Goal: Transaction & Acquisition: Purchase product/service

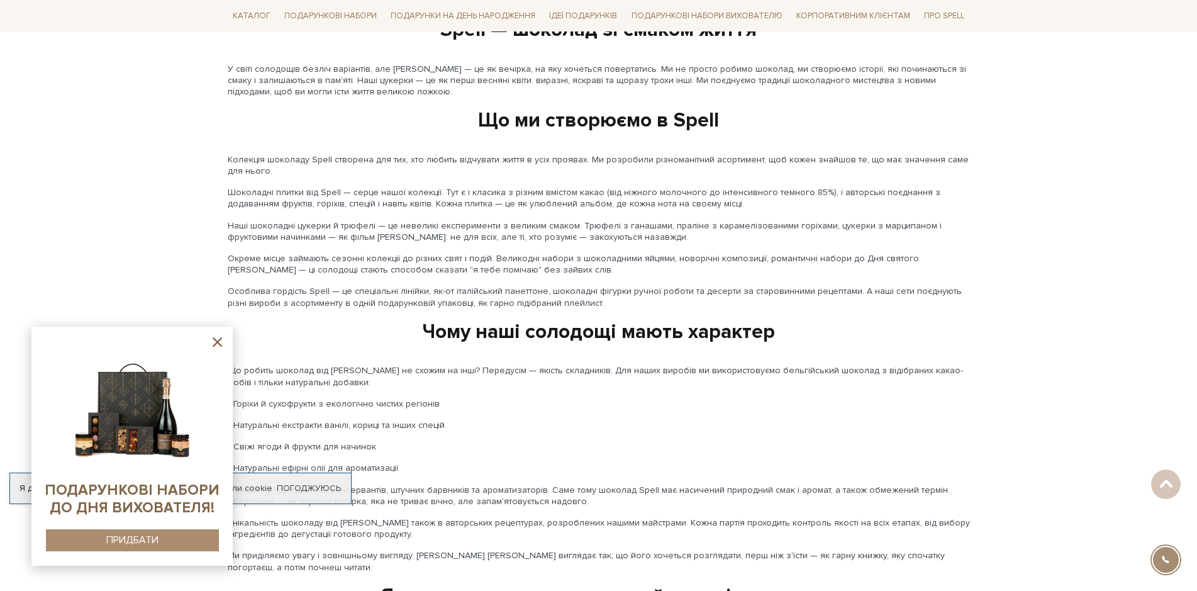
scroll to position [1510, 0]
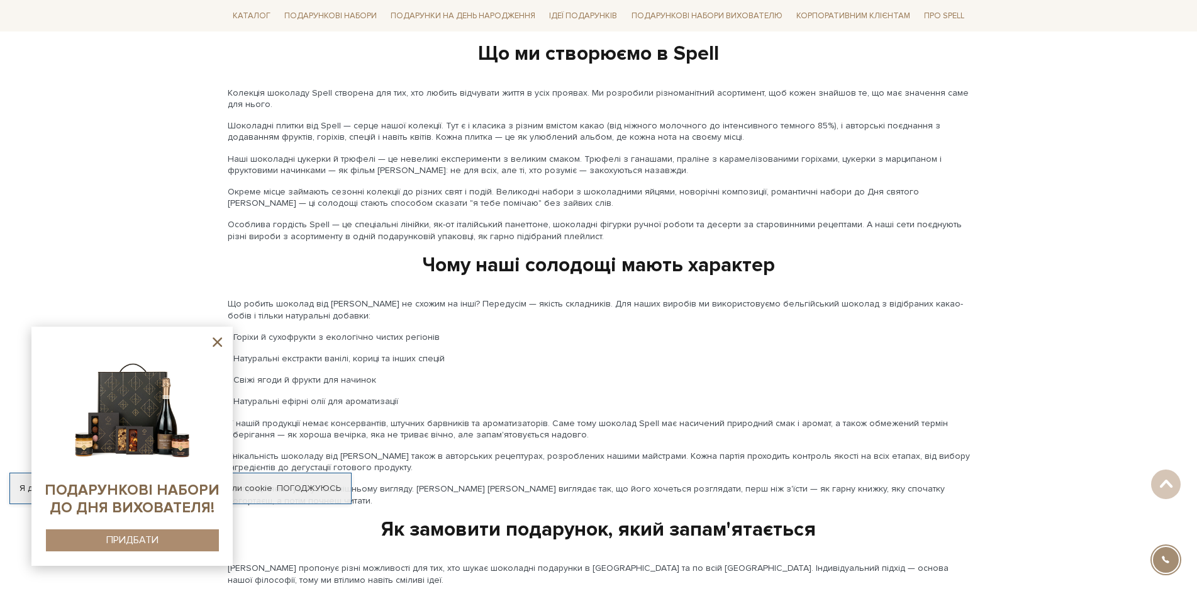
drag, startPoint x: 162, startPoint y: 415, endPoint x: 121, endPoint y: 423, distance: 42.3
click at [121, 423] on img at bounding box center [132, 405] width 128 height 128
click at [129, 535] on div "ПРИДБАТИ" at bounding box center [132, 540] width 52 height 12
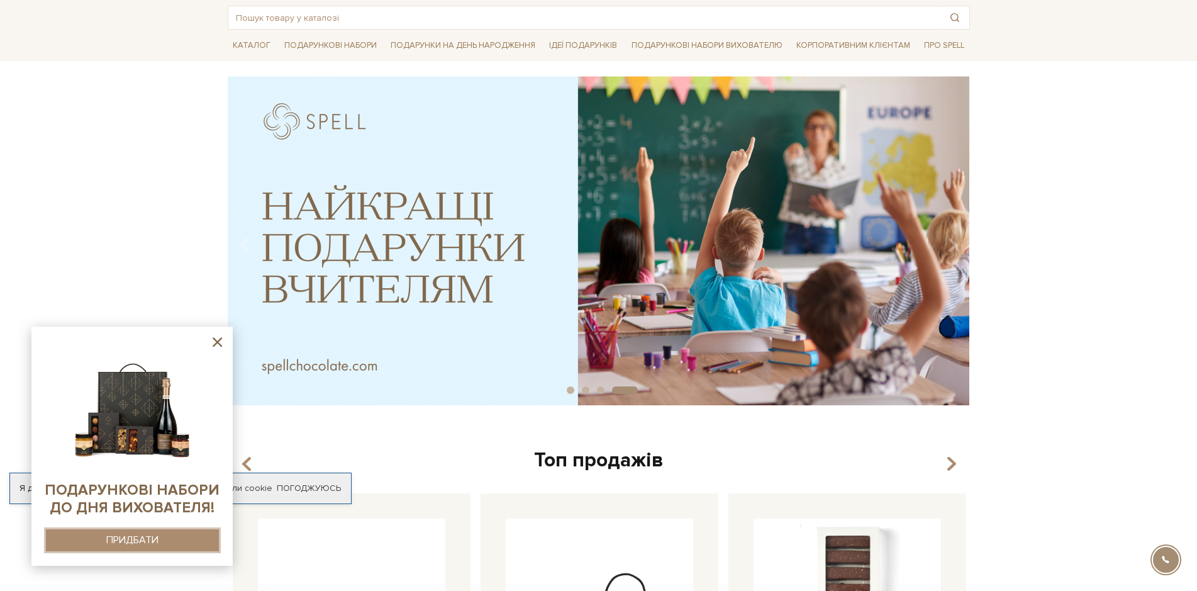
scroll to position [0, 0]
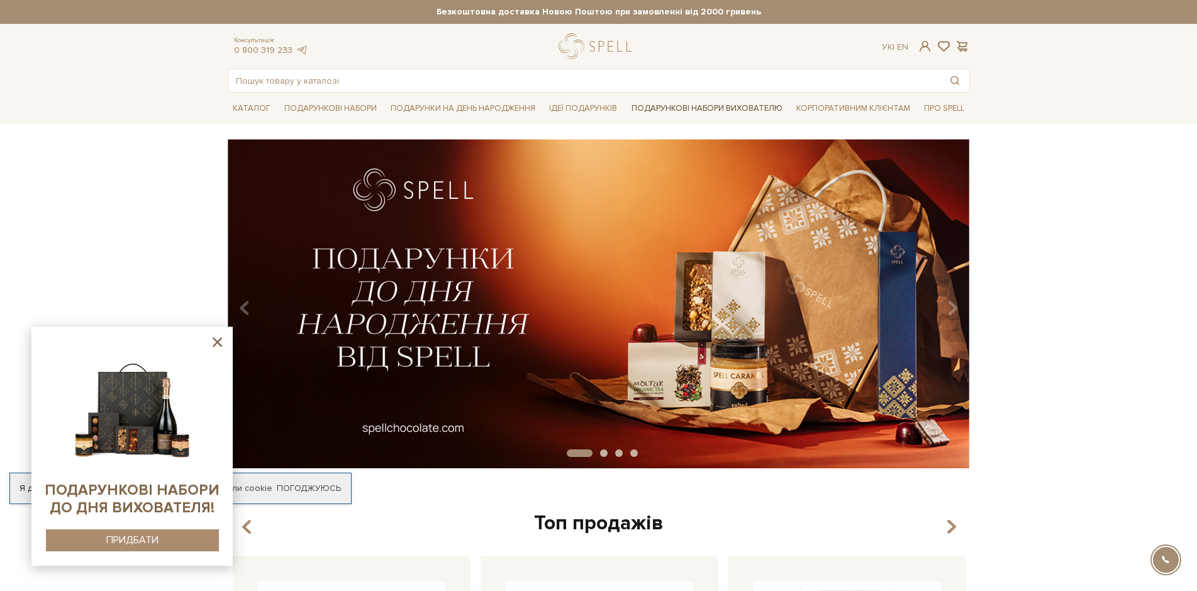
click at [749, 106] on link "Подарункові набори вихователю" at bounding box center [707, 108] width 161 height 21
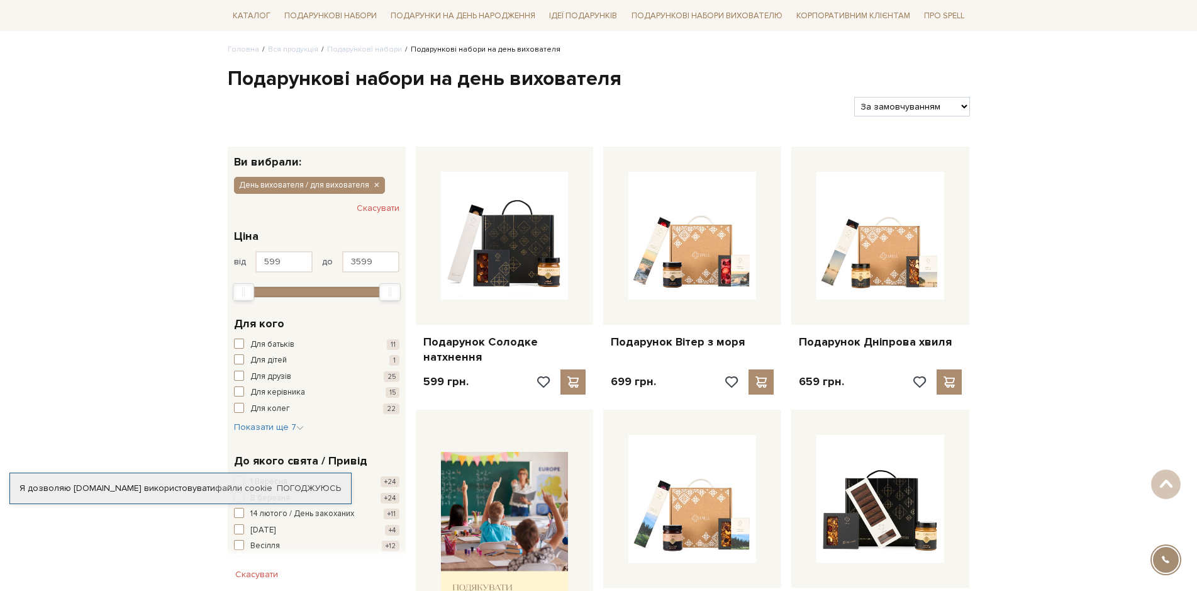
scroll to position [73, 0]
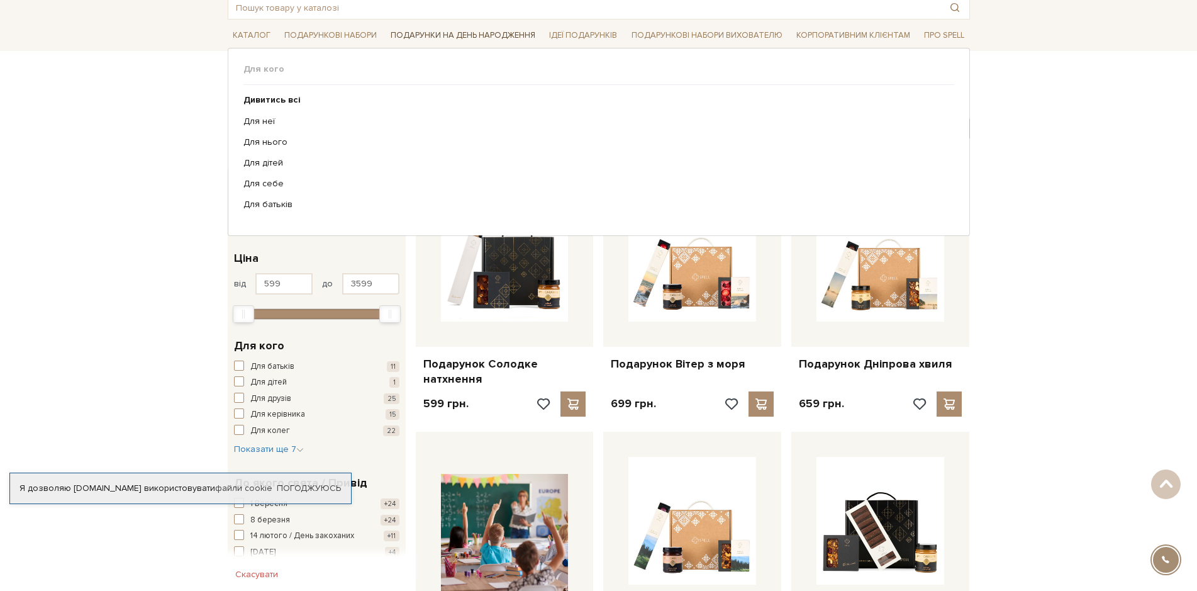
click at [440, 33] on link "Подарунки на День народження" at bounding box center [463, 36] width 155 height 20
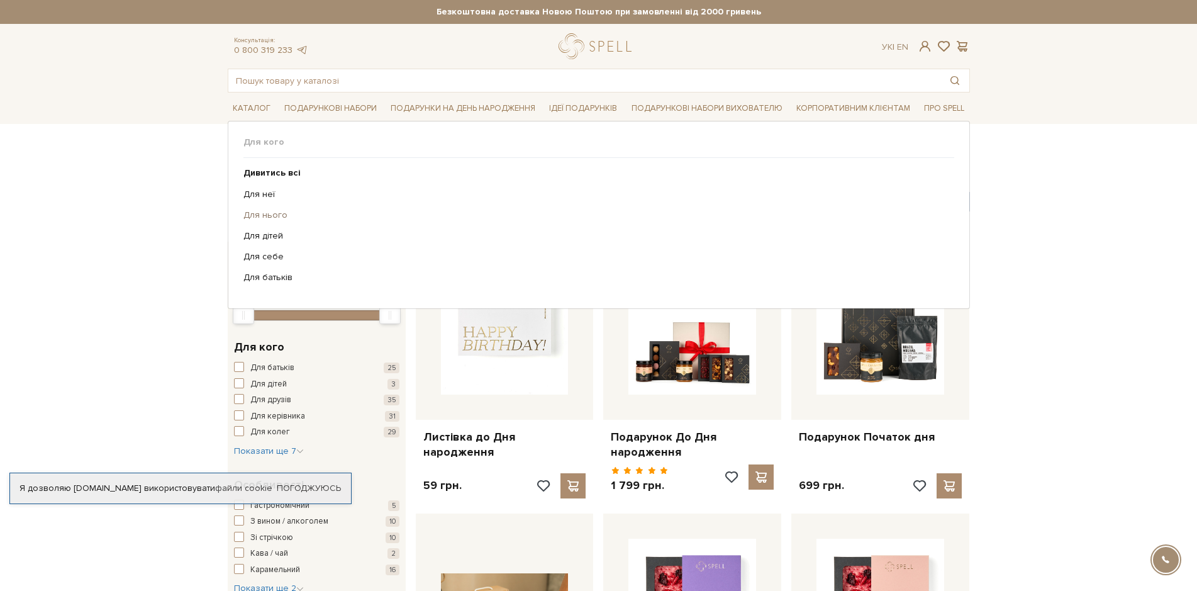
click at [267, 215] on link "Для нього" at bounding box center [595, 215] width 702 height 11
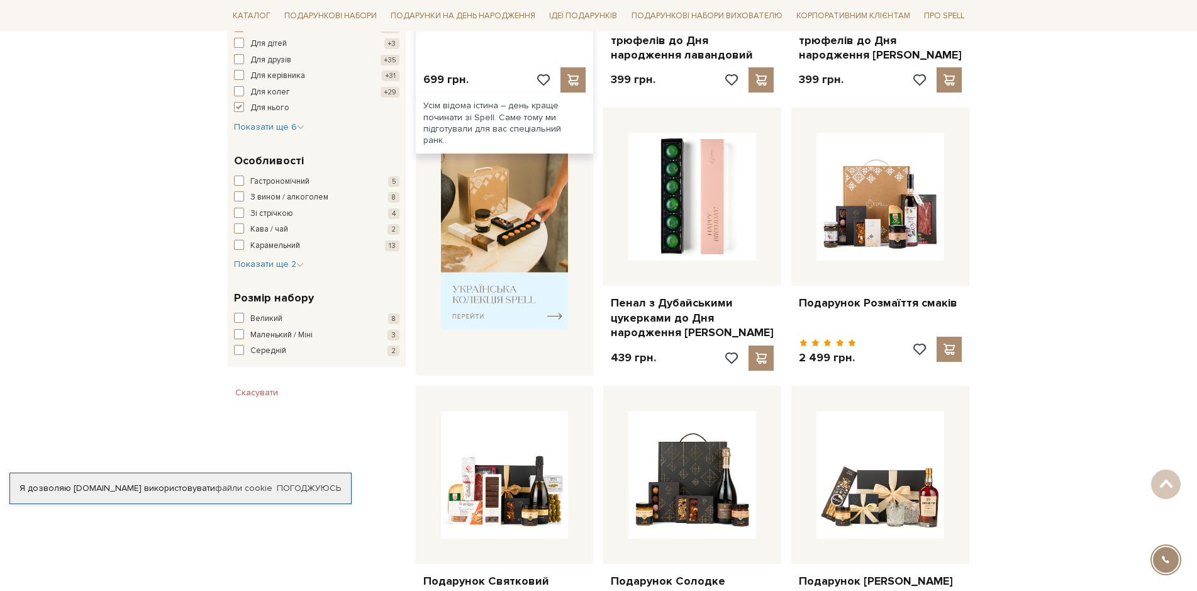
scroll to position [459, 0]
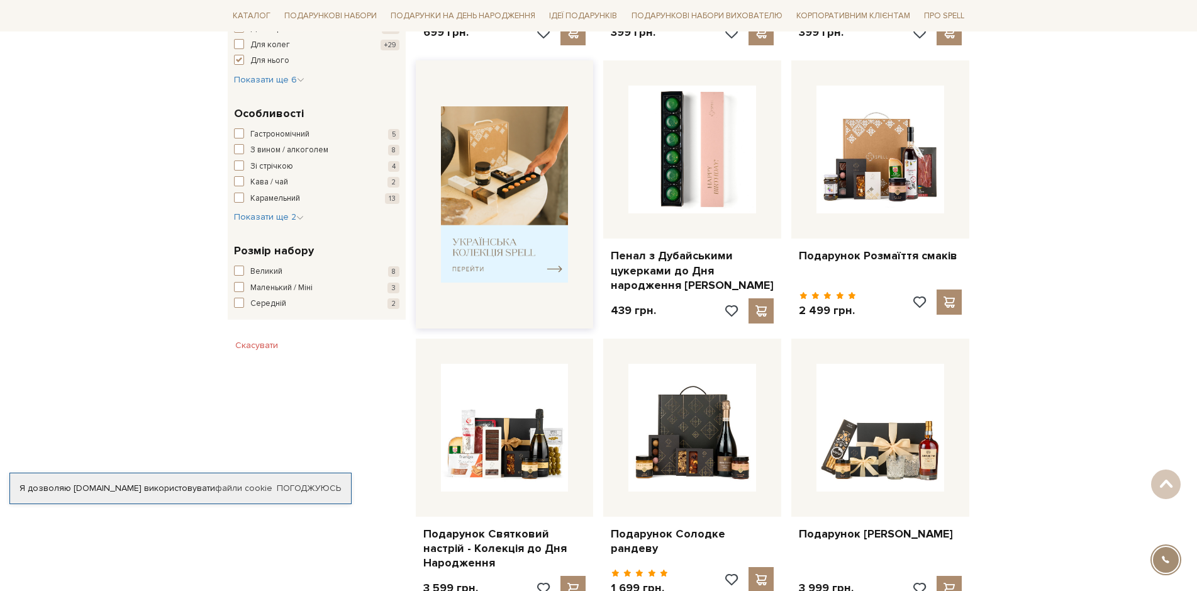
click at [554, 266] on img at bounding box center [505, 194] width 128 height 177
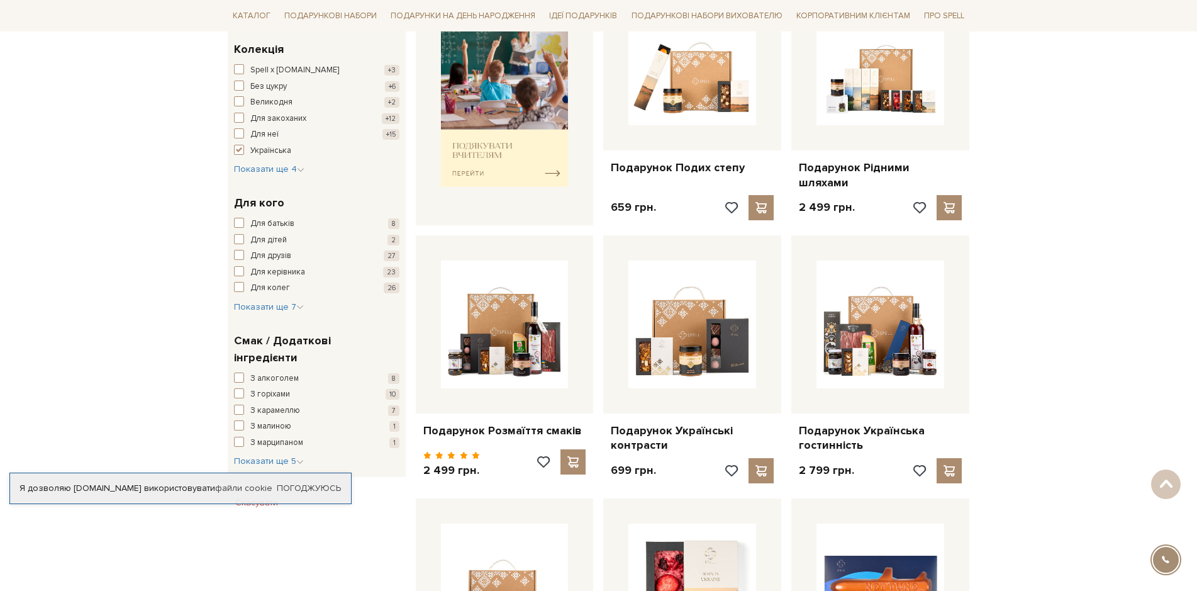
scroll to position [503, 0]
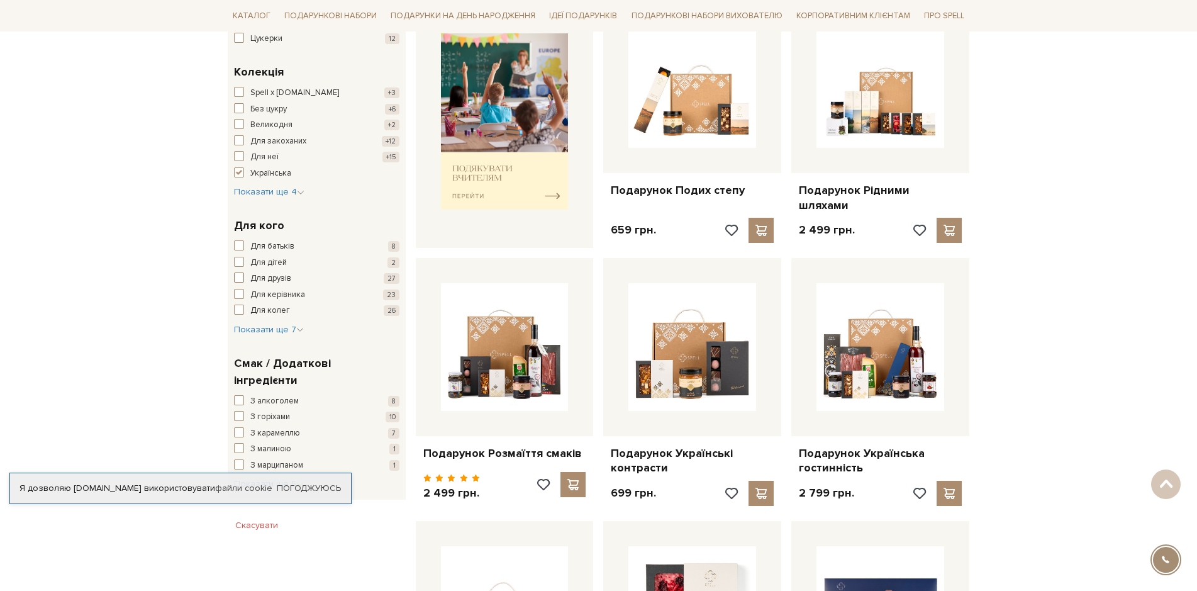
click at [238, 278] on span "button" at bounding box center [239, 277] width 10 height 10
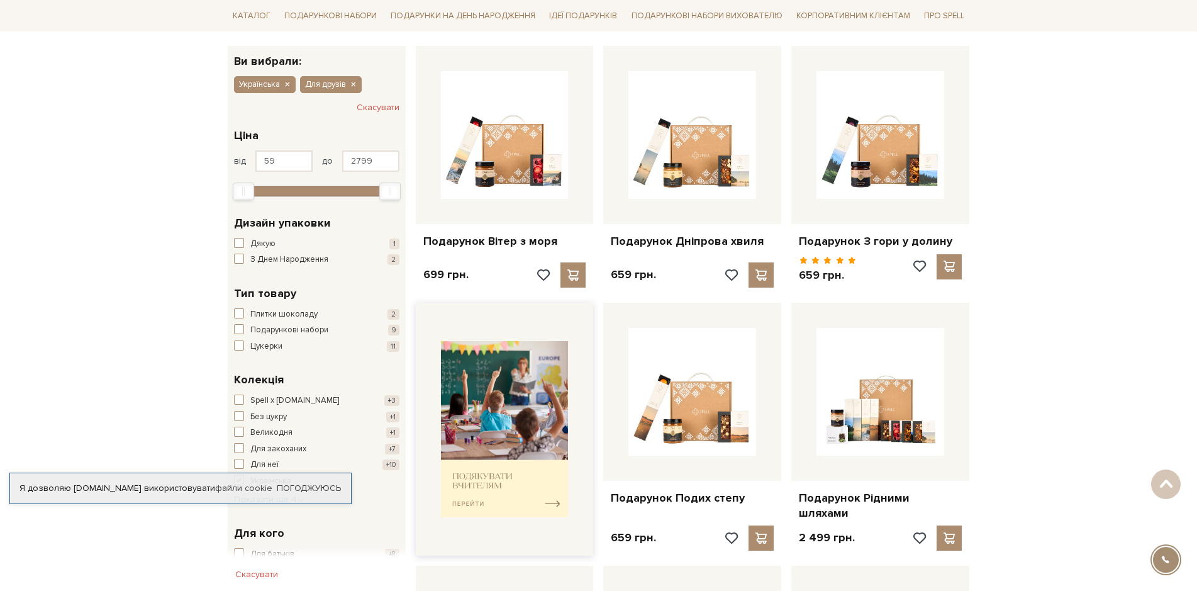
scroll to position [189, 0]
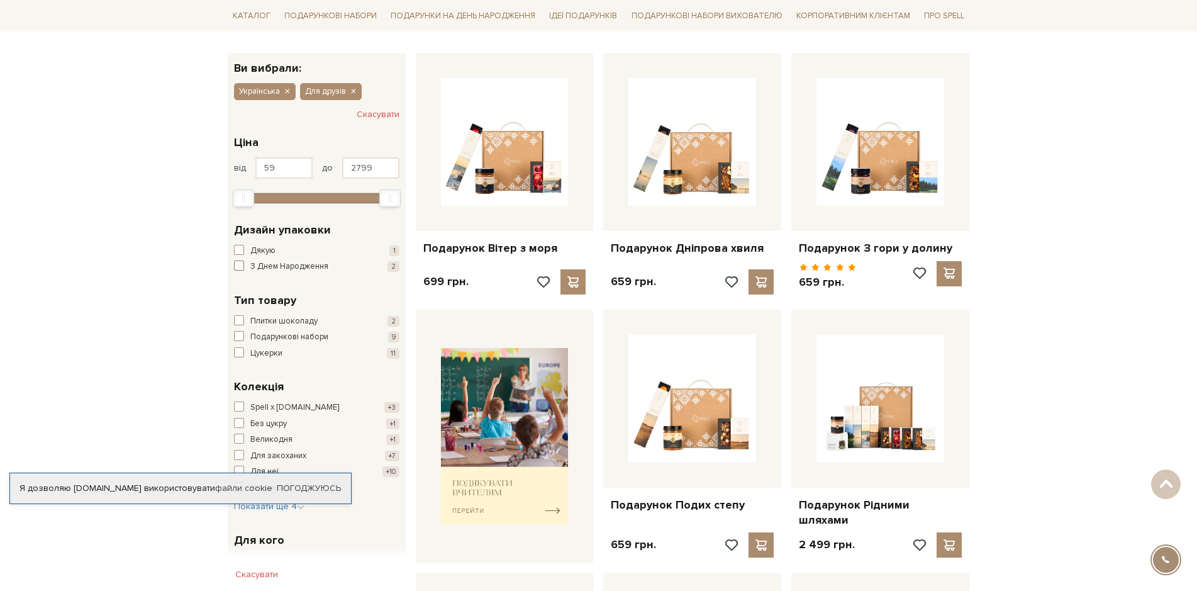
click at [240, 262] on span "button" at bounding box center [239, 265] width 10 height 10
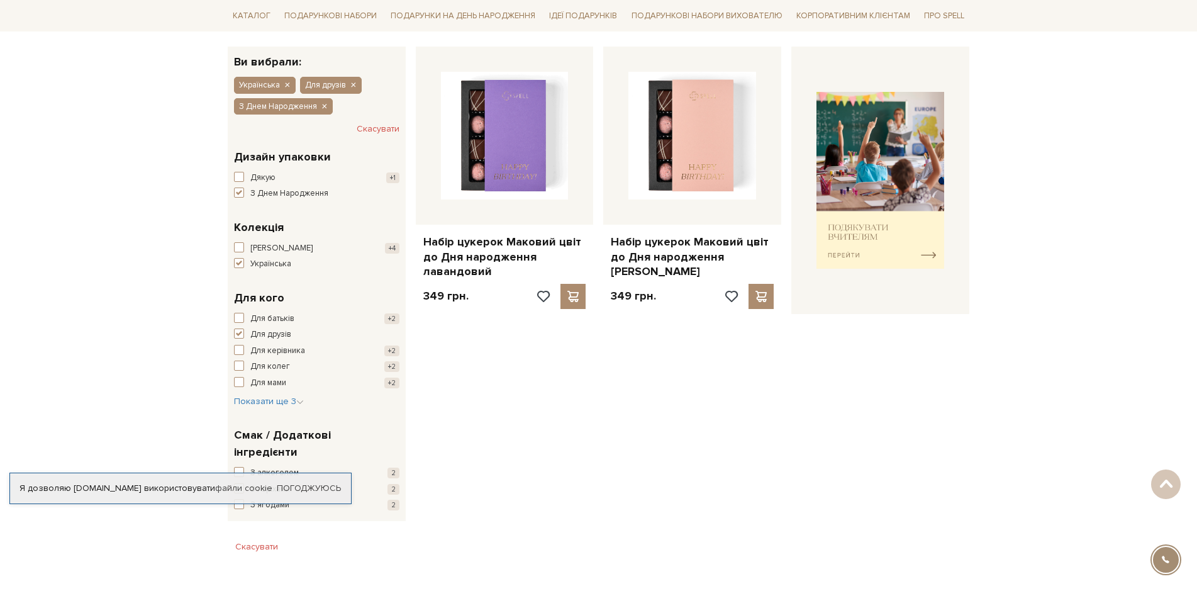
scroll to position [189, 0]
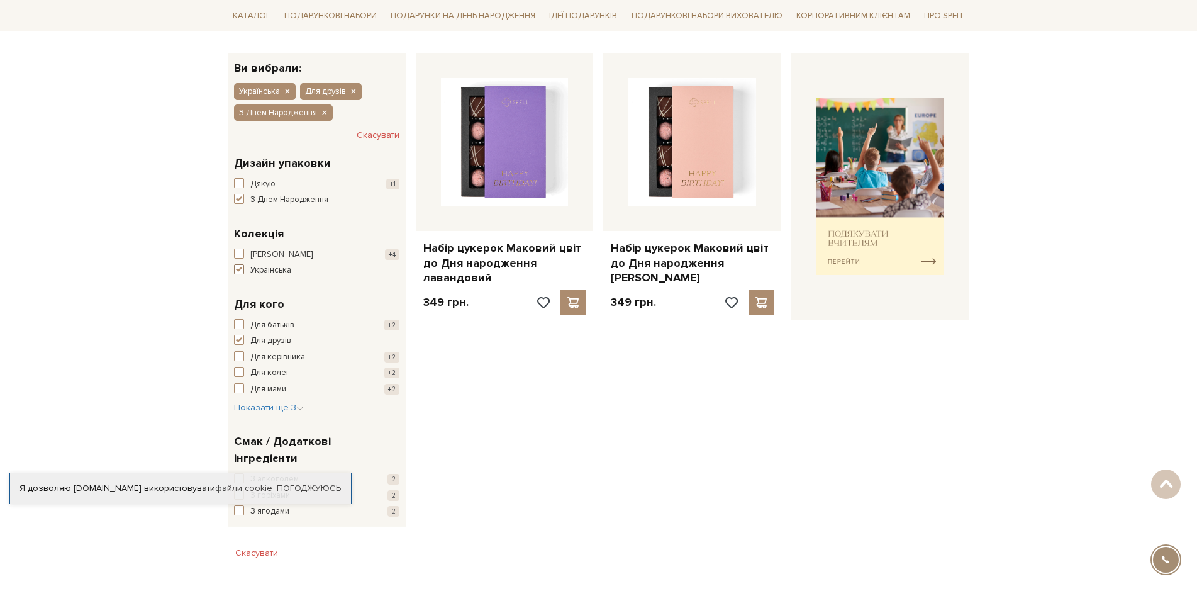
click at [240, 268] on span "button" at bounding box center [239, 269] width 10 height 10
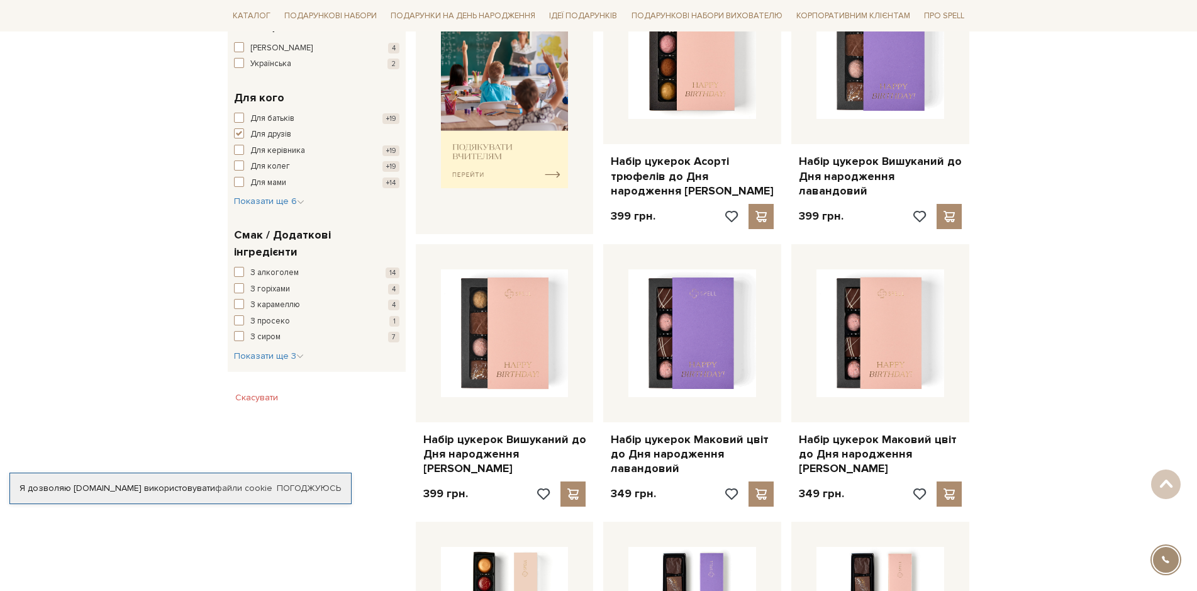
scroll to position [566, 0]
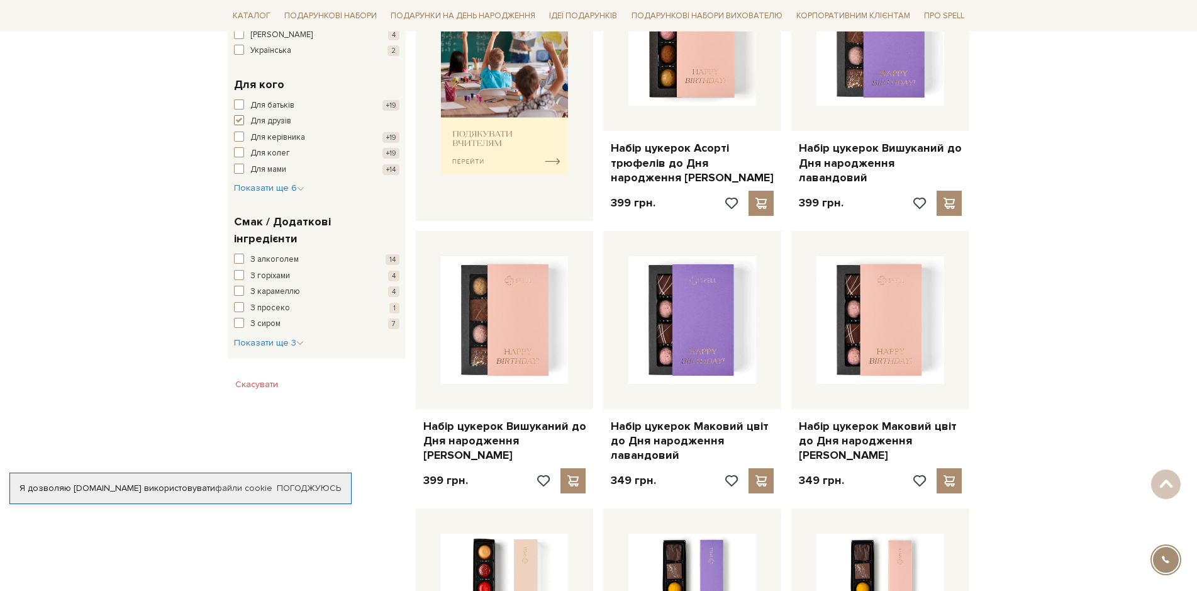
click at [237, 118] on span "button" at bounding box center [239, 120] width 10 height 10
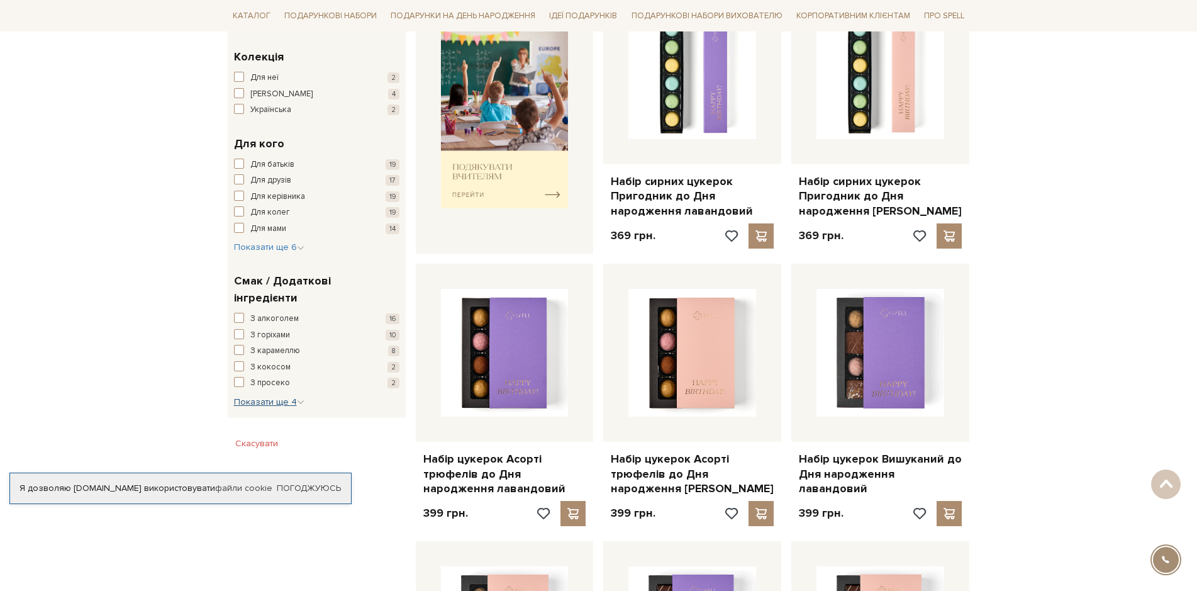
scroll to position [465, 0]
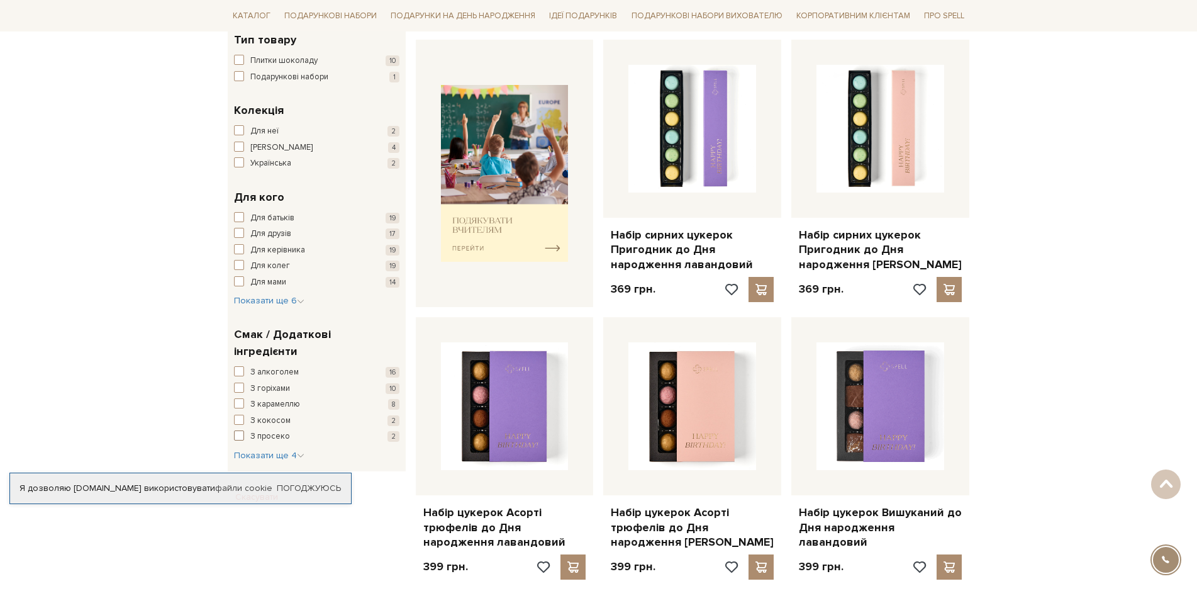
click at [239, 430] on span "button" at bounding box center [239, 435] width 10 height 10
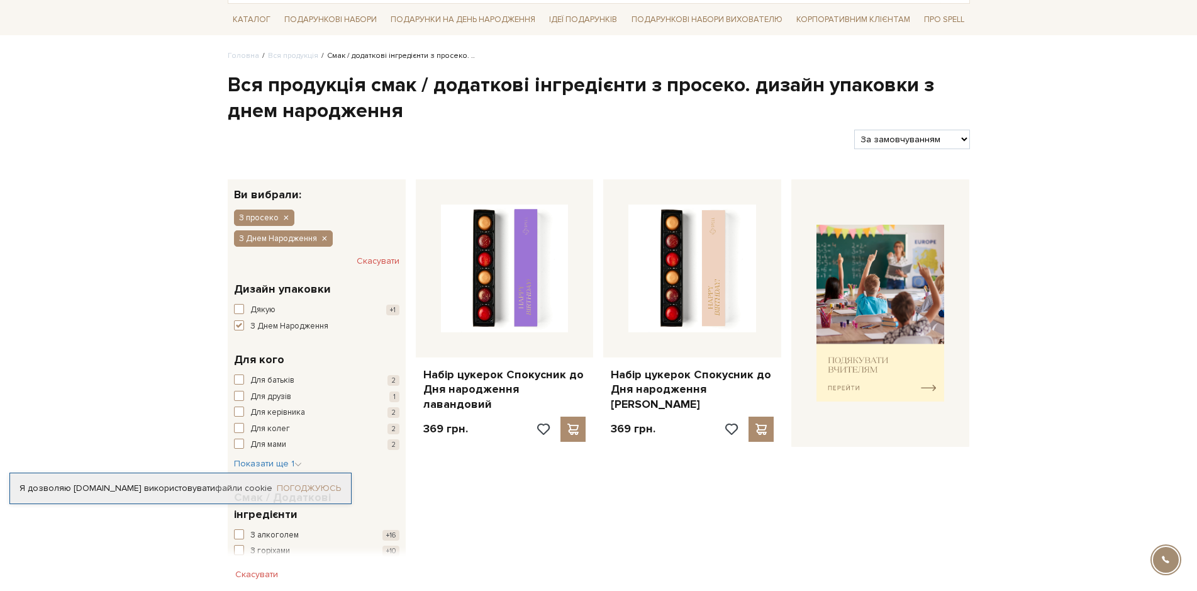
scroll to position [252, 0]
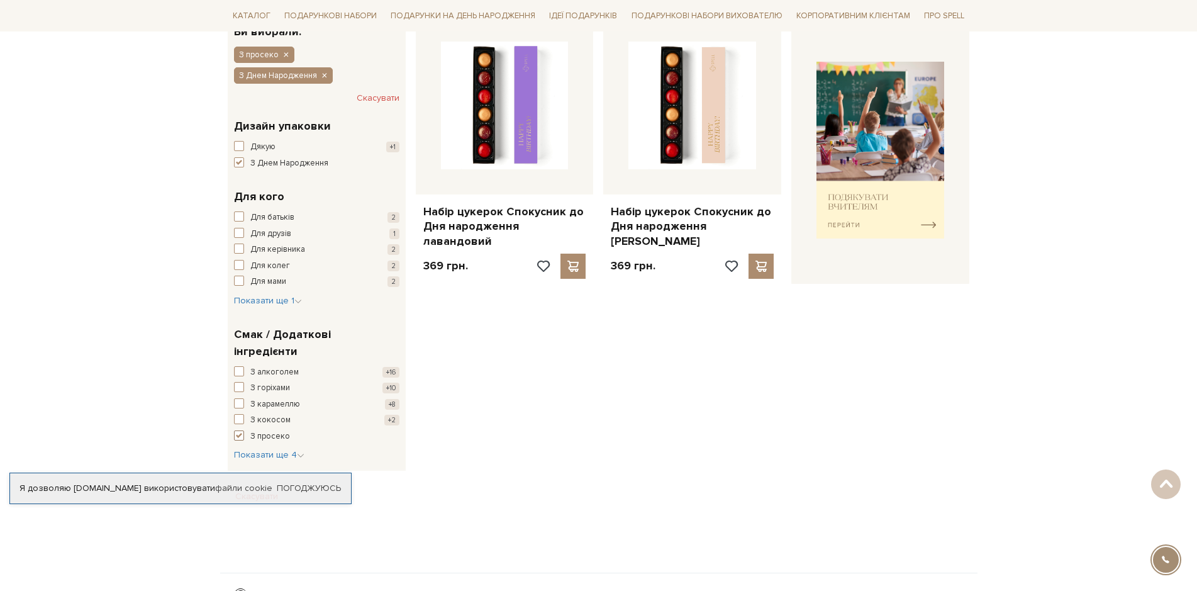
click at [239, 430] on span "button" at bounding box center [239, 435] width 10 height 10
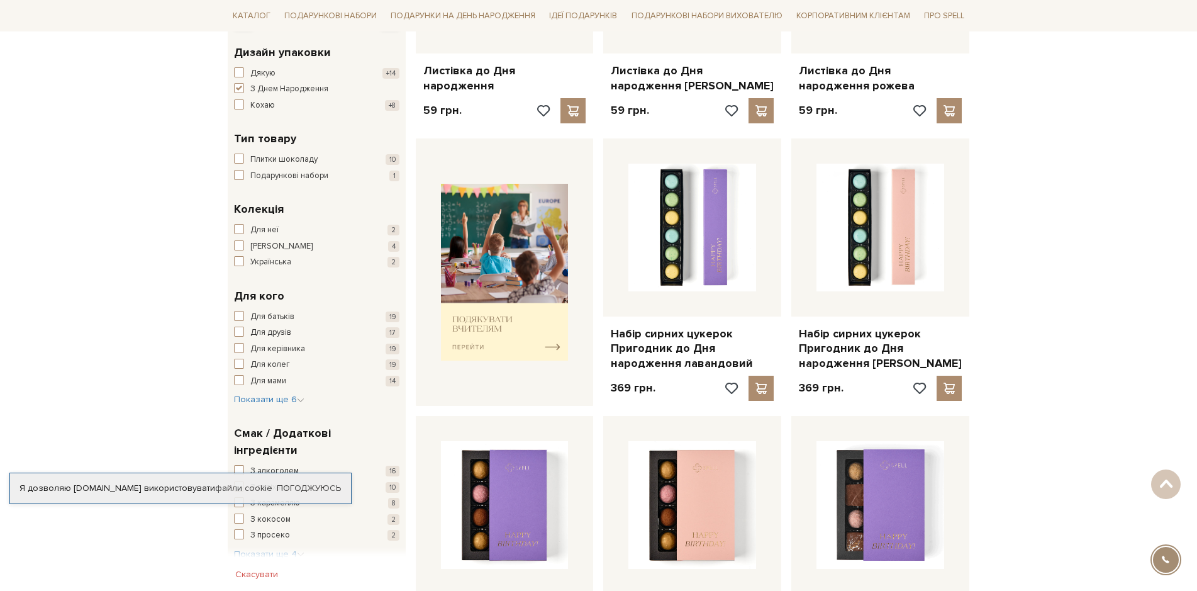
scroll to position [378, 0]
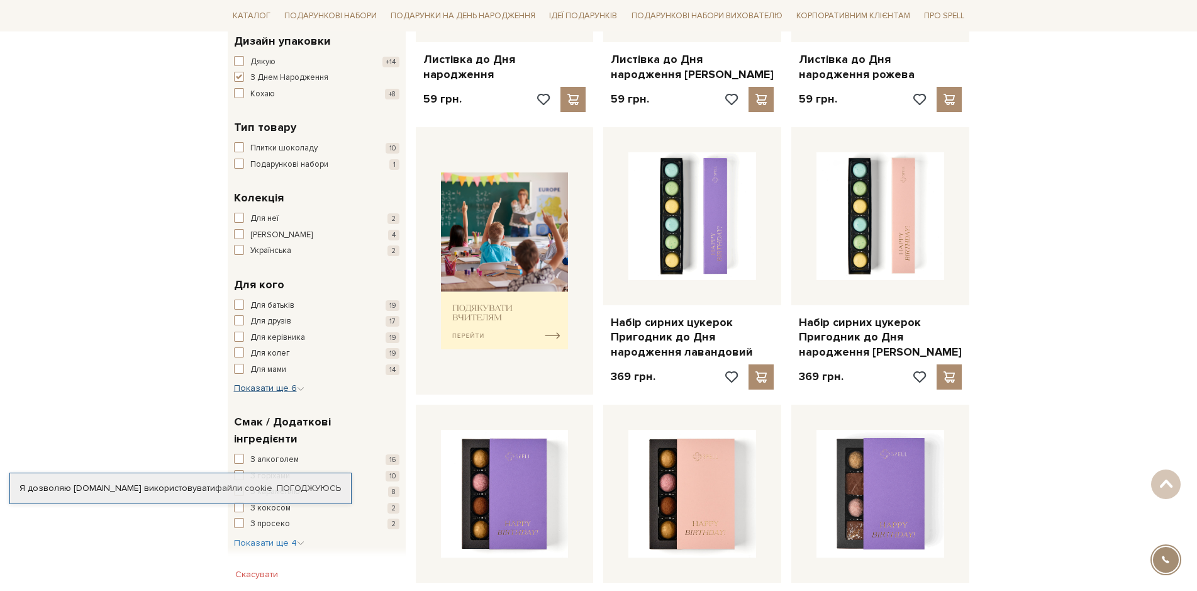
click at [298, 388] on icon "button" at bounding box center [301, 389] width 8 height 8
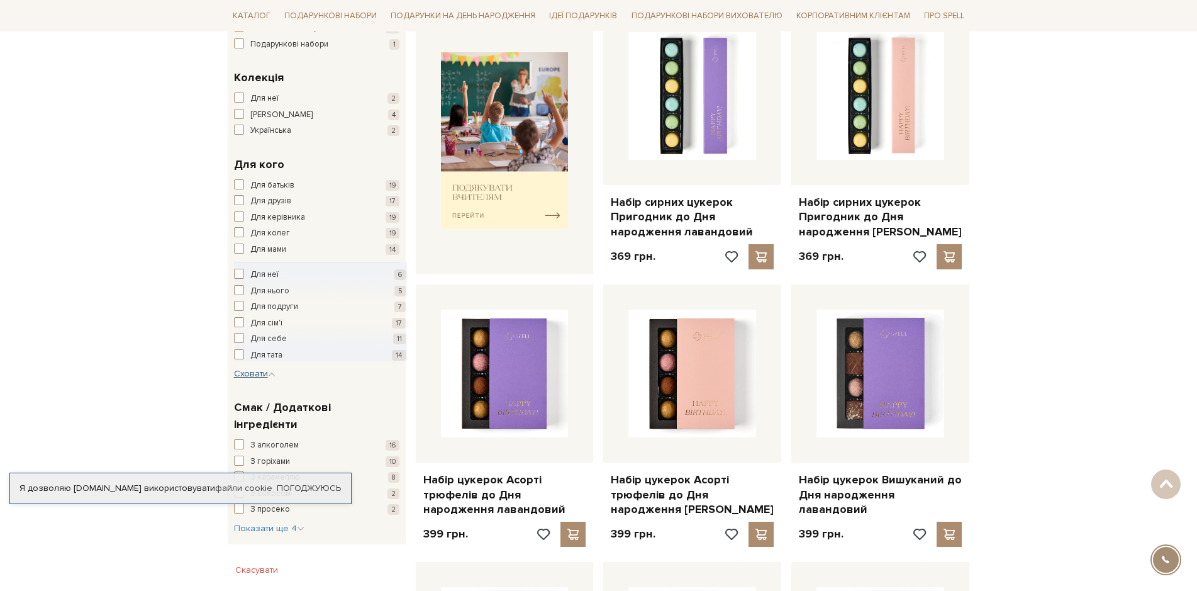
scroll to position [503, 0]
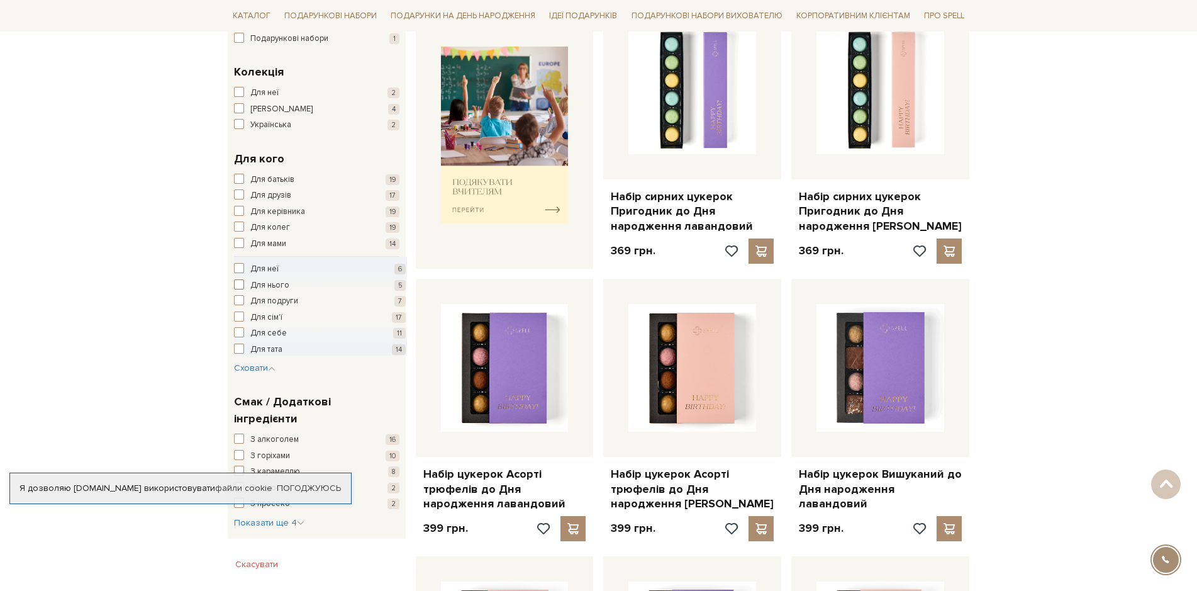
click at [239, 283] on span "button" at bounding box center [239, 284] width 10 height 10
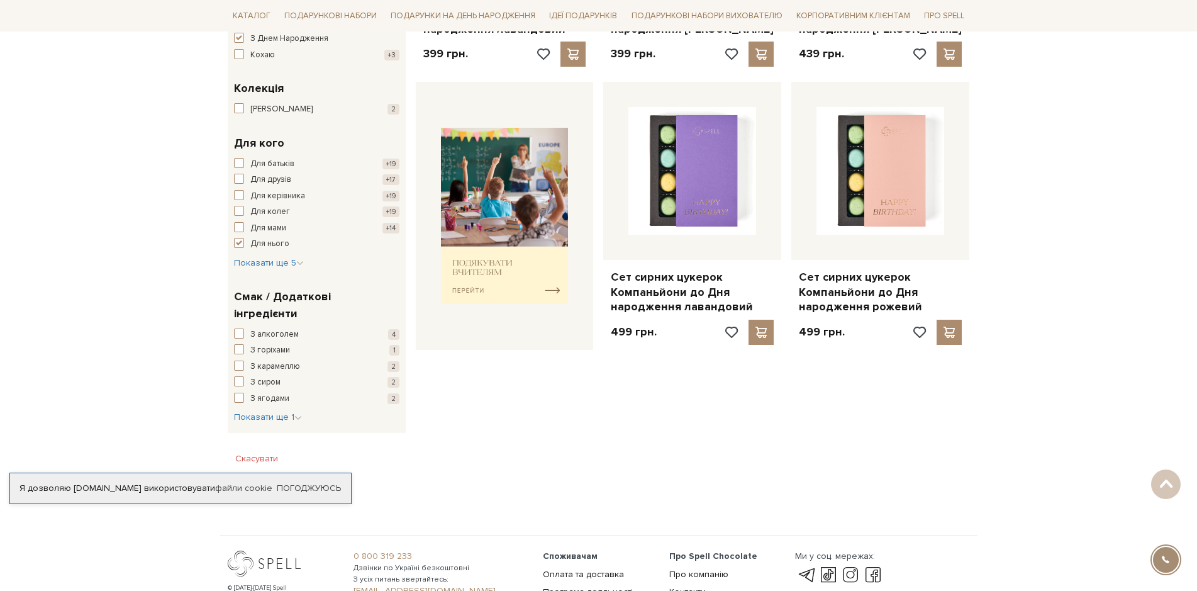
scroll to position [440, 0]
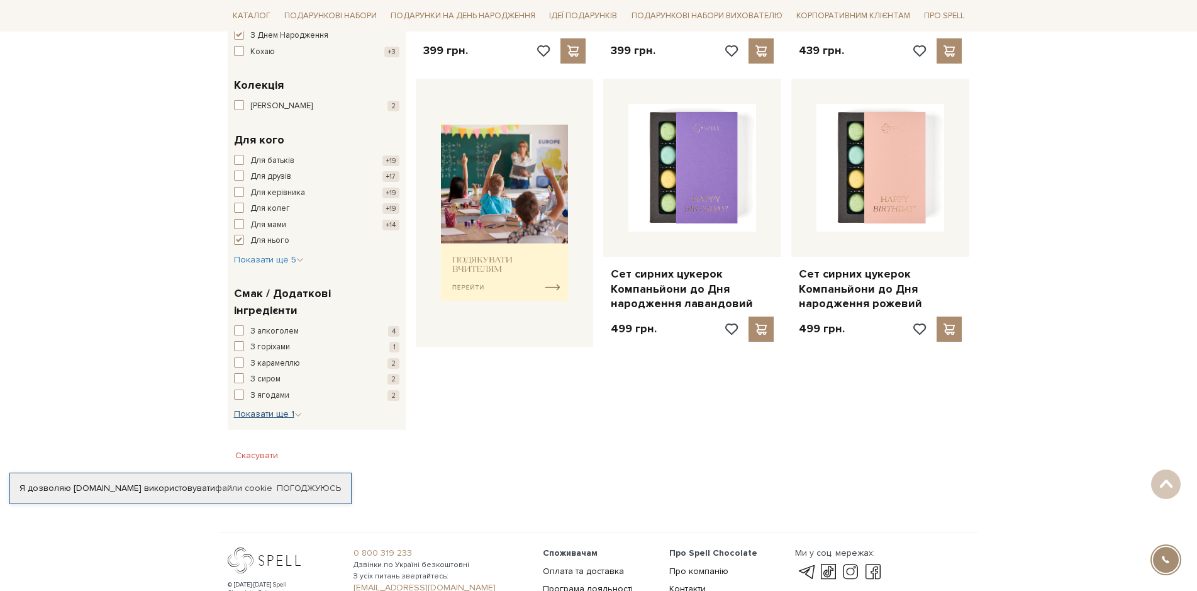
click at [295, 411] on icon "button" at bounding box center [298, 415] width 8 height 8
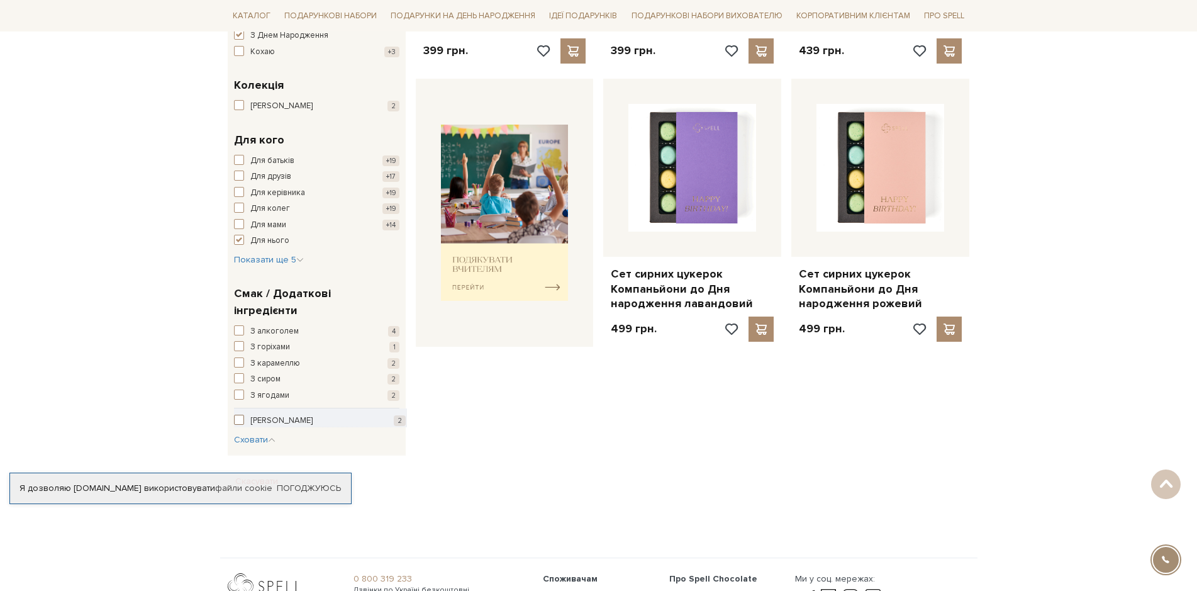
click at [237, 415] on span "button" at bounding box center [239, 420] width 10 height 10
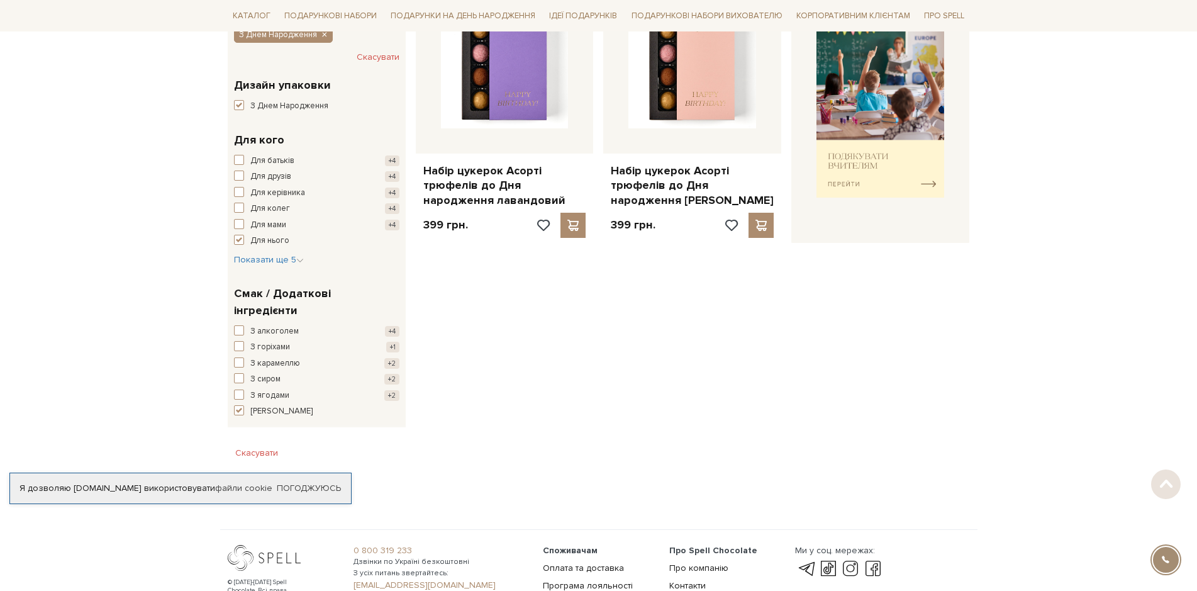
scroll to position [315, 0]
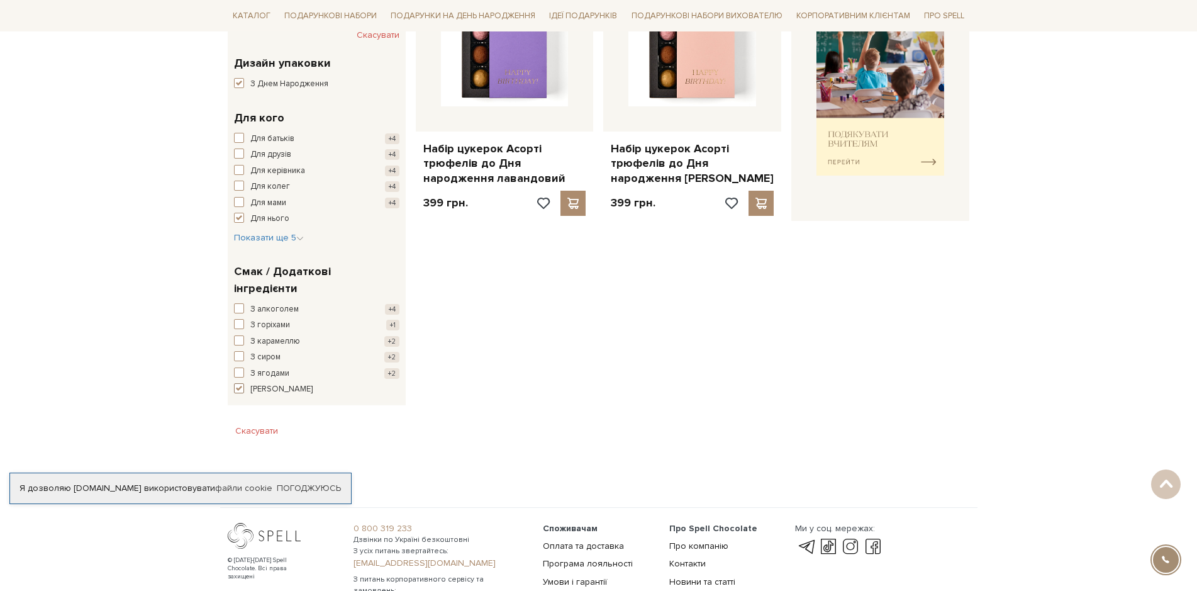
click at [237, 383] on span "button" at bounding box center [239, 388] width 10 height 10
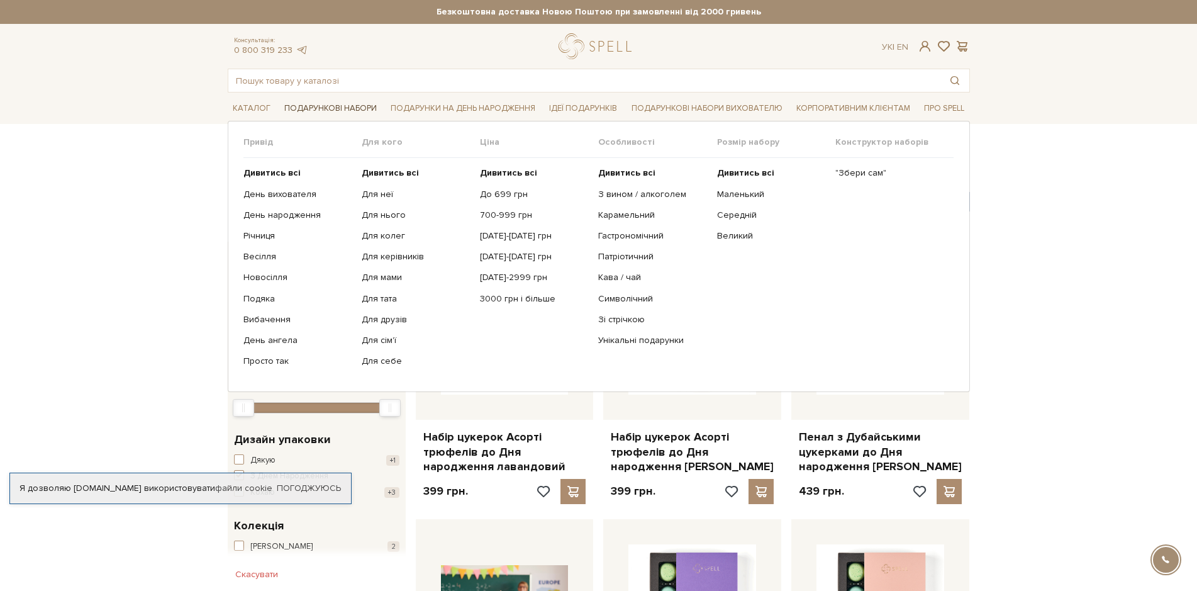
click at [353, 106] on link "Подарункові набори" at bounding box center [330, 109] width 103 height 20
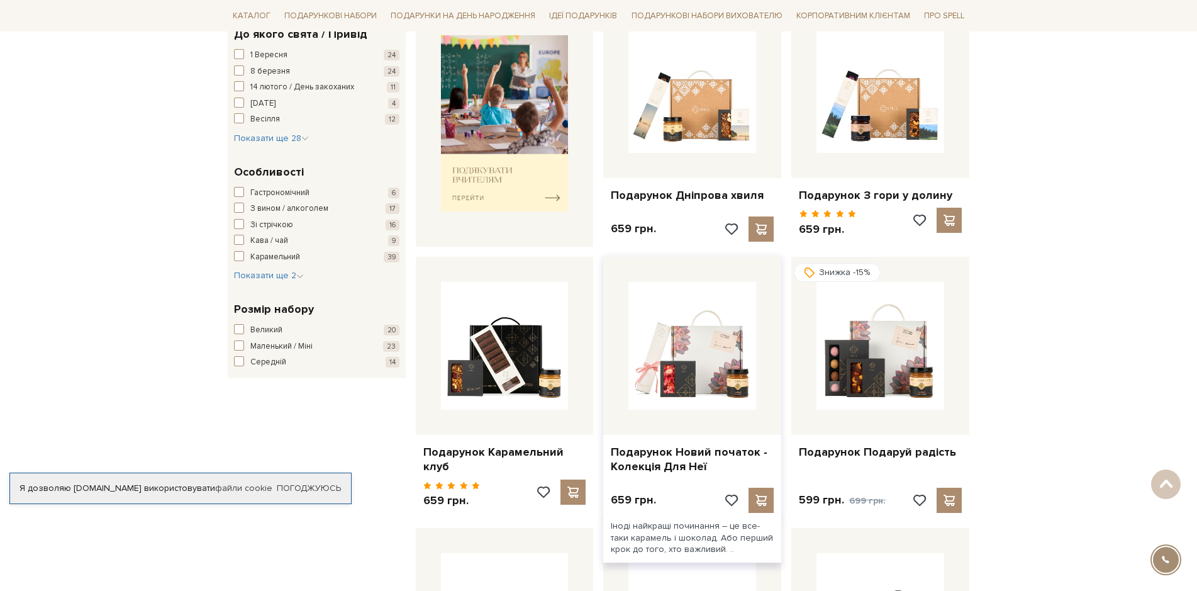
scroll to position [503, 0]
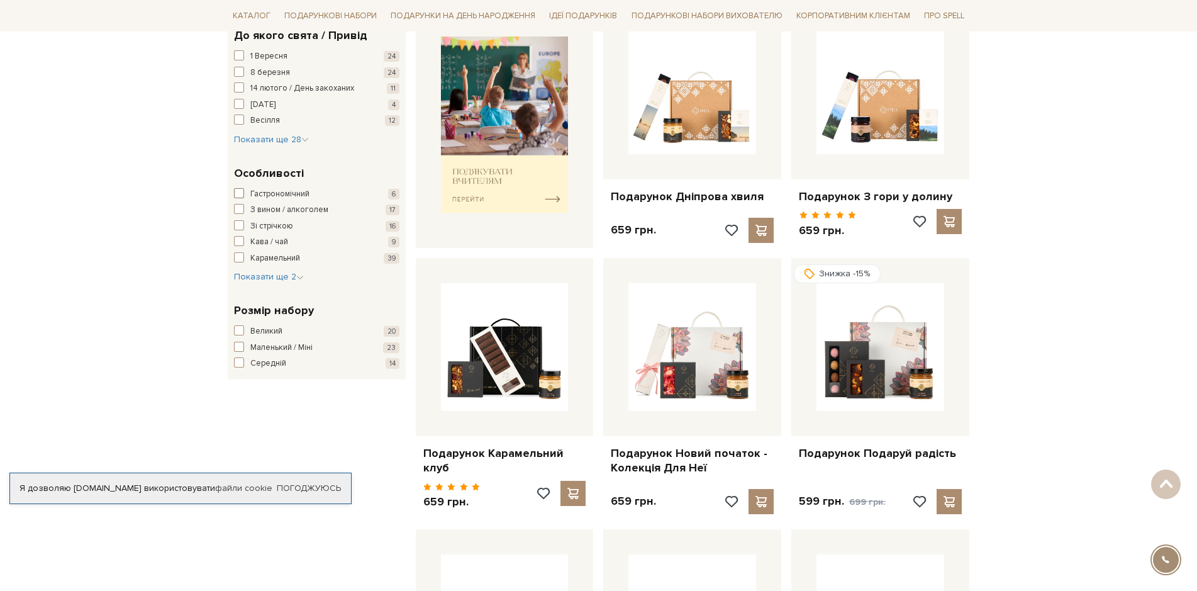
click at [237, 194] on span "button" at bounding box center [239, 193] width 10 height 10
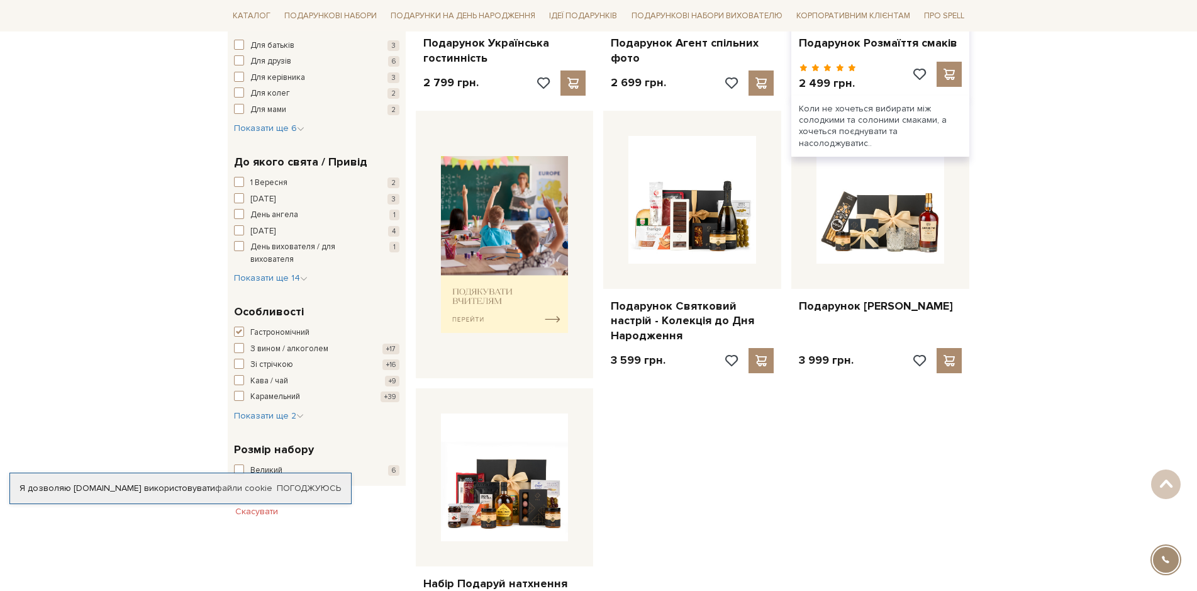
scroll to position [440, 0]
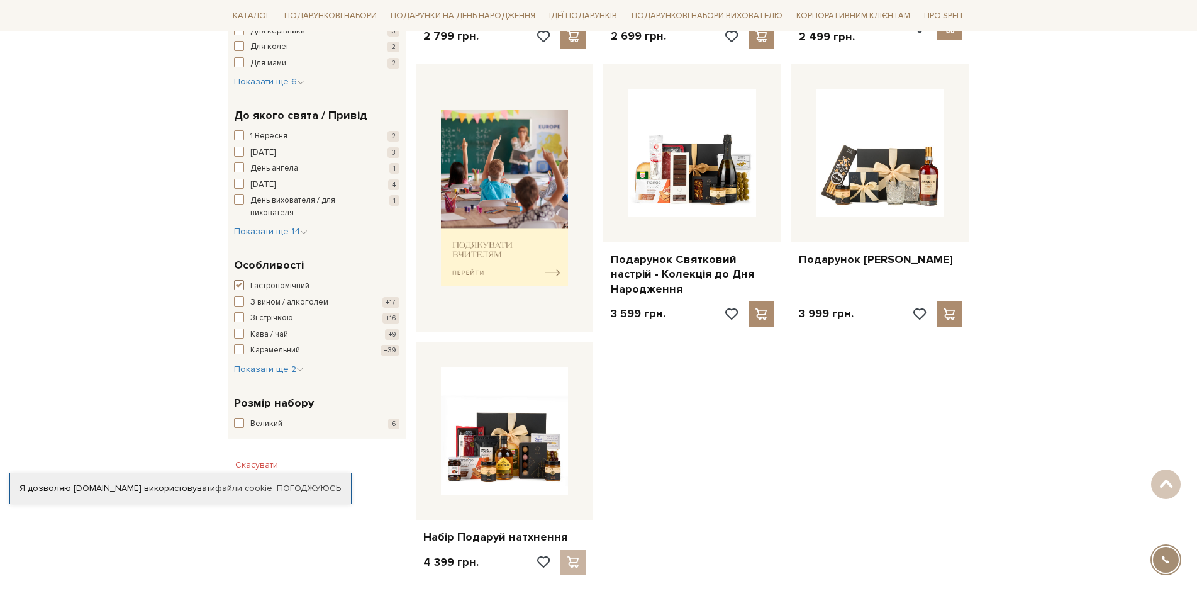
click at [237, 283] on span "button" at bounding box center [239, 285] width 10 height 10
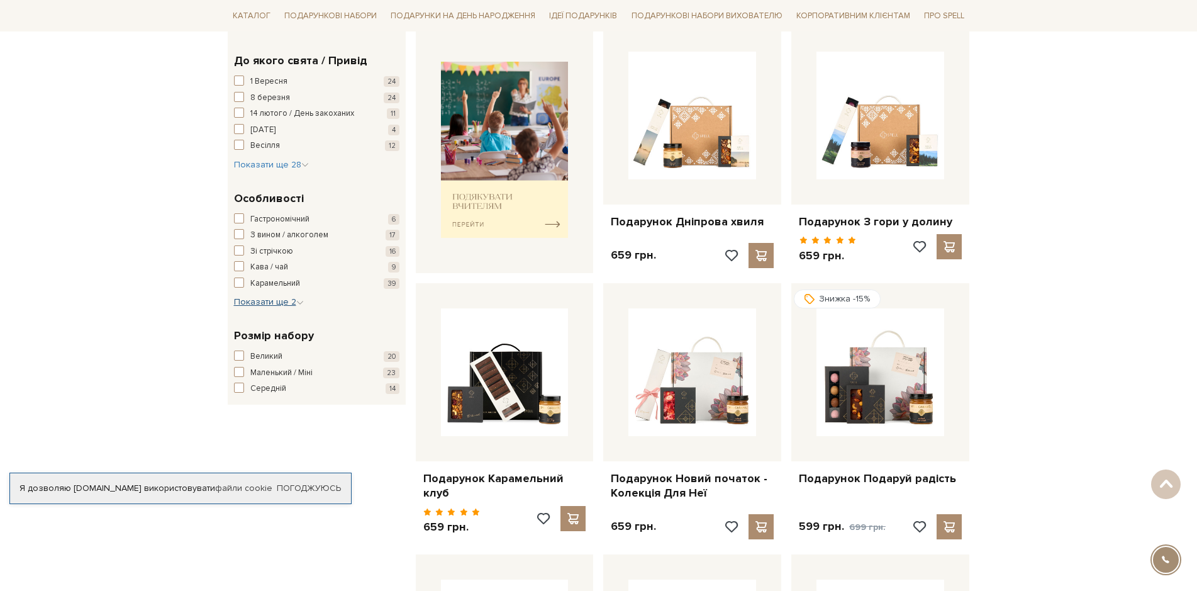
scroll to position [503, 0]
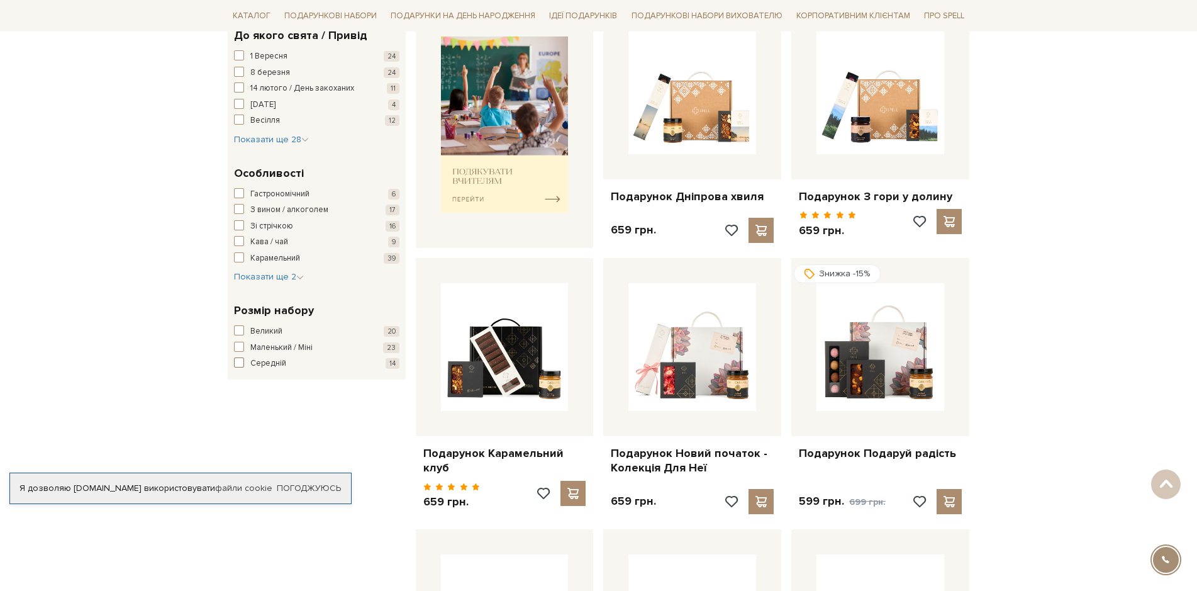
click at [238, 359] on span "button" at bounding box center [239, 362] width 10 height 10
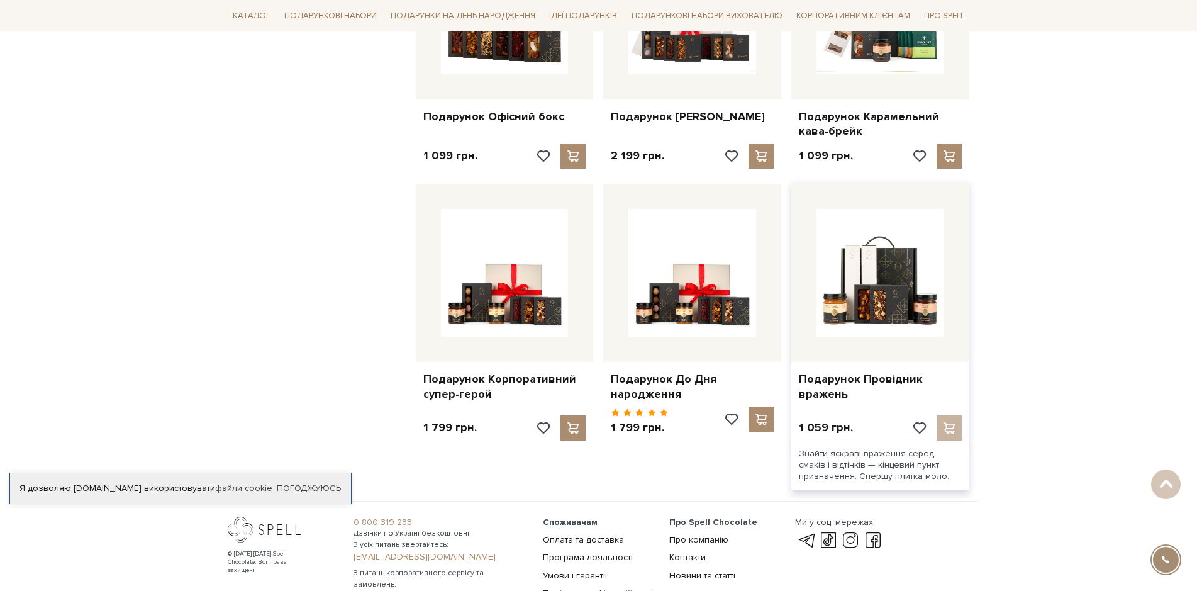
scroll to position [1133, 0]
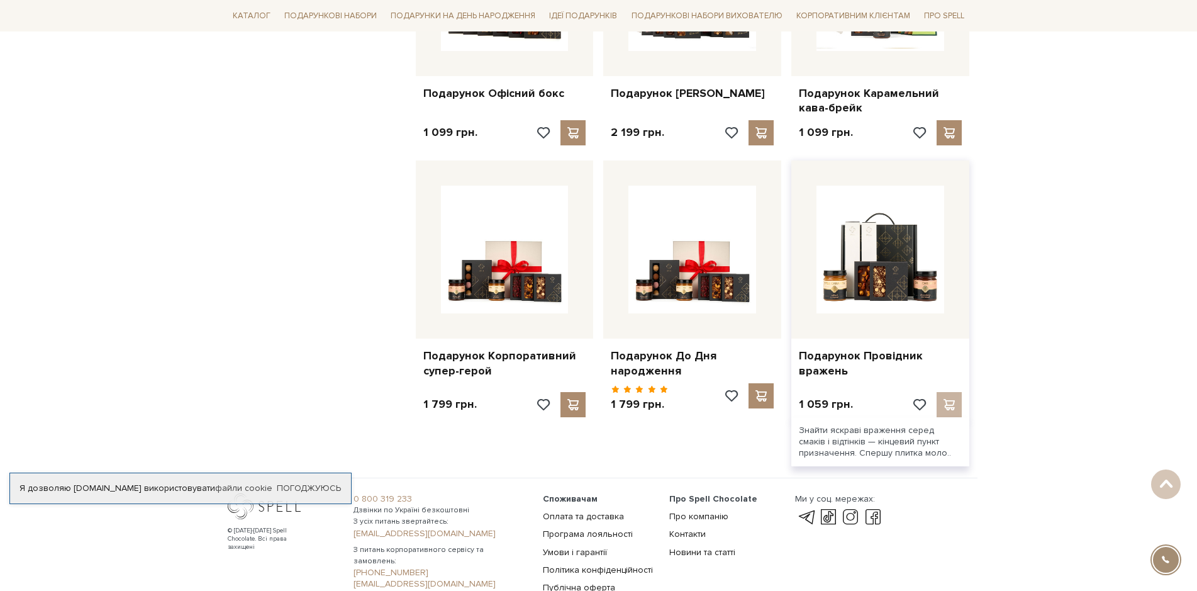
click at [865, 441] on div "Знайти яскраві враження серед смаків і відтінків — кінцевий пункт призначення. …" at bounding box center [881, 442] width 178 height 50
click at [823, 435] on div "Знайти яскраві враження серед смаків і відтінків — кінцевий пункт призначення. …" at bounding box center [881, 442] width 178 height 50
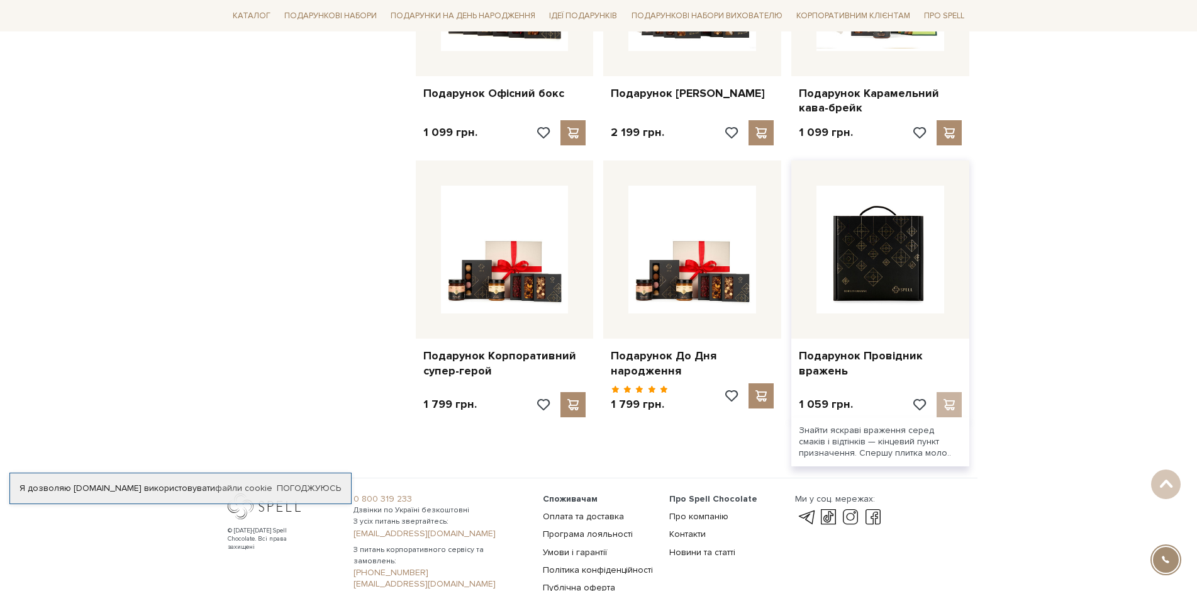
click at [880, 267] on img at bounding box center [881, 250] width 128 height 128
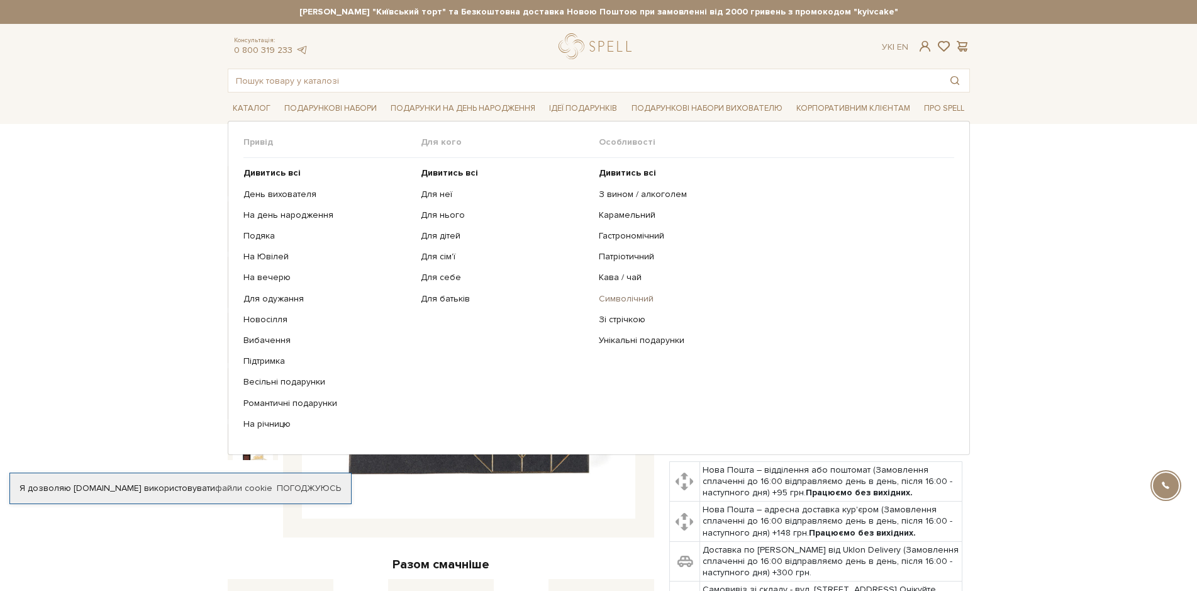
click at [639, 296] on link "Символічний" at bounding box center [772, 298] width 346 height 11
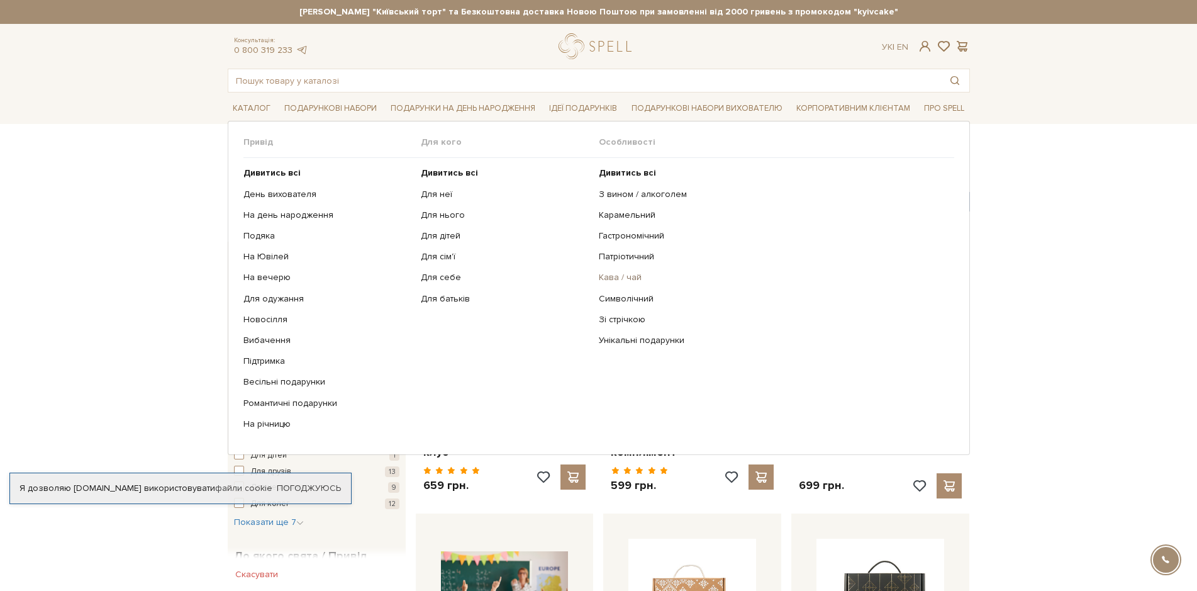
click at [632, 278] on link "Кава / чай" at bounding box center [772, 277] width 346 height 11
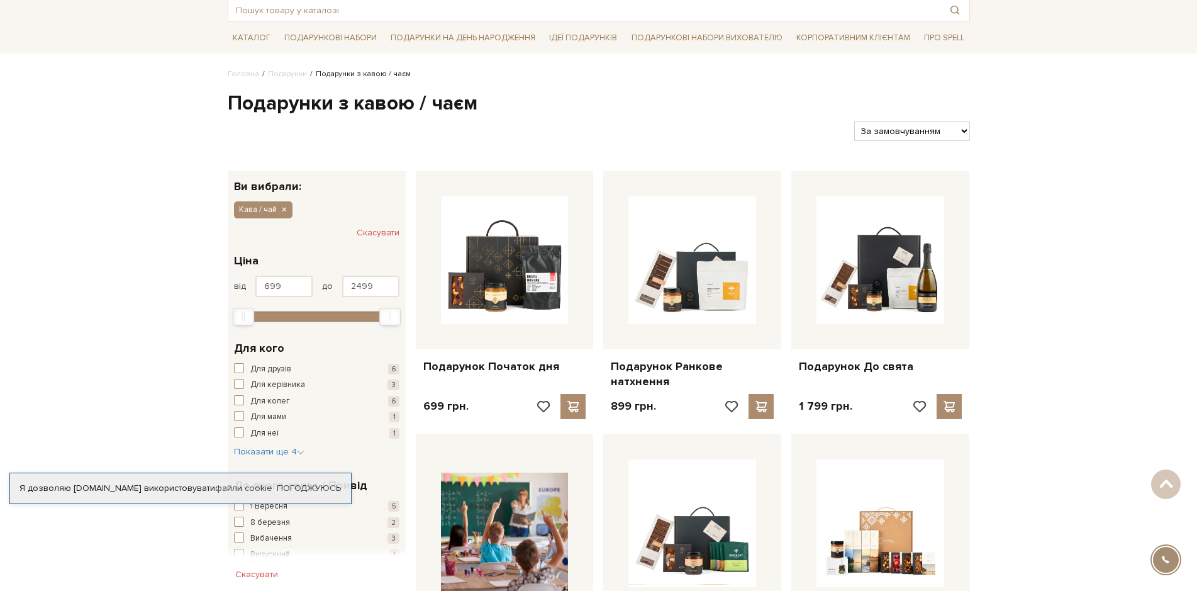
scroll to position [63, 0]
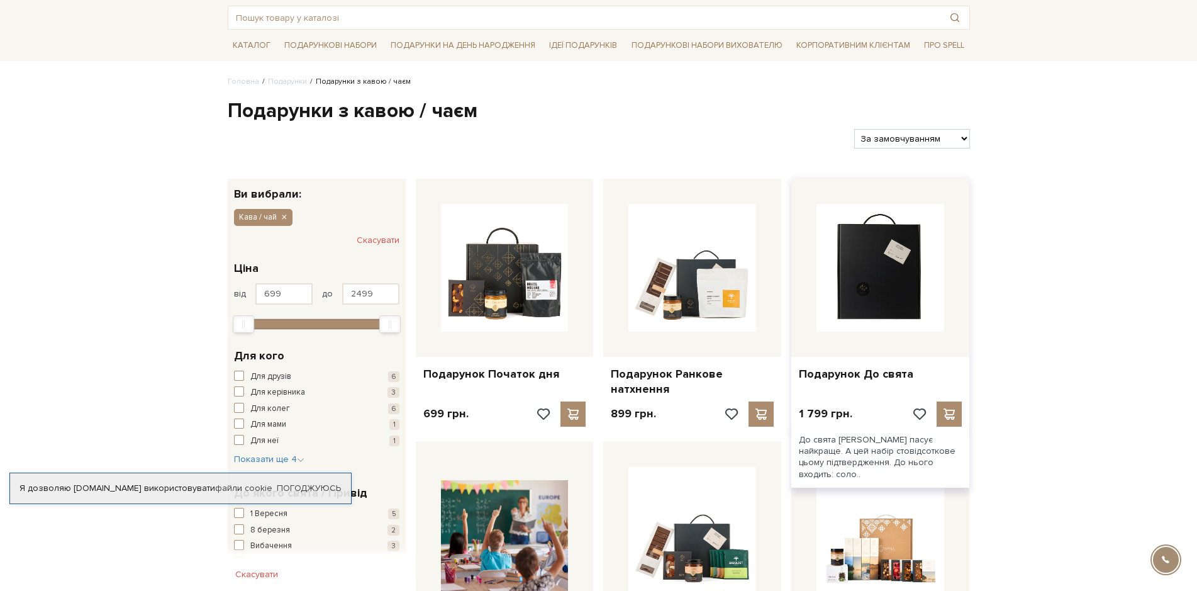
click at [887, 266] on img at bounding box center [881, 268] width 128 height 128
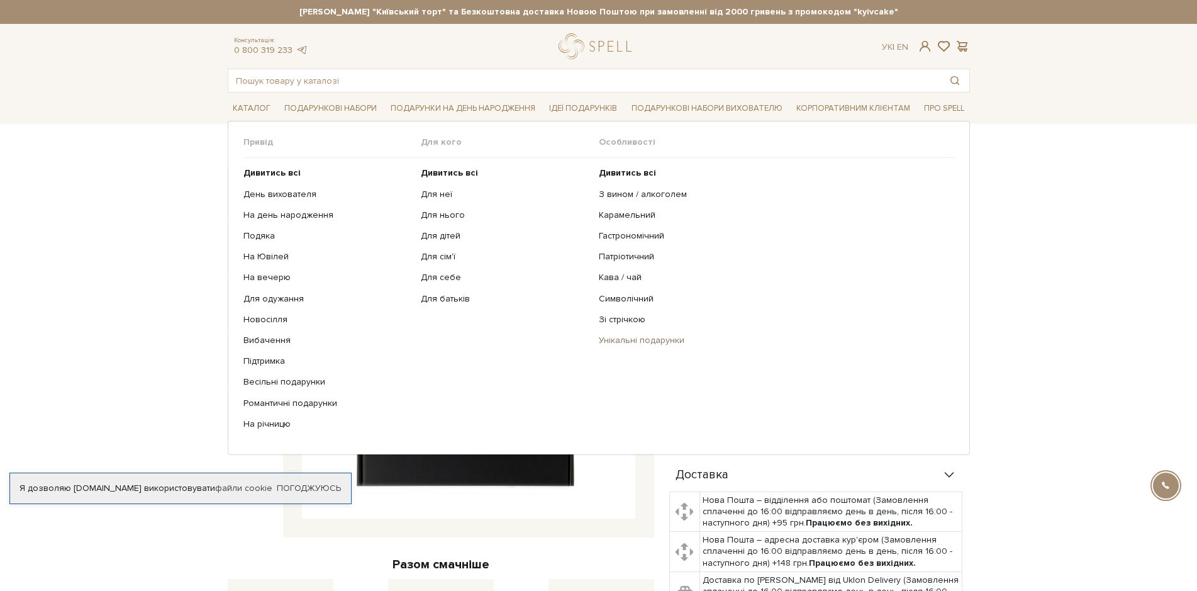
click at [637, 341] on link "Унікальні подарунки" at bounding box center [772, 340] width 346 height 11
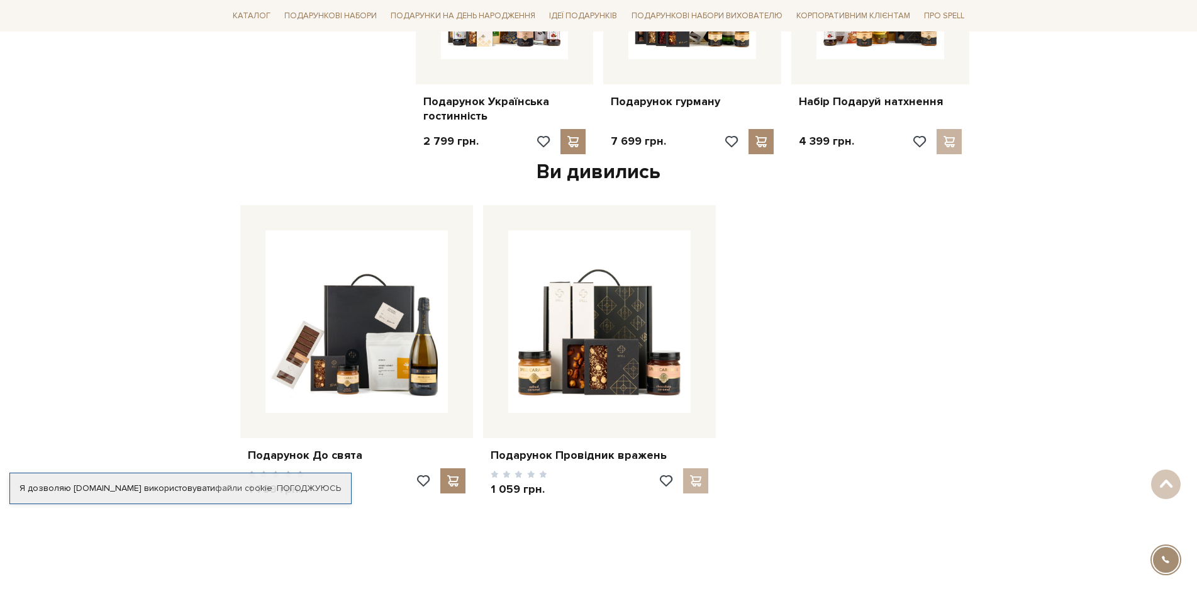
scroll to position [1195, 0]
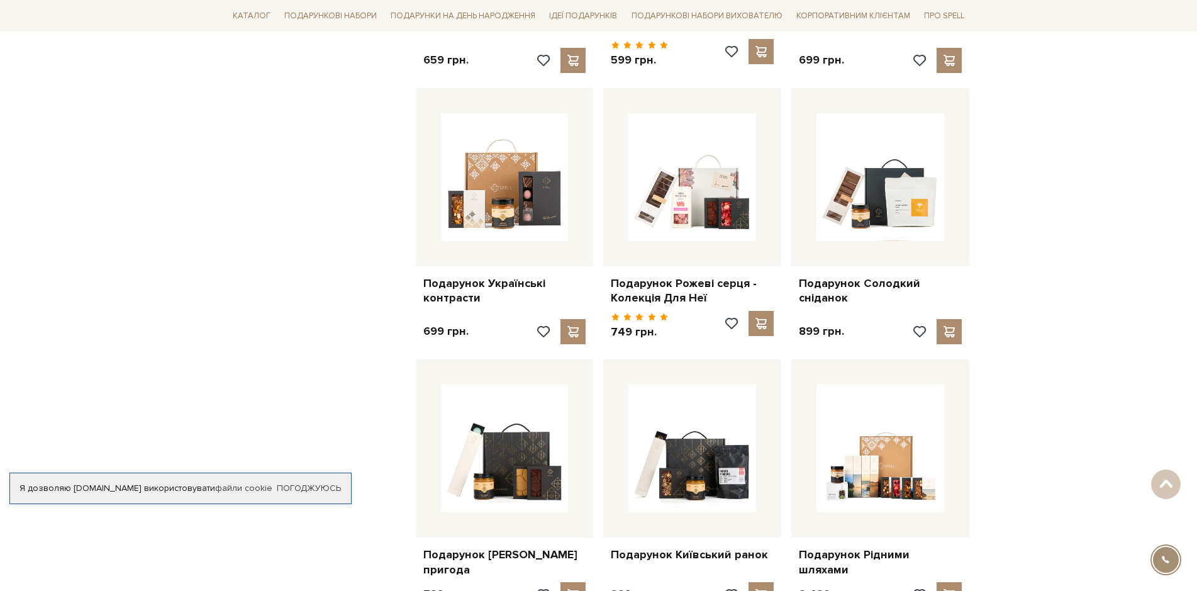
scroll to position [944, 0]
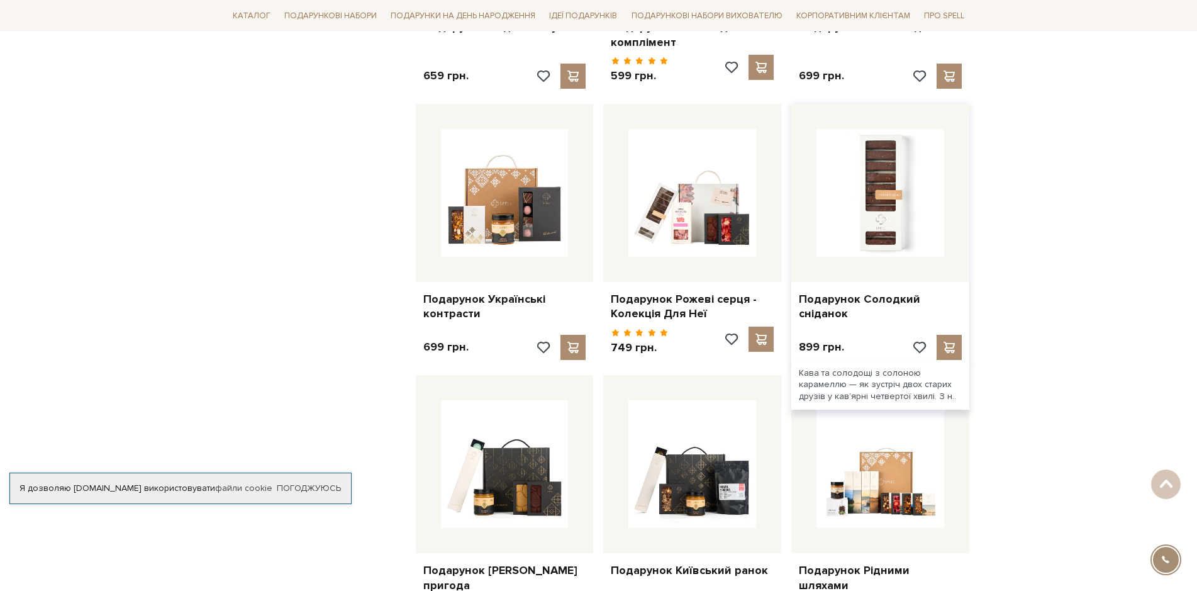
click at [911, 214] on img at bounding box center [881, 193] width 128 height 128
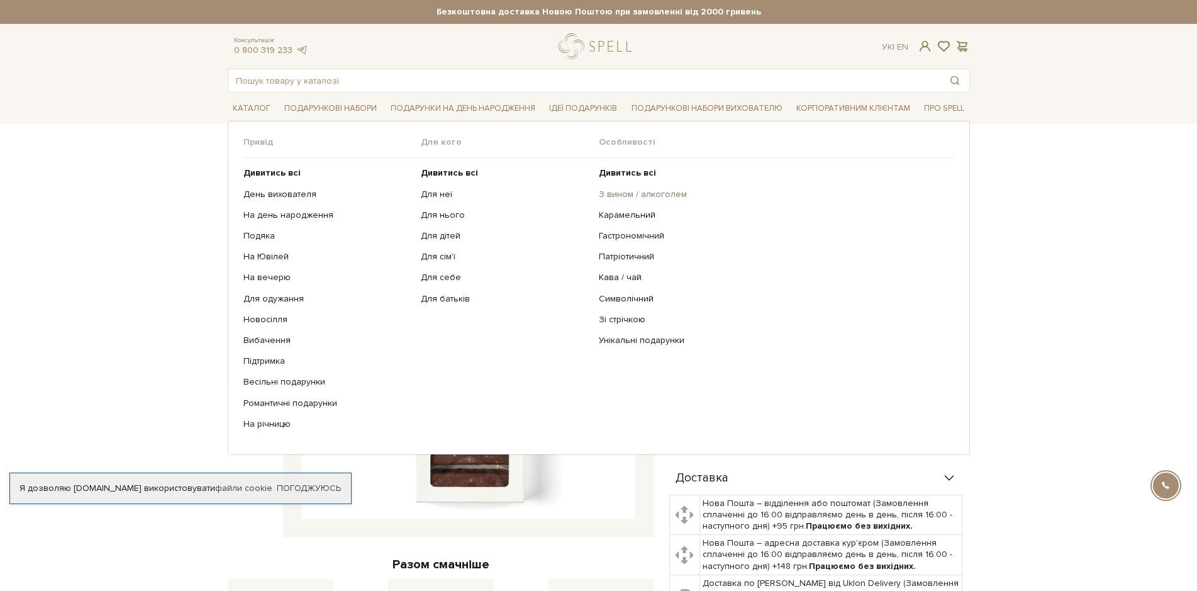
drag, startPoint x: 624, startPoint y: 196, endPoint x: 607, endPoint y: 190, distance: 17.3
click at [607, 190] on link "З вином / алкоголем" at bounding box center [772, 194] width 346 height 11
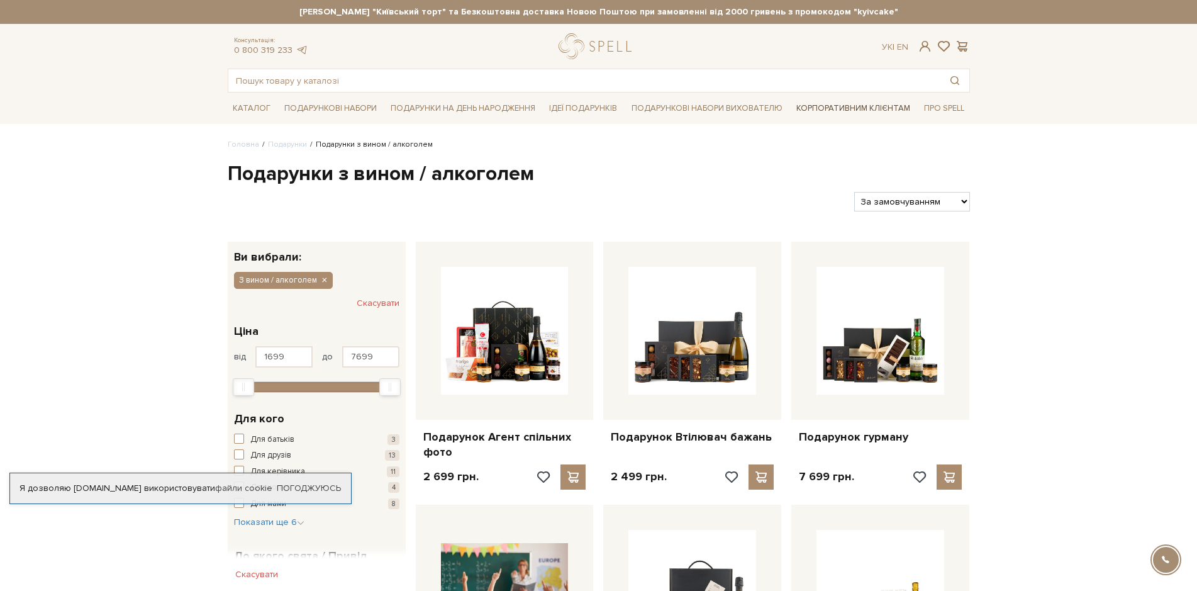
click at [842, 108] on link "Корпоративним клієнтам" at bounding box center [854, 108] width 124 height 21
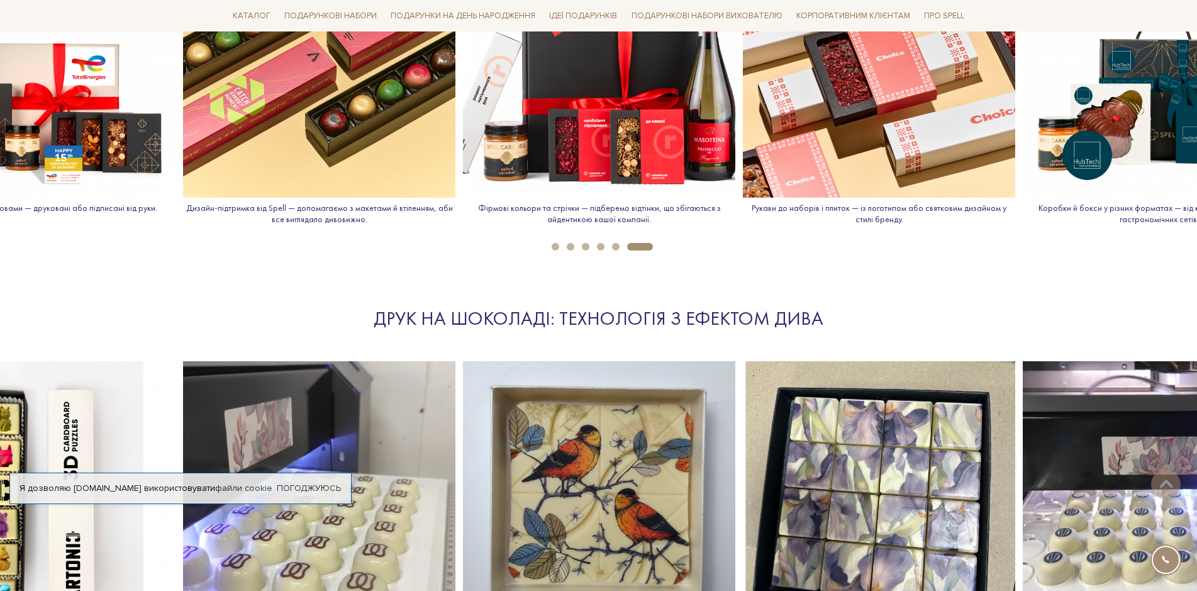
scroll to position [1573, 0]
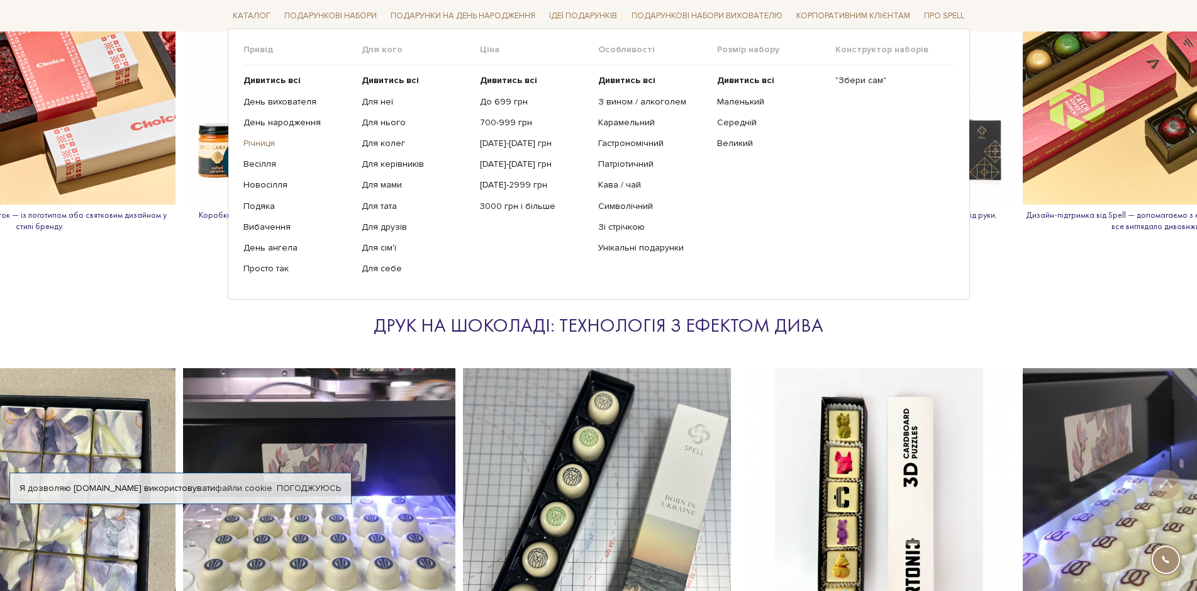
click at [261, 142] on link "Річниця" at bounding box center [298, 143] width 109 height 11
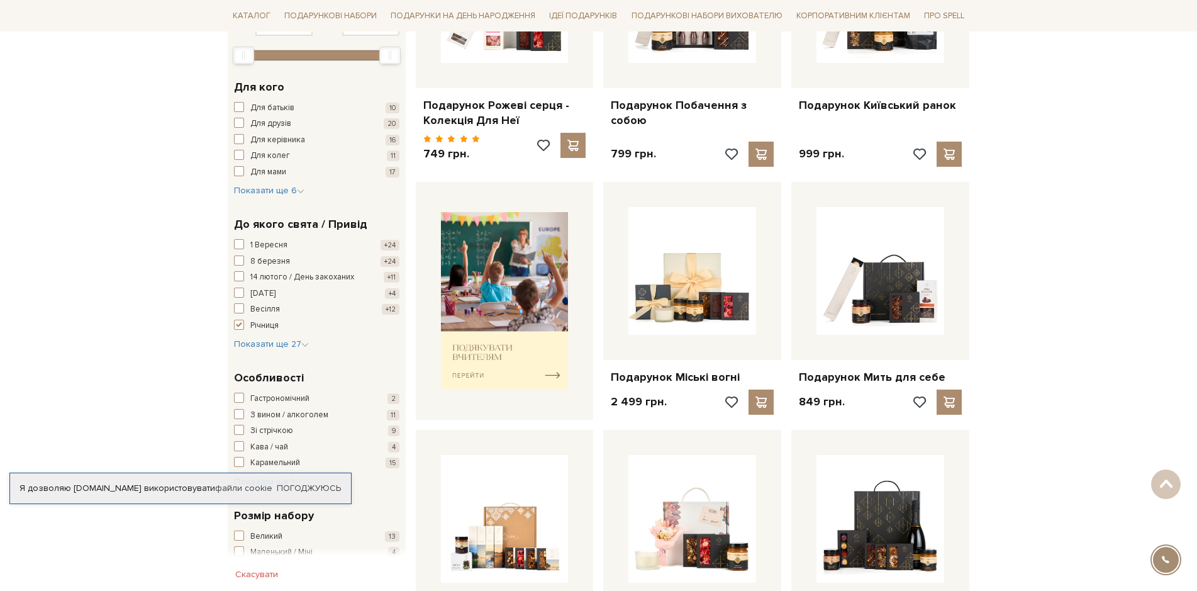
scroll to position [189, 0]
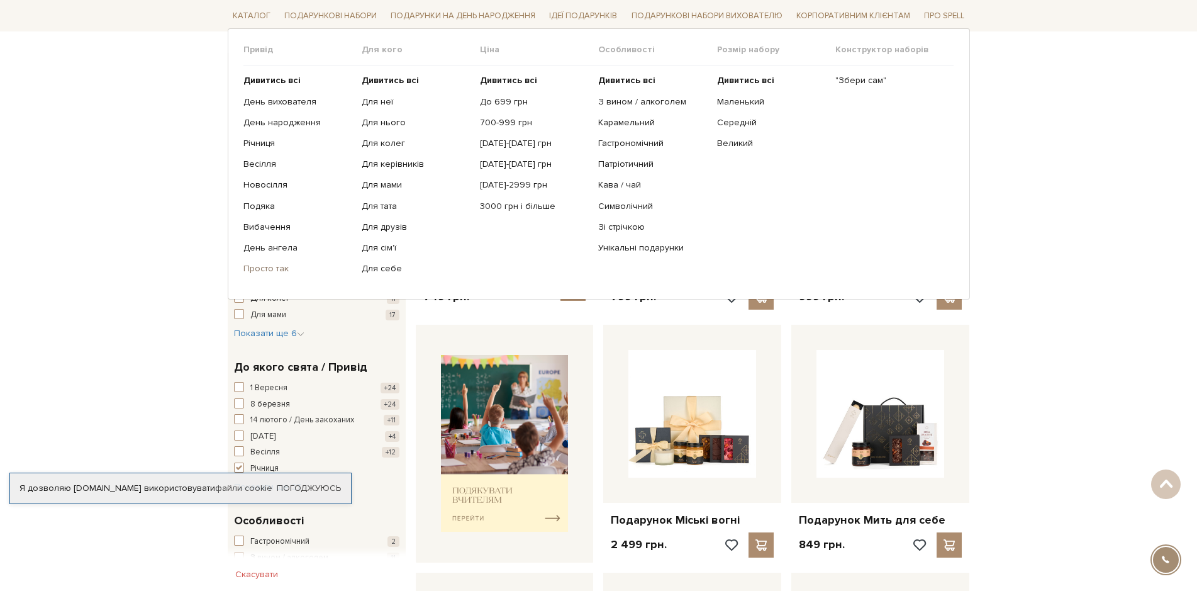
click at [276, 266] on link "Просто так" at bounding box center [298, 268] width 109 height 11
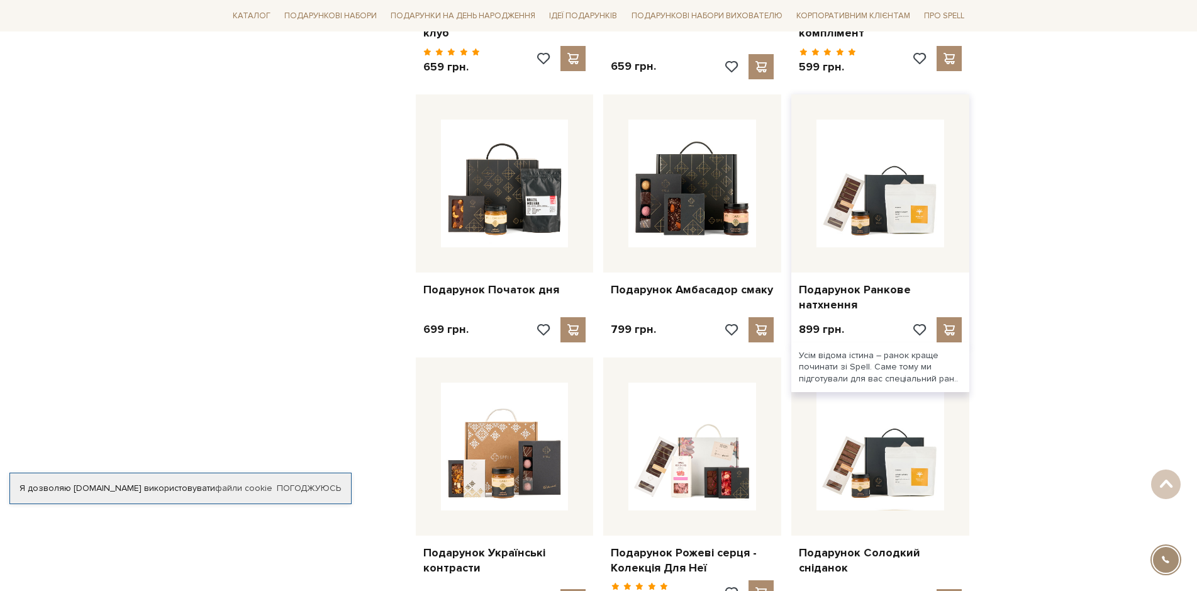
scroll to position [1070, 0]
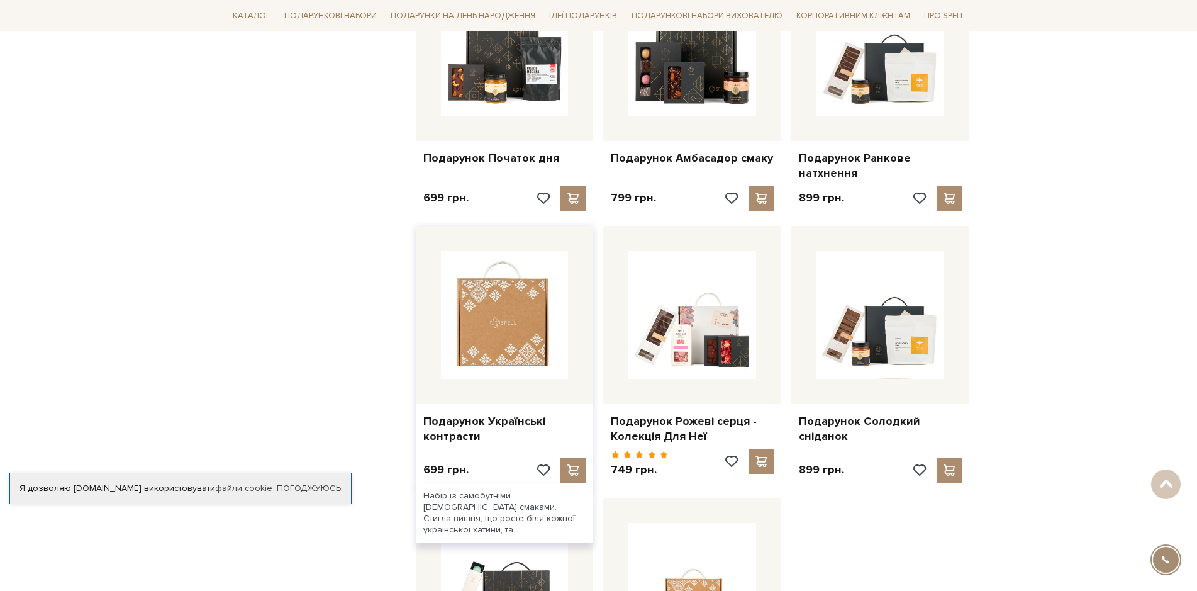
click at [496, 359] on img at bounding box center [505, 315] width 128 height 128
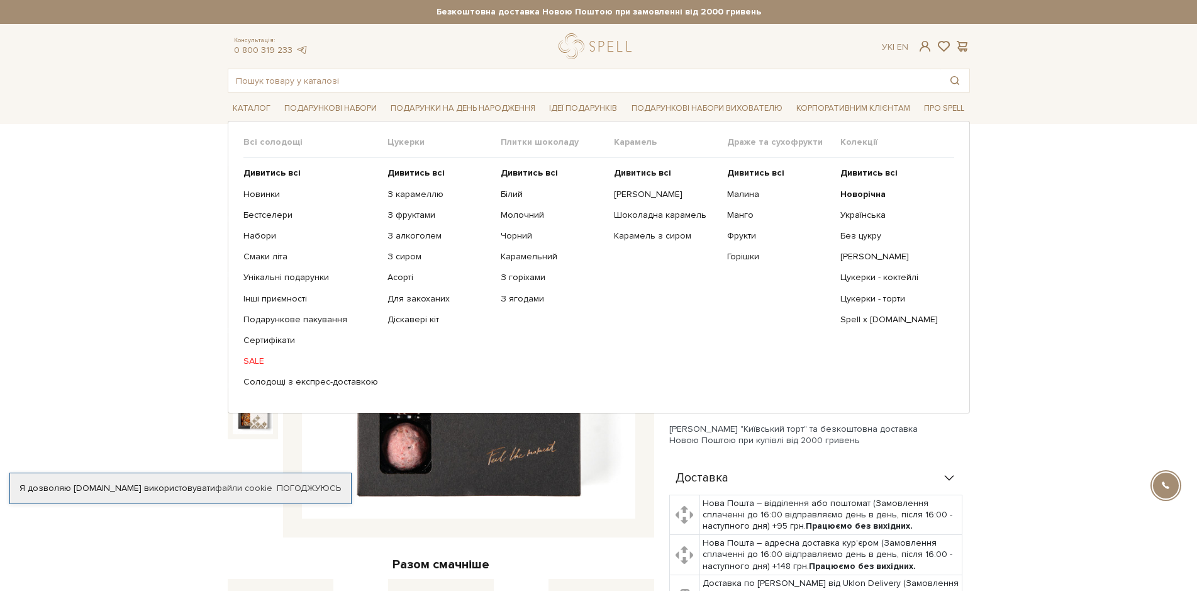
click at [253, 358] on link "SALE" at bounding box center [311, 360] width 135 height 11
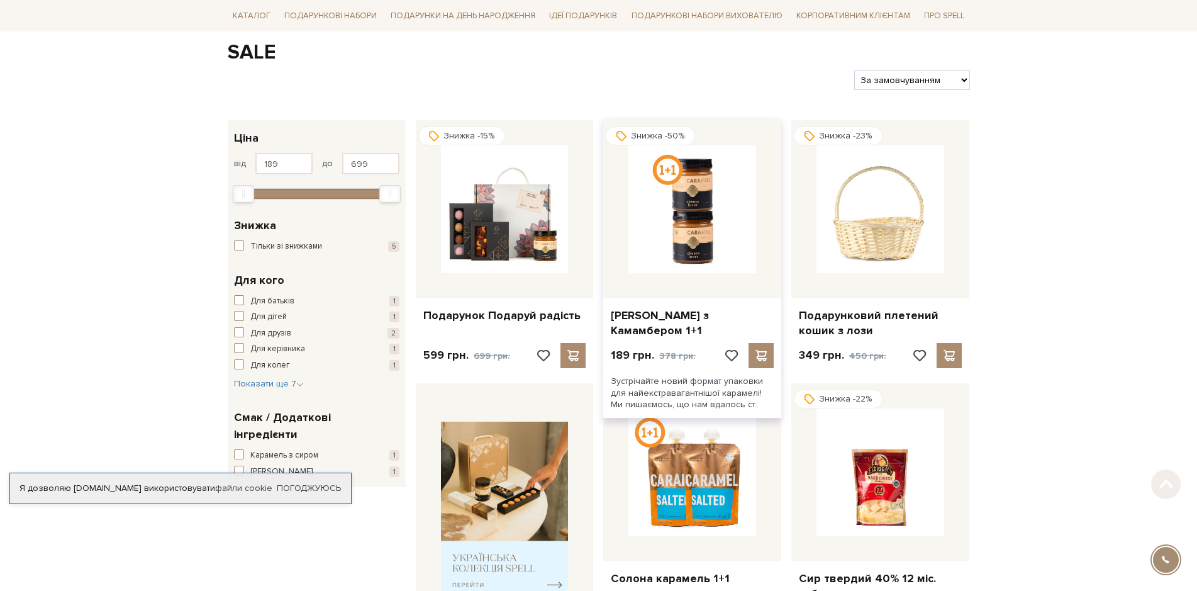
scroll to position [126, 0]
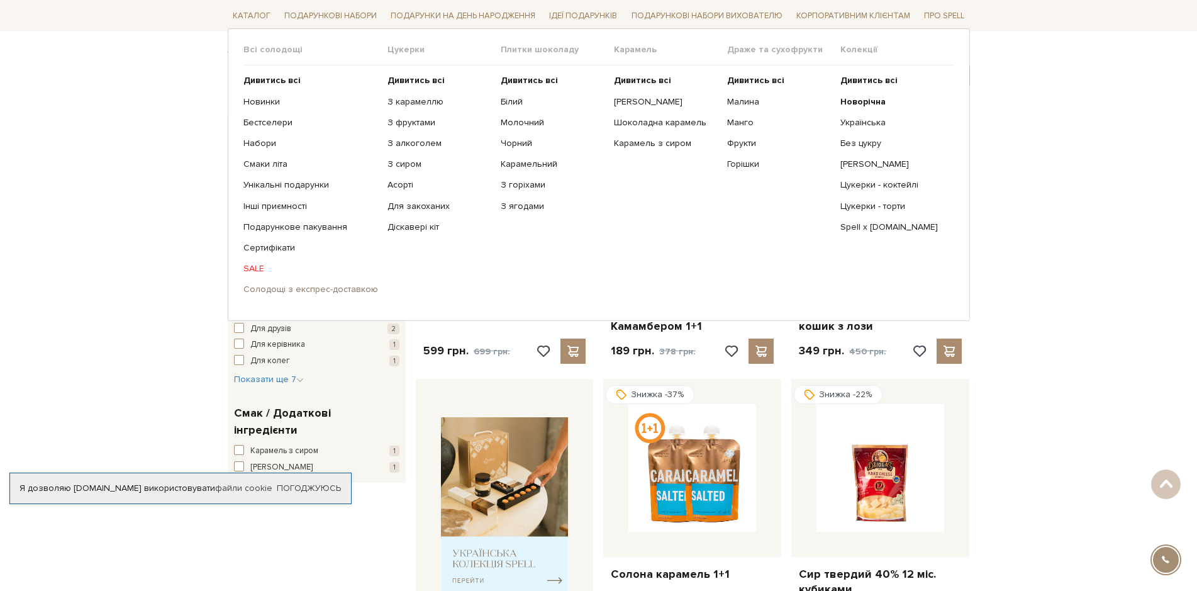
click at [295, 288] on link "Солодощі з експрес-доставкою" at bounding box center [311, 289] width 135 height 11
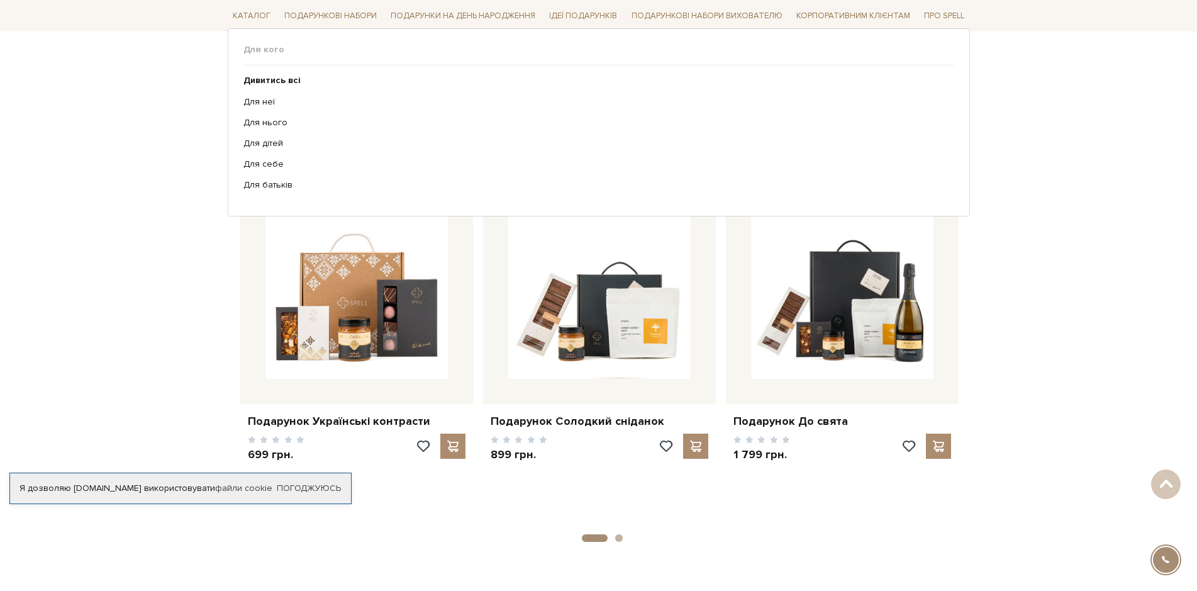
scroll to position [1888, 0]
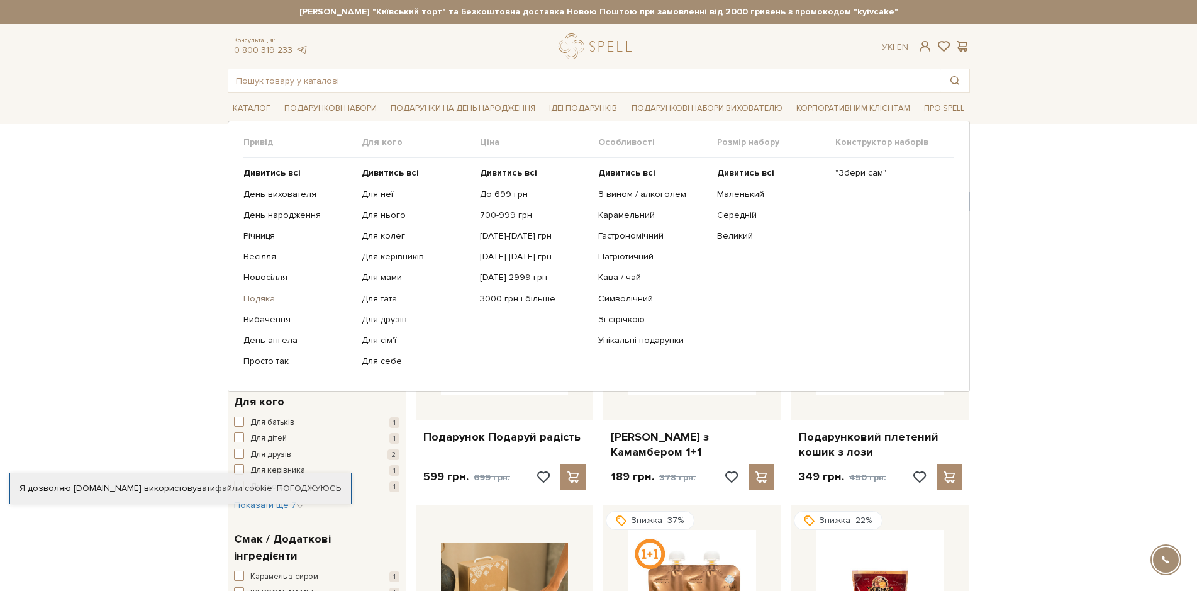
click at [259, 298] on link "Подяка" at bounding box center [298, 298] width 109 height 11
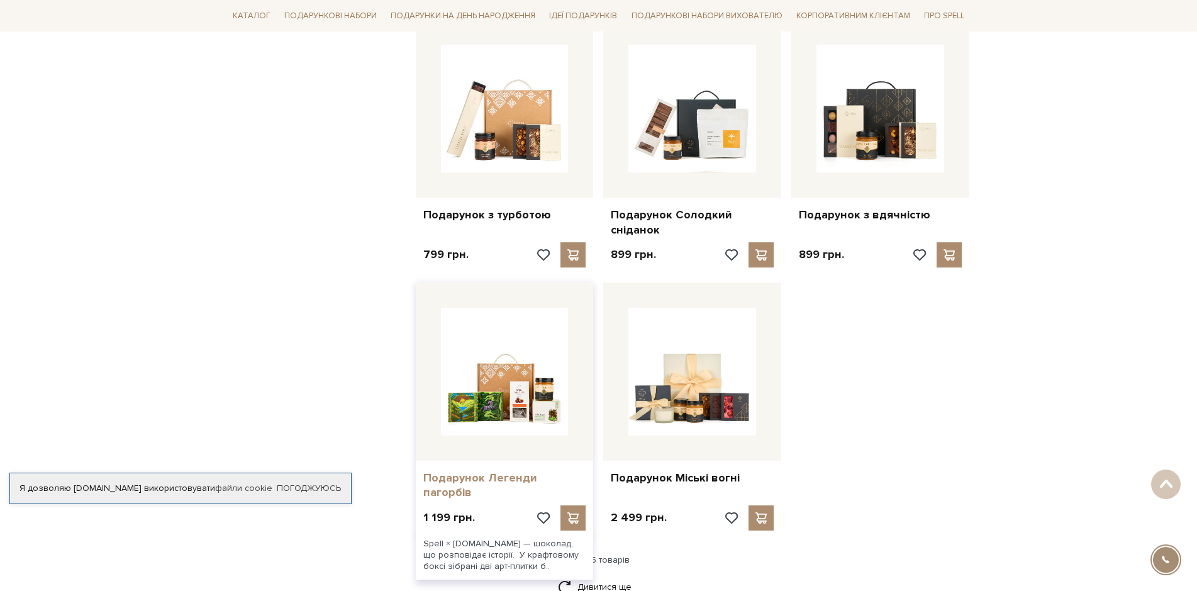
scroll to position [1321, 0]
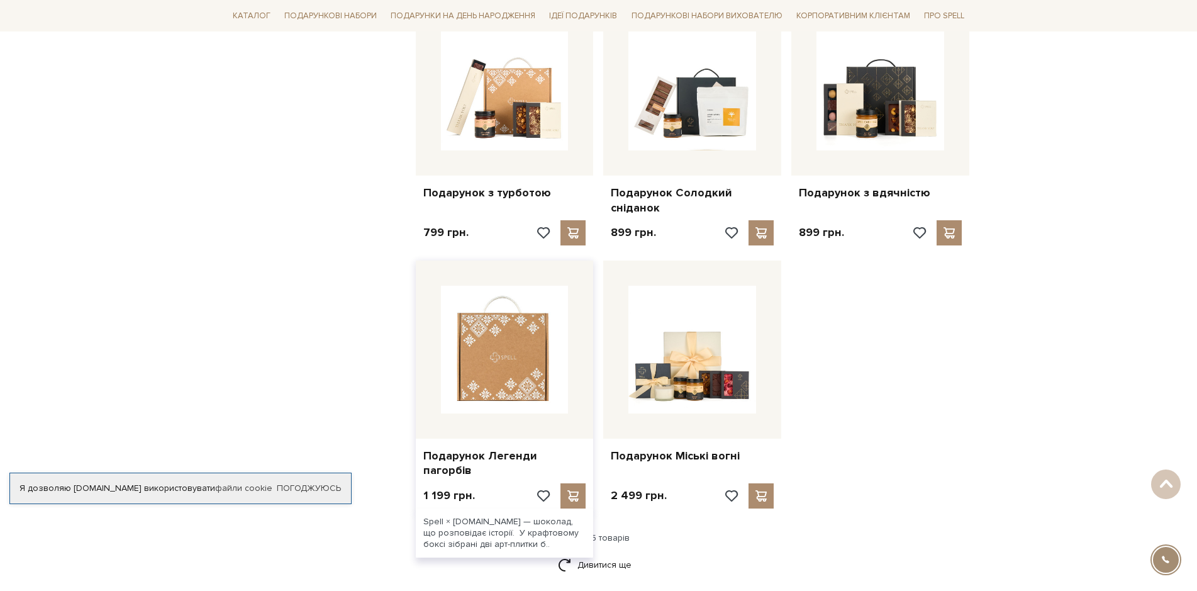
click at [517, 351] on img at bounding box center [505, 350] width 128 height 128
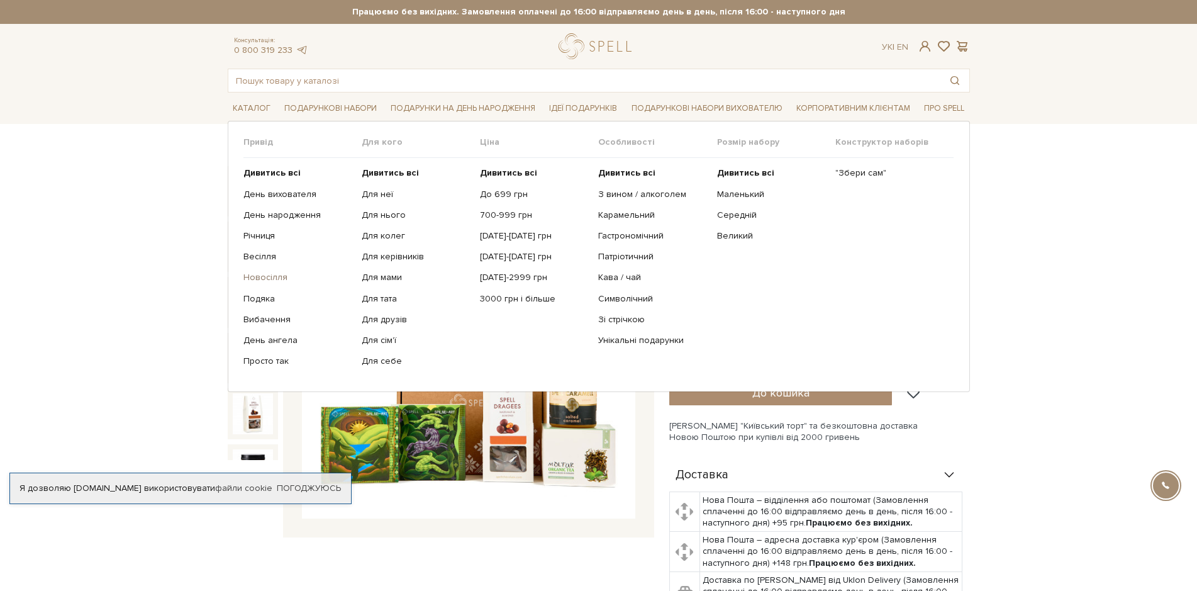
click at [267, 278] on link "Новосілля" at bounding box center [298, 277] width 109 height 11
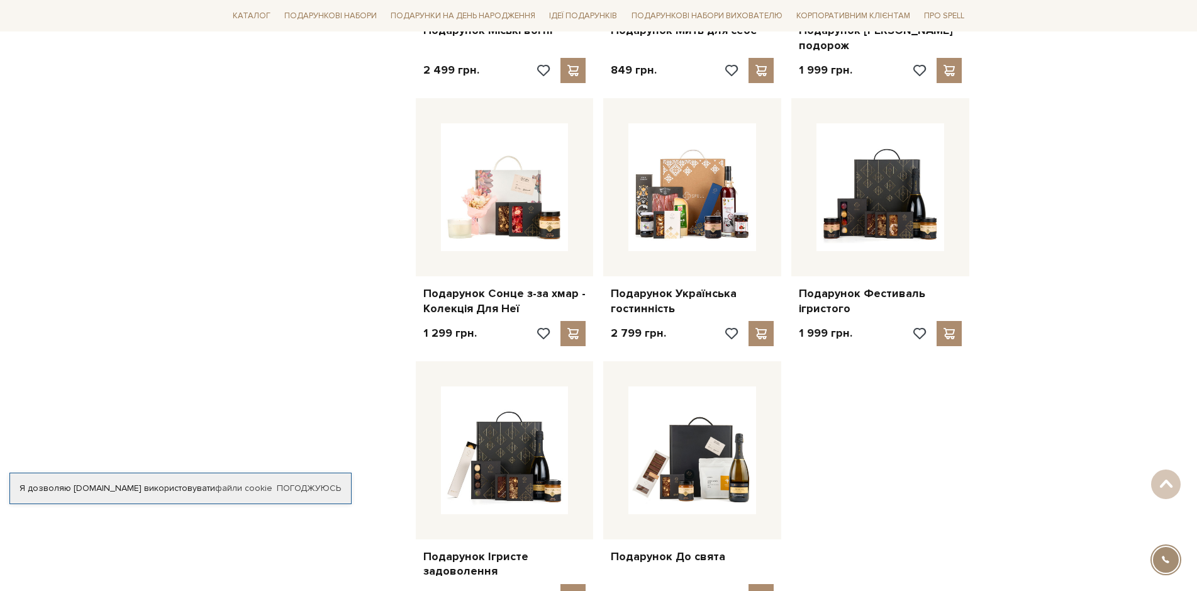
scroll to position [1195, 0]
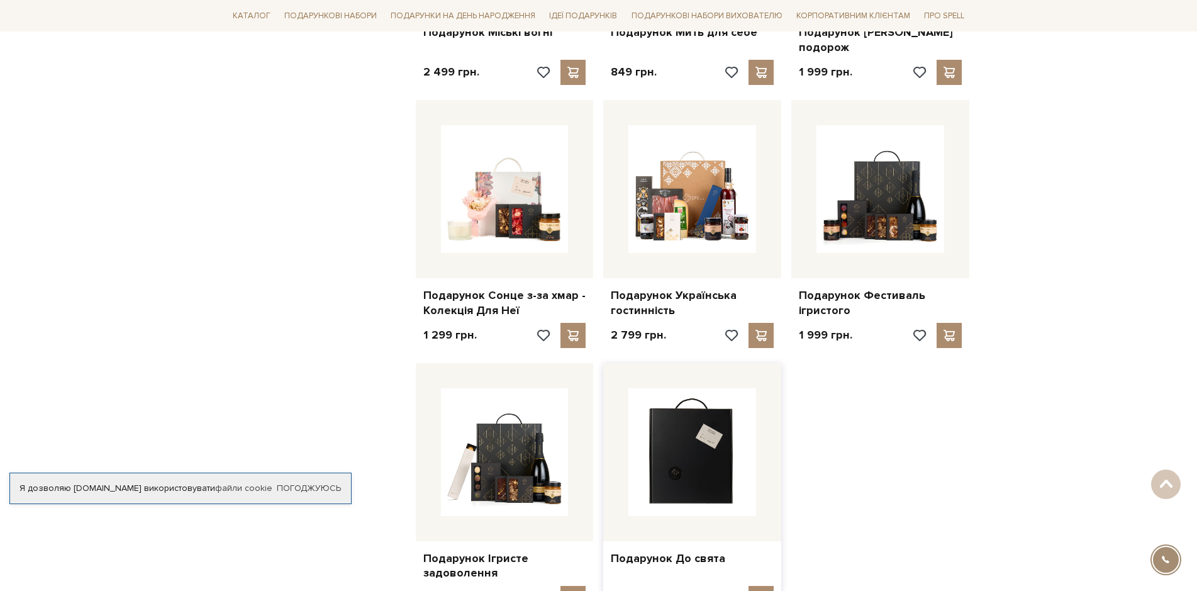
click at [705, 458] on img at bounding box center [693, 452] width 128 height 128
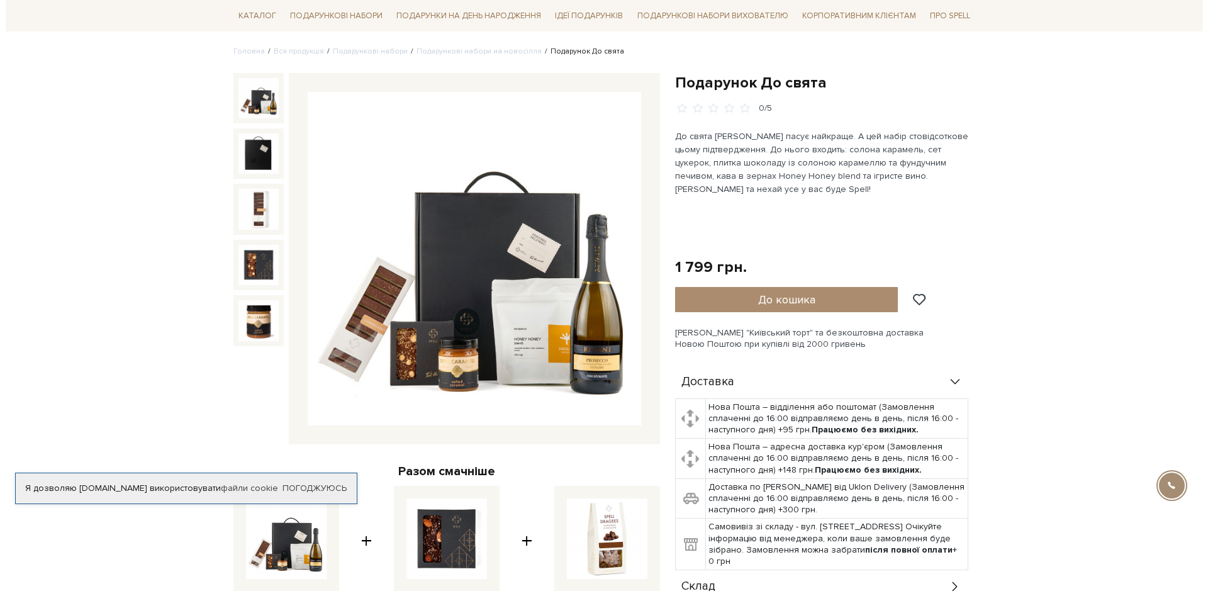
scroll to position [63, 0]
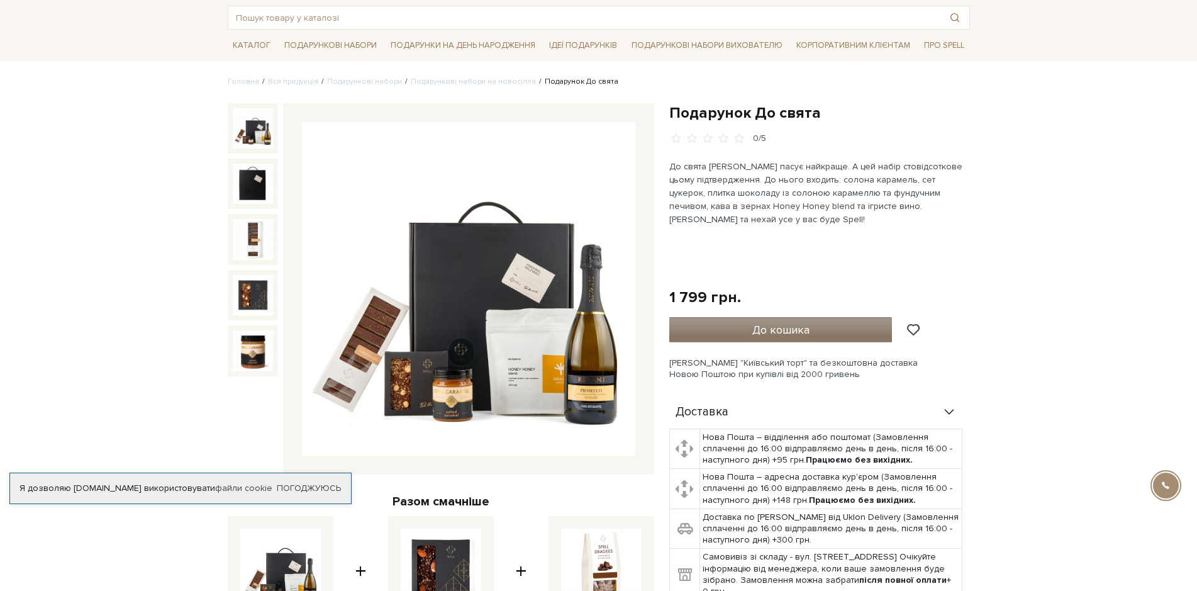
click at [778, 330] on span "До кошика" at bounding box center [781, 330] width 57 height 14
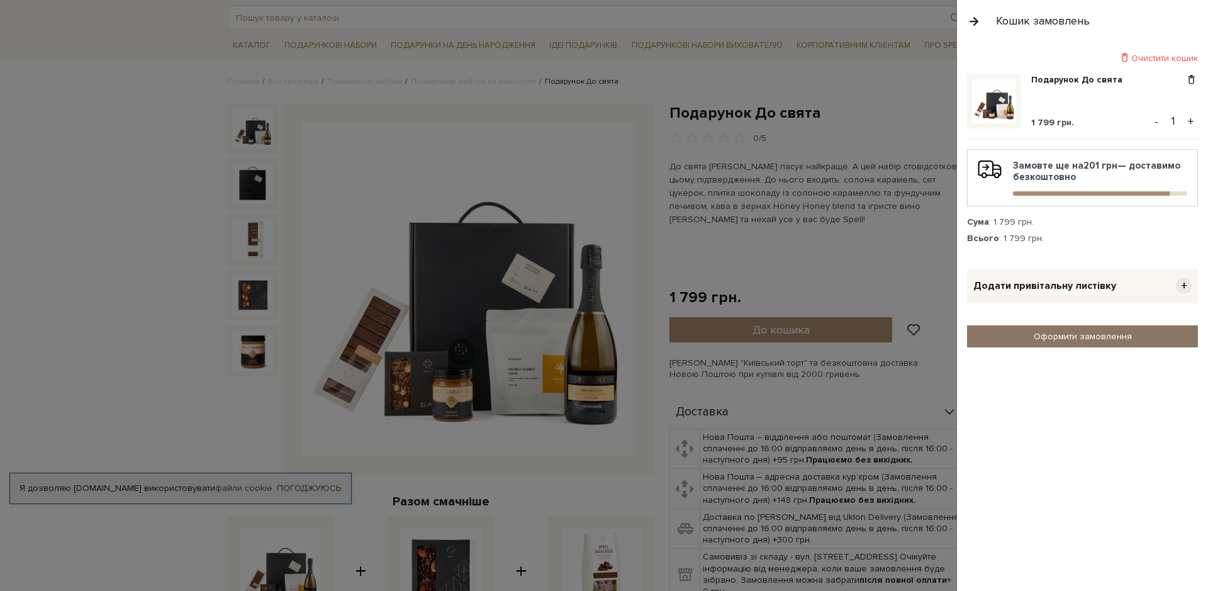
click at [1092, 337] on link "Оформити замовлення" at bounding box center [1082, 336] width 231 height 22
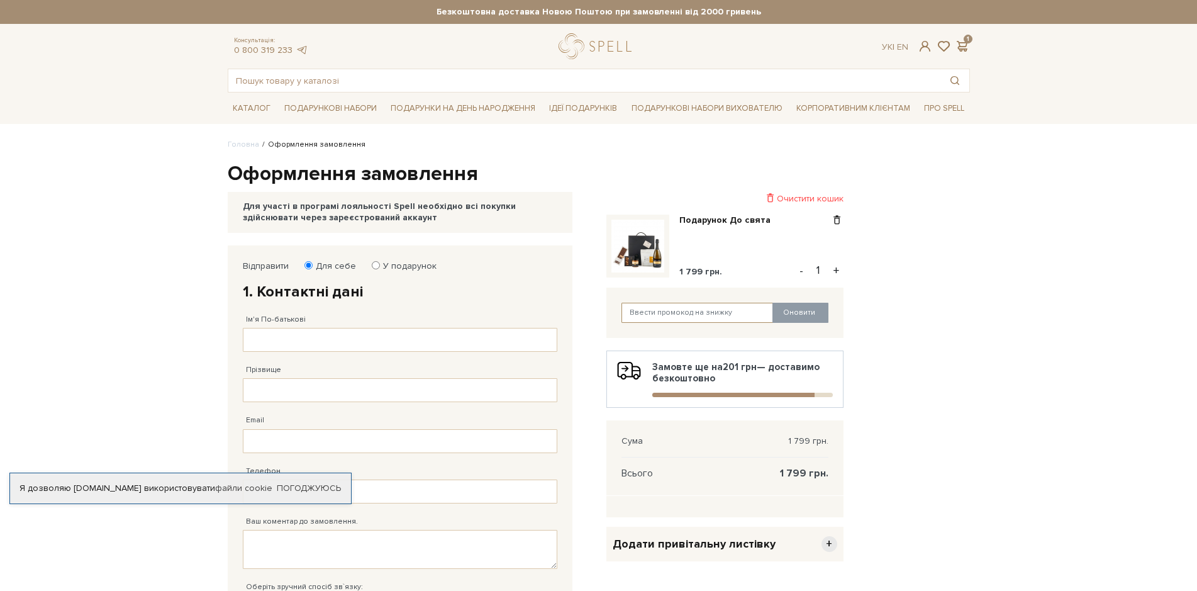
paste input "SweetGift"
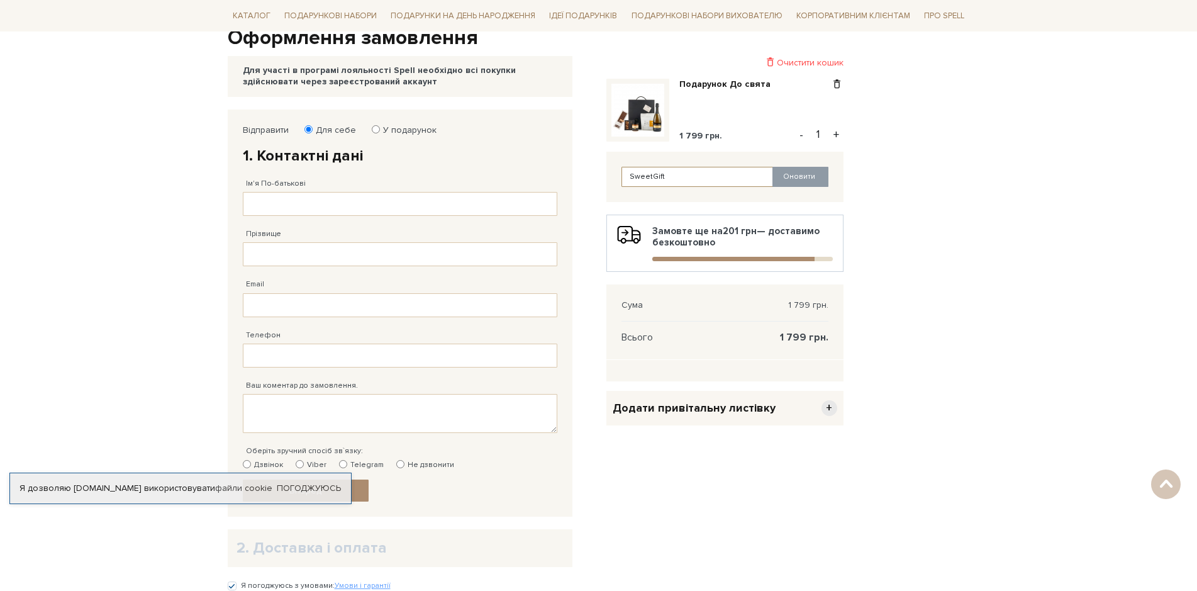
scroll to position [126, 0]
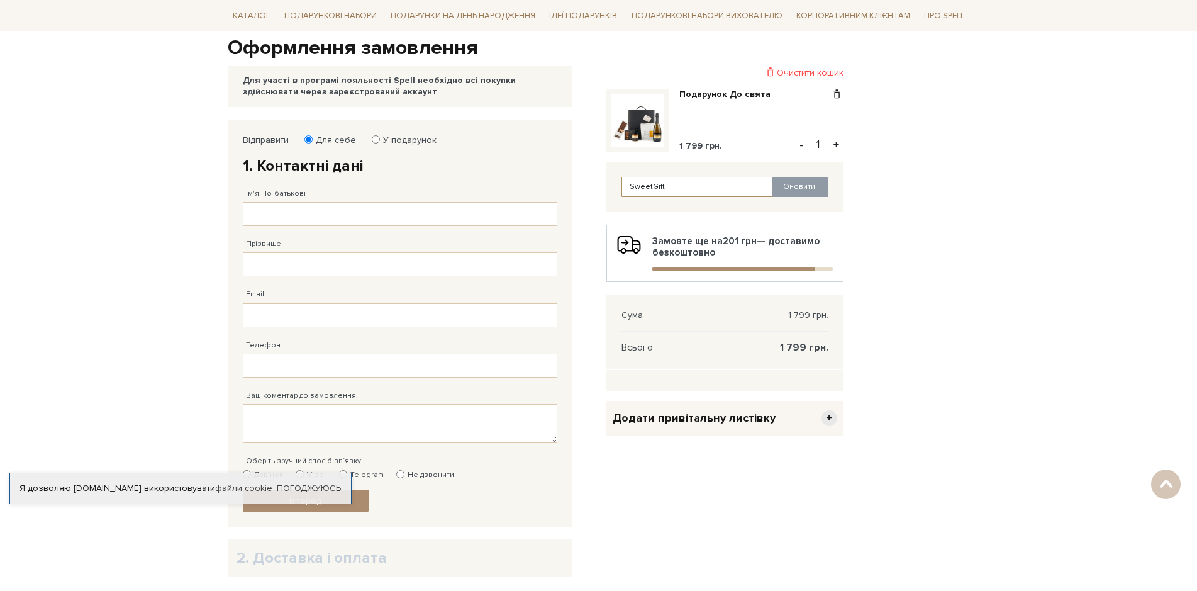
type input "SweetGift"
click at [266, 213] on input "Ім'я По-батькові" at bounding box center [400, 214] width 315 height 24
type input "[PERSON_NAME]"
click at [267, 262] on input "Прізвище" at bounding box center [400, 264] width 315 height 24
type input "[PERSON_NAME]"
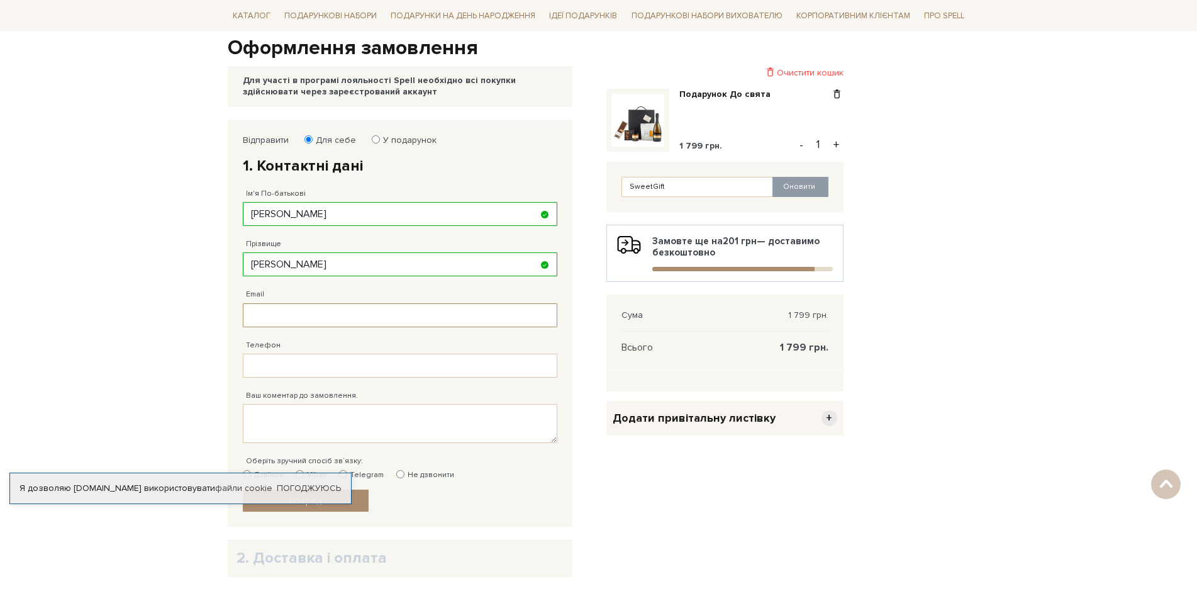
click at [281, 315] on input "Email" at bounding box center [400, 315] width 315 height 24
type input "[EMAIL_ADDRESS][DOMAIN_NAME]"
click at [277, 367] on input "Телефон" at bounding box center [400, 366] width 315 height 24
type input "[PHONE_NUMBER]"
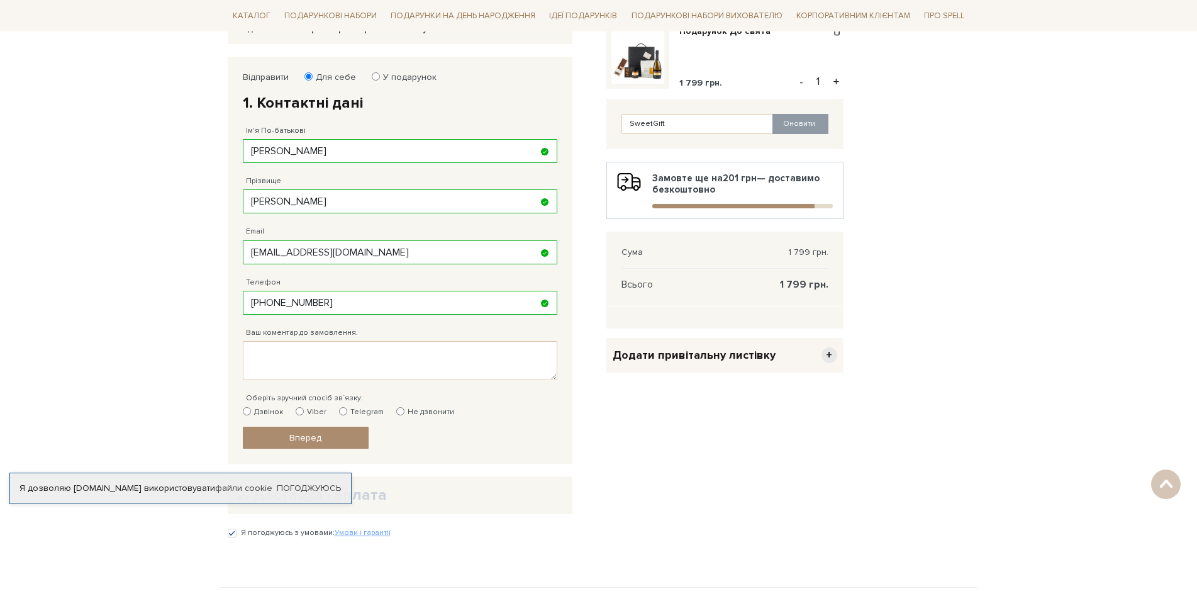
click at [245, 410] on input "Дзвінок" at bounding box center [247, 411] width 8 height 8
radio input "true"
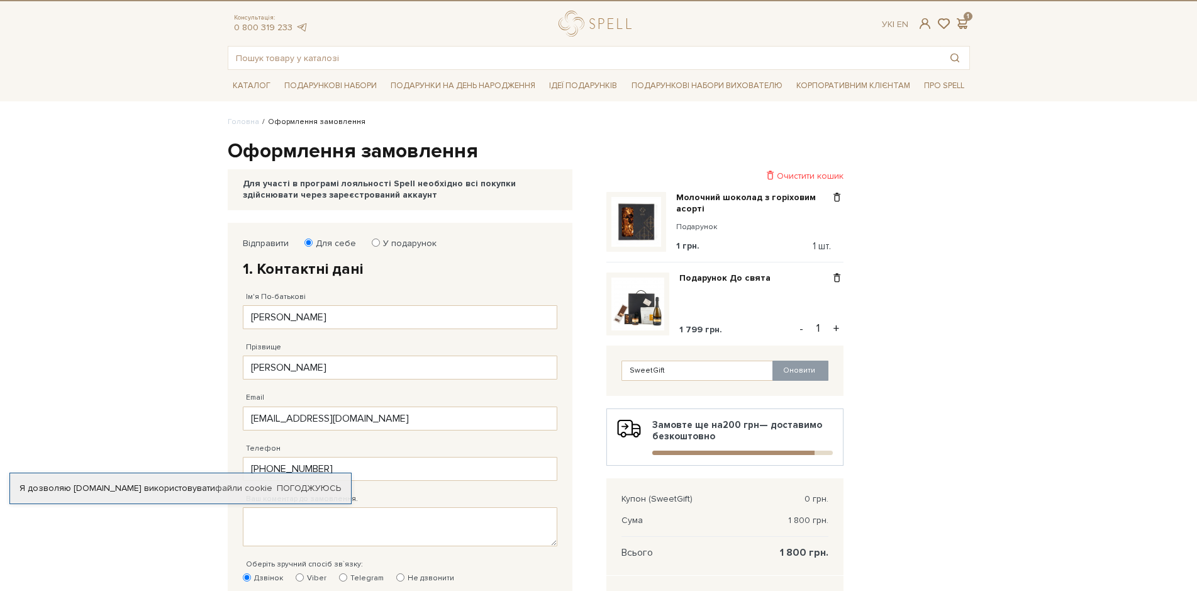
scroll to position [0, 0]
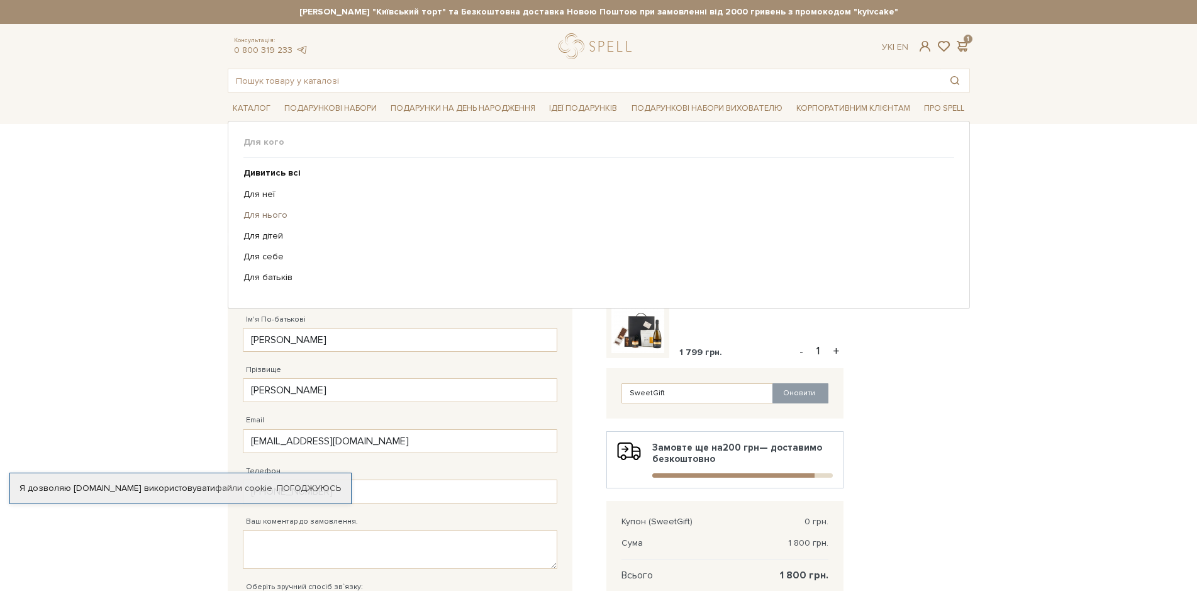
click at [278, 213] on link "Для нього" at bounding box center [595, 215] width 702 height 11
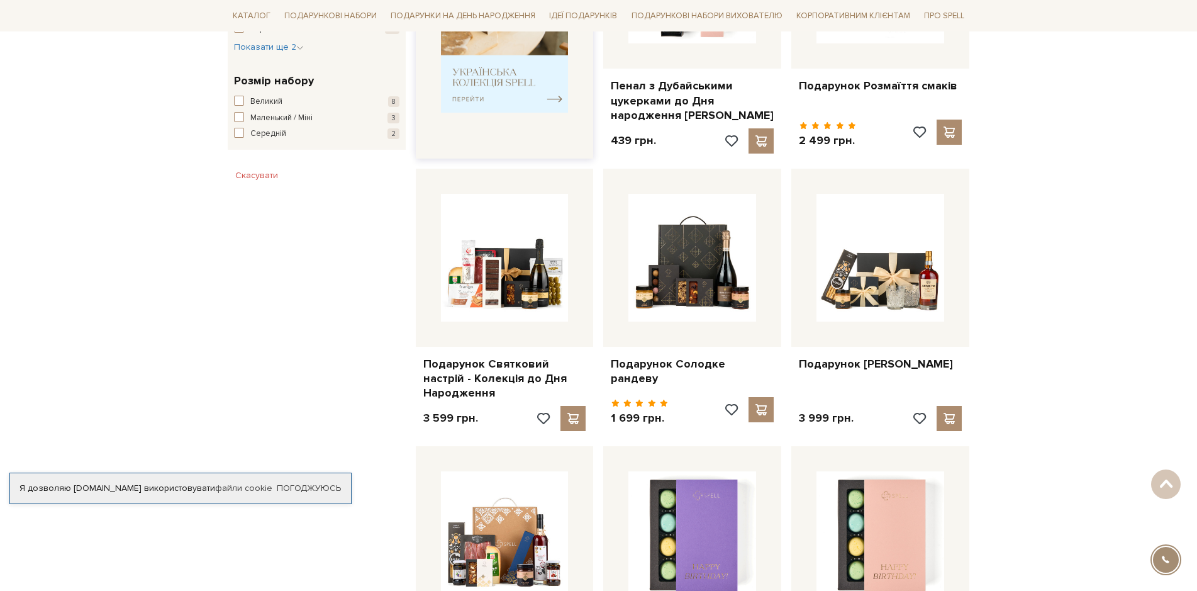
scroll to position [629, 0]
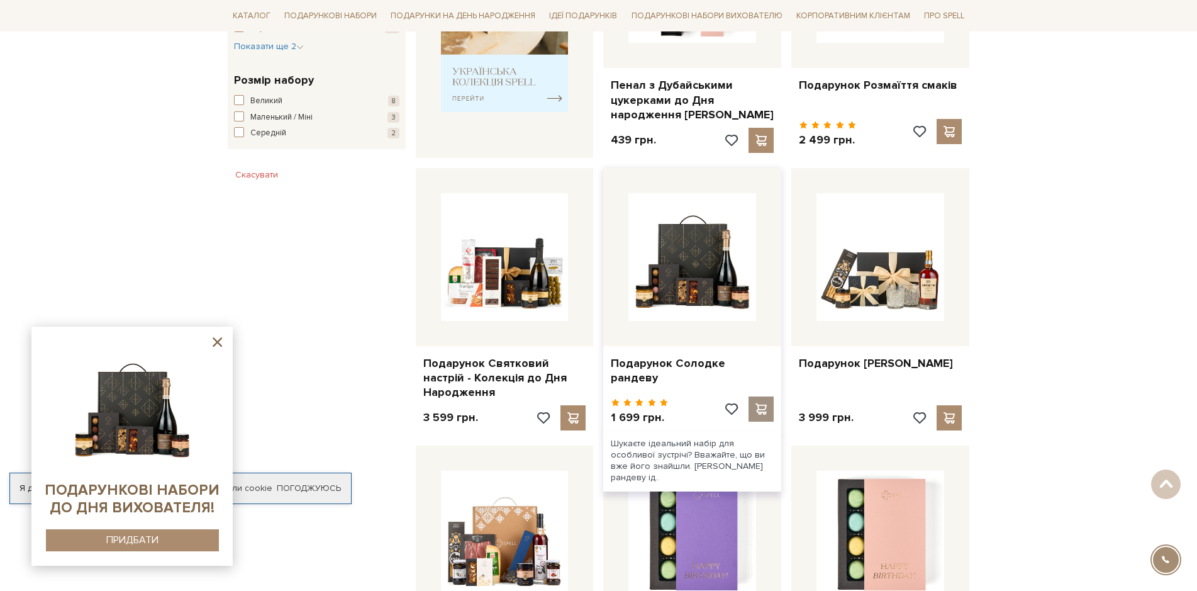
click at [763, 408] on span at bounding box center [762, 408] width 16 height 11
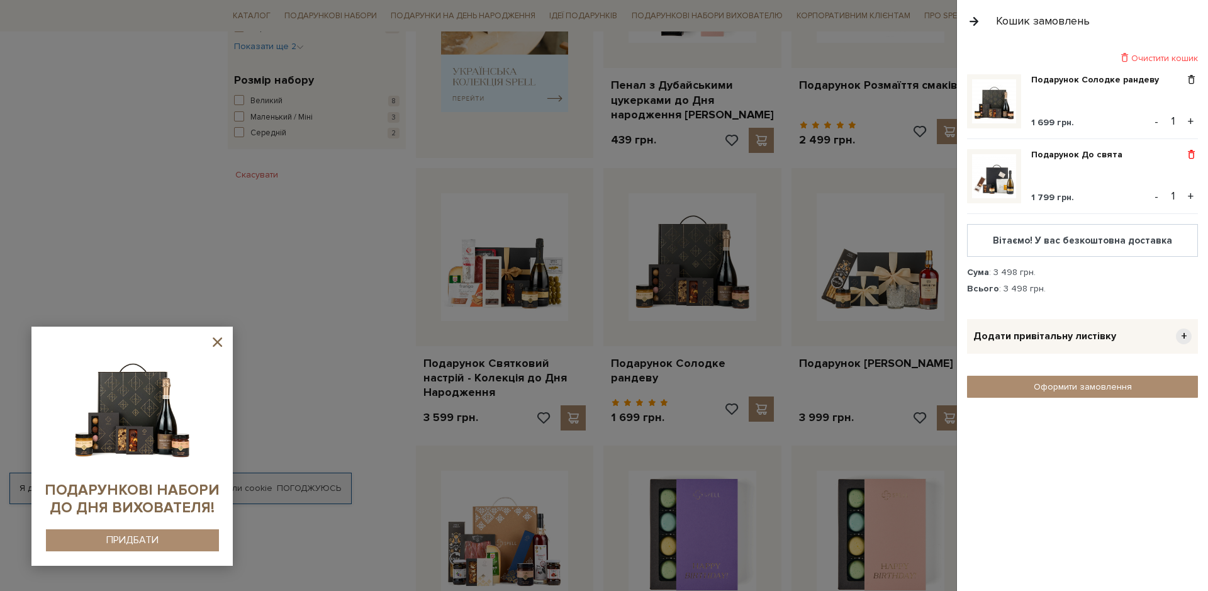
click at [1190, 154] on span at bounding box center [1191, 154] width 13 height 11
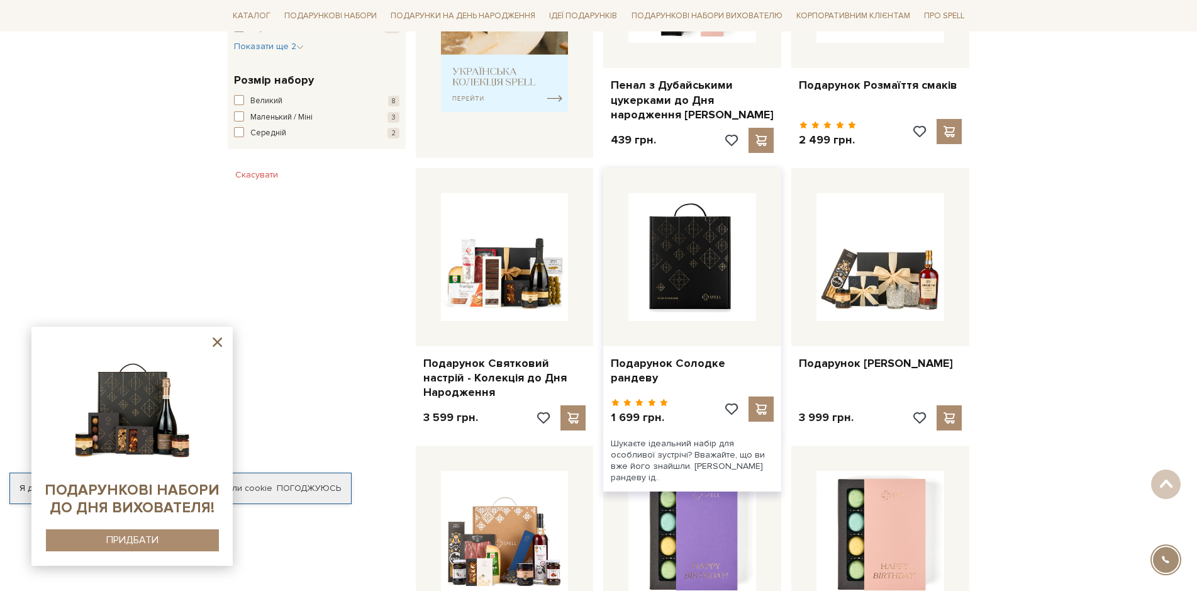
click at [712, 280] on img at bounding box center [693, 257] width 128 height 128
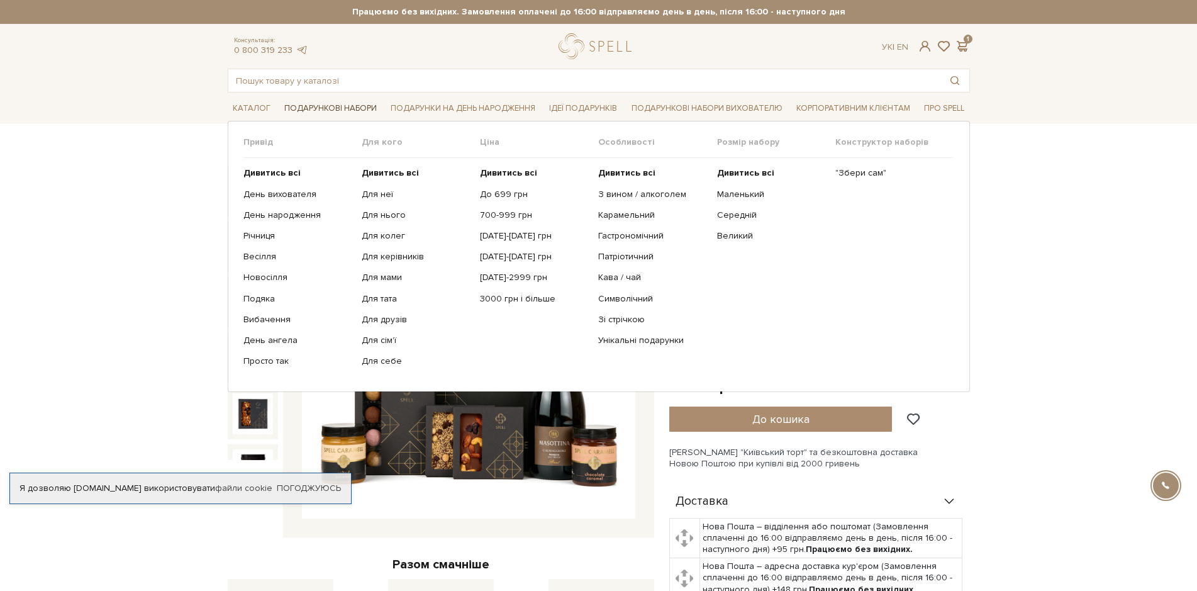
click at [319, 108] on link "Подарункові набори" at bounding box center [330, 109] width 103 height 20
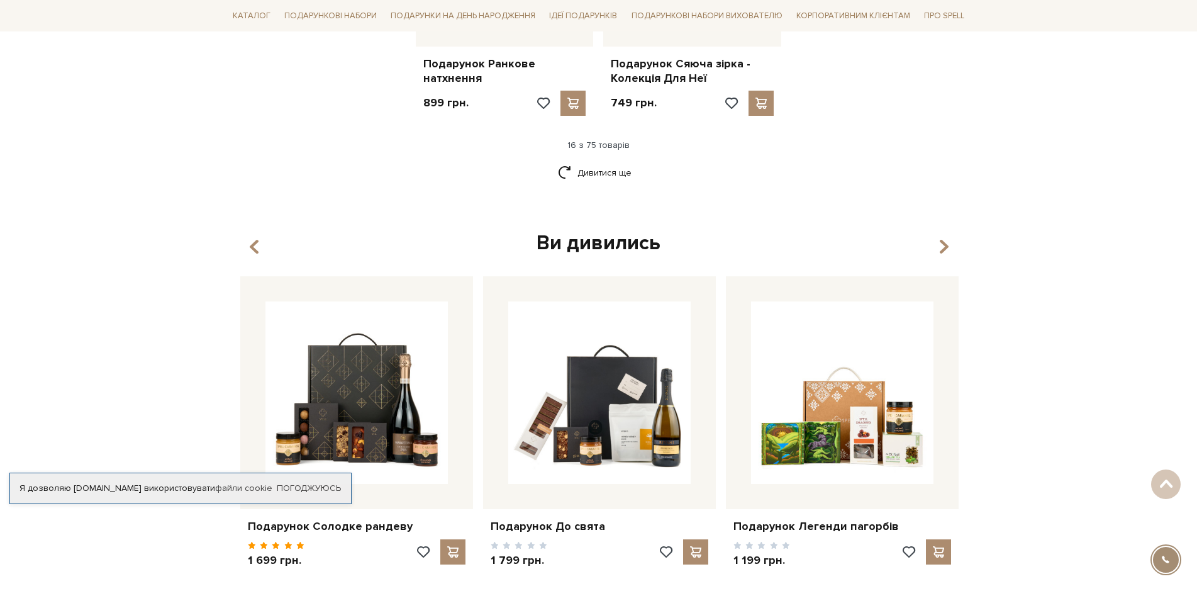
scroll to position [1762, 0]
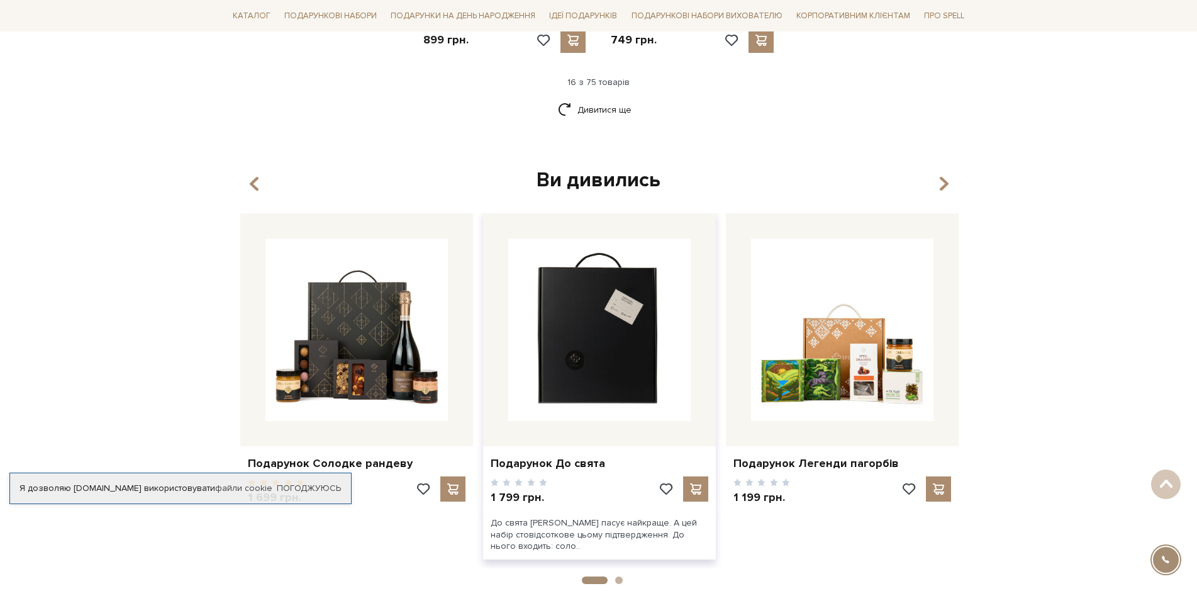
click at [598, 372] on img at bounding box center [599, 329] width 182 height 182
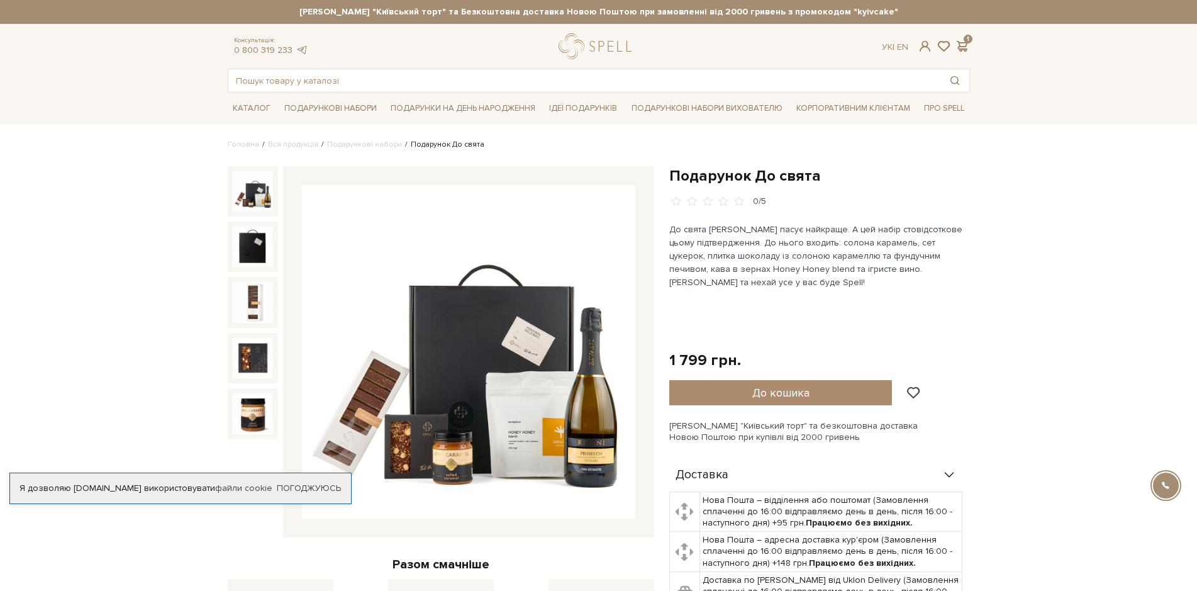
click at [599, 439] on img at bounding box center [468, 351] width 333 height 333
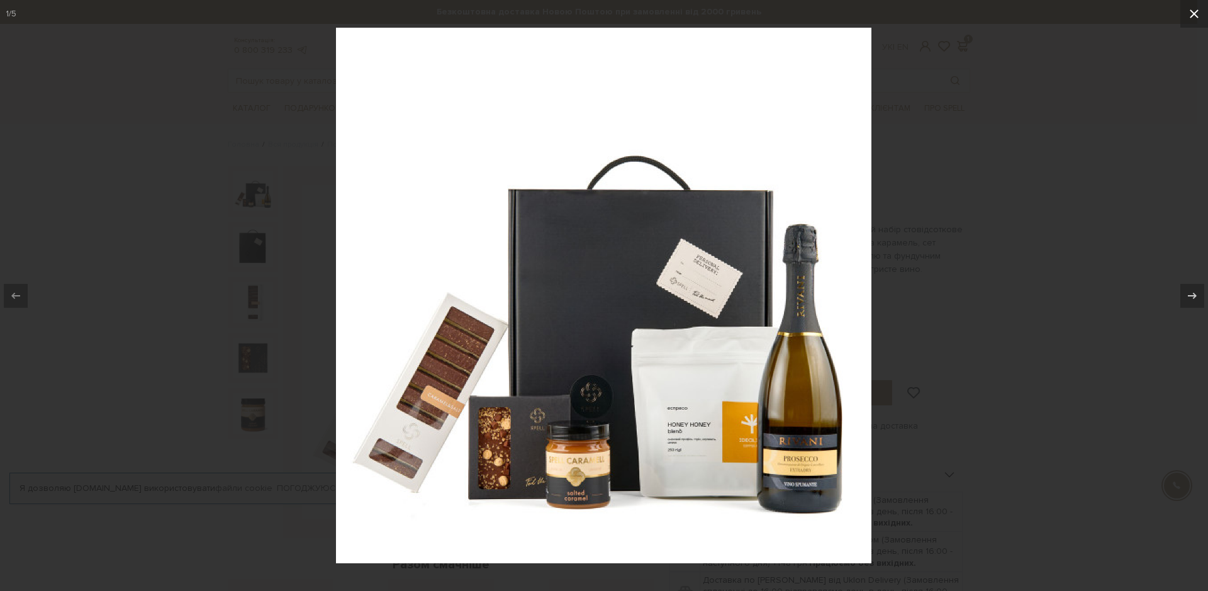
click at [1195, 13] on icon at bounding box center [1194, 13] width 9 height 9
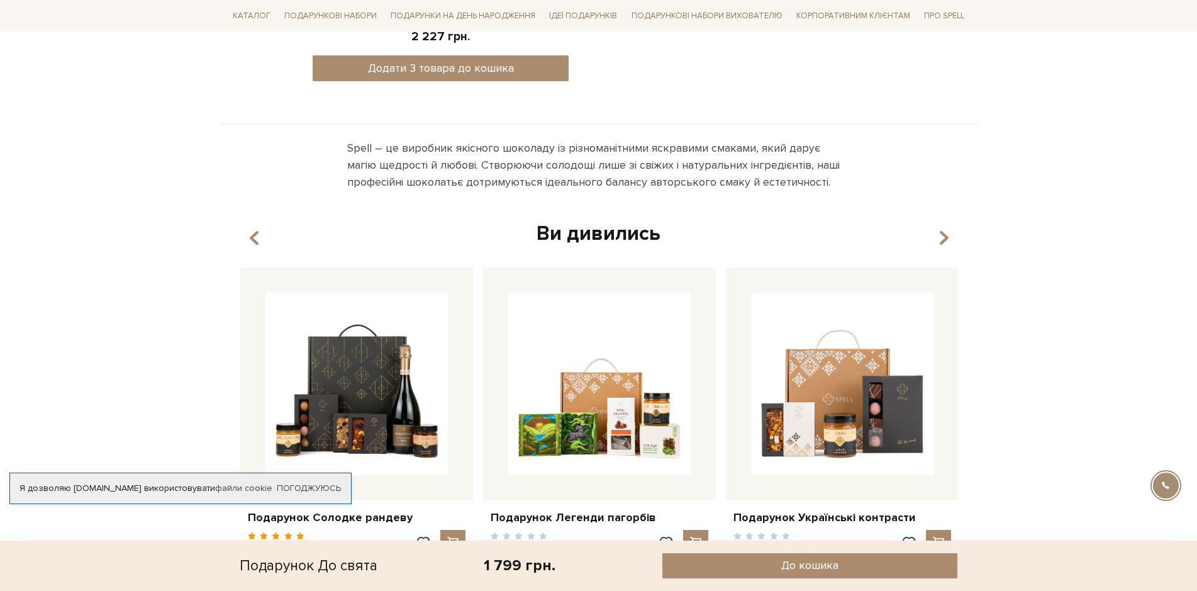
scroll to position [944, 0]
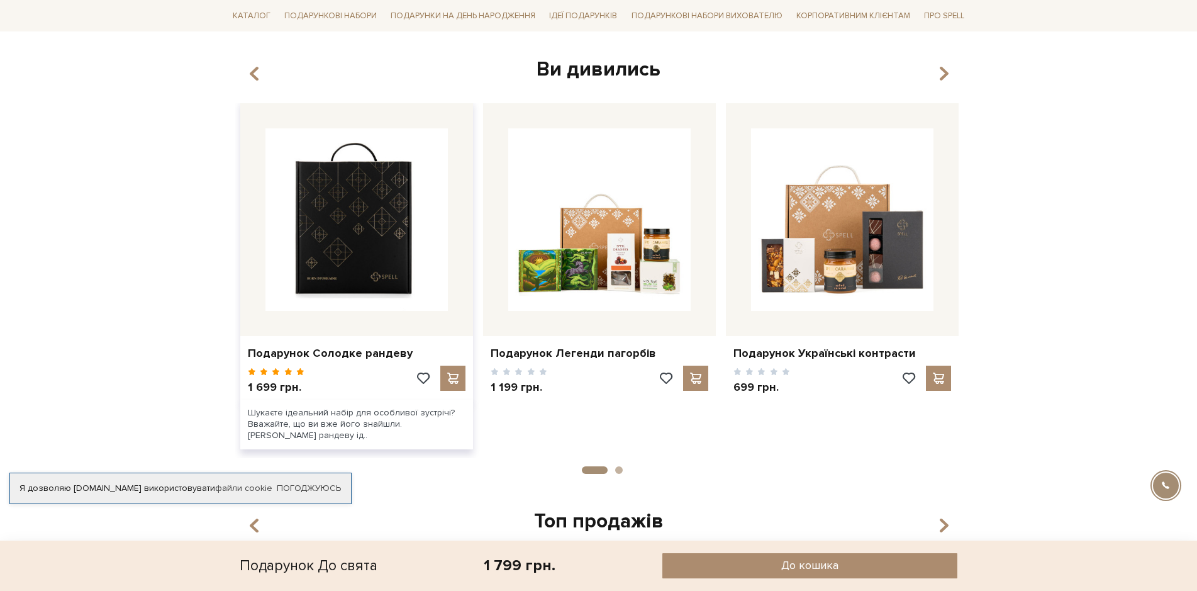
click at [341, 233] on img at bounding box center [357, 219] width 182 height 182
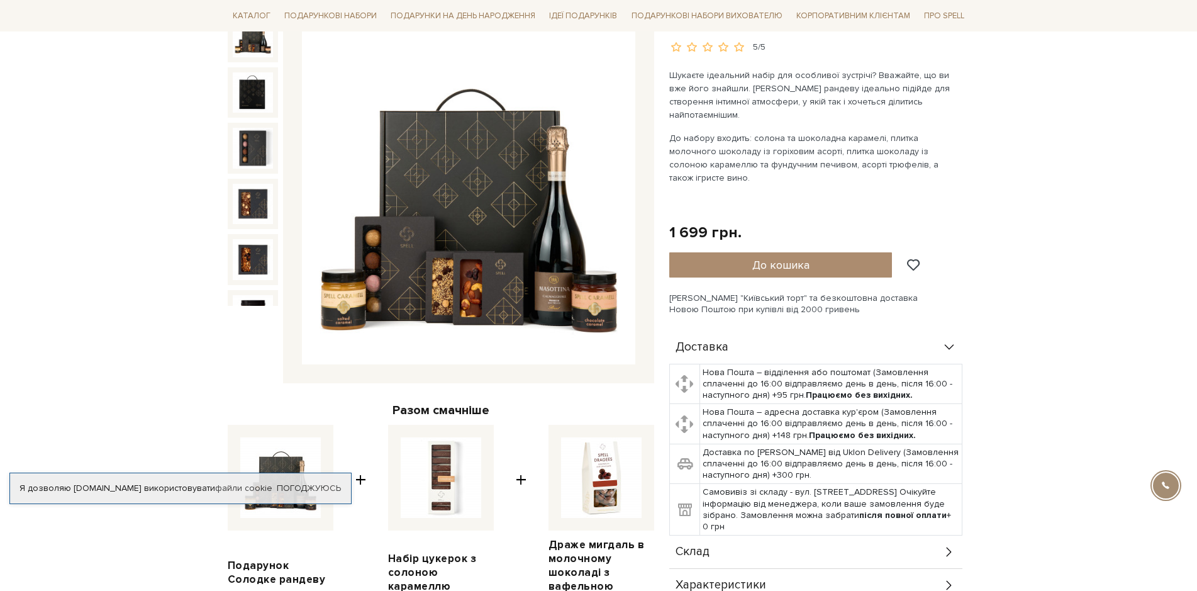
scroll to position [189, 0]
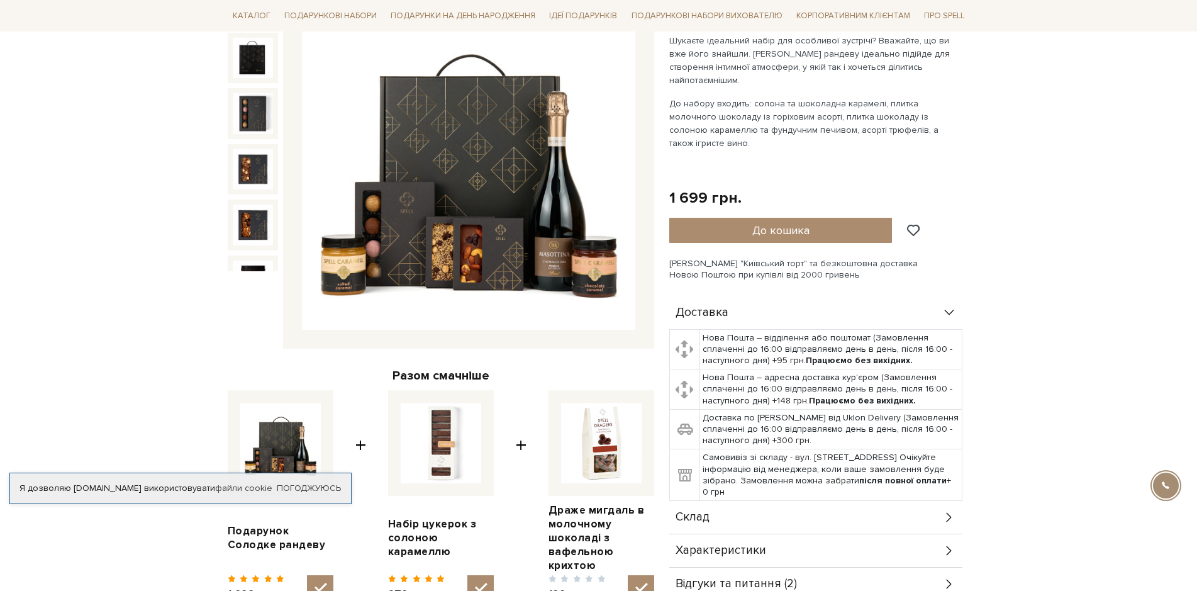
click at [546, 242] on img at bounding box center [468, 162] width 333 height 333
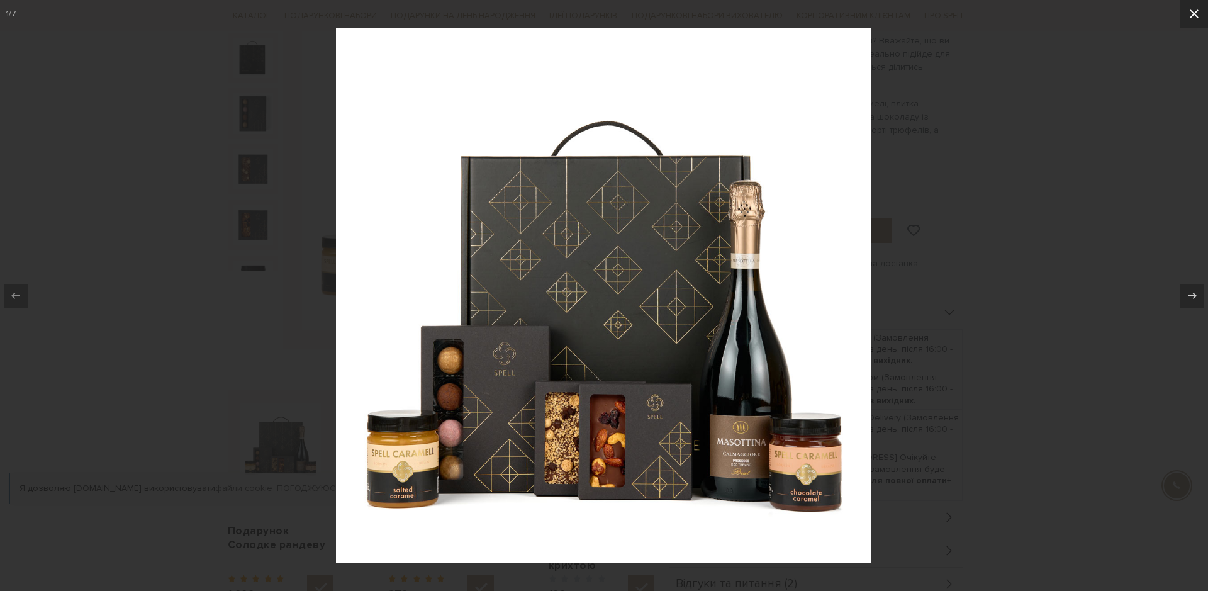
click at [1195, 14] on icon at bounding box center [1194, 13] width 9 height 9
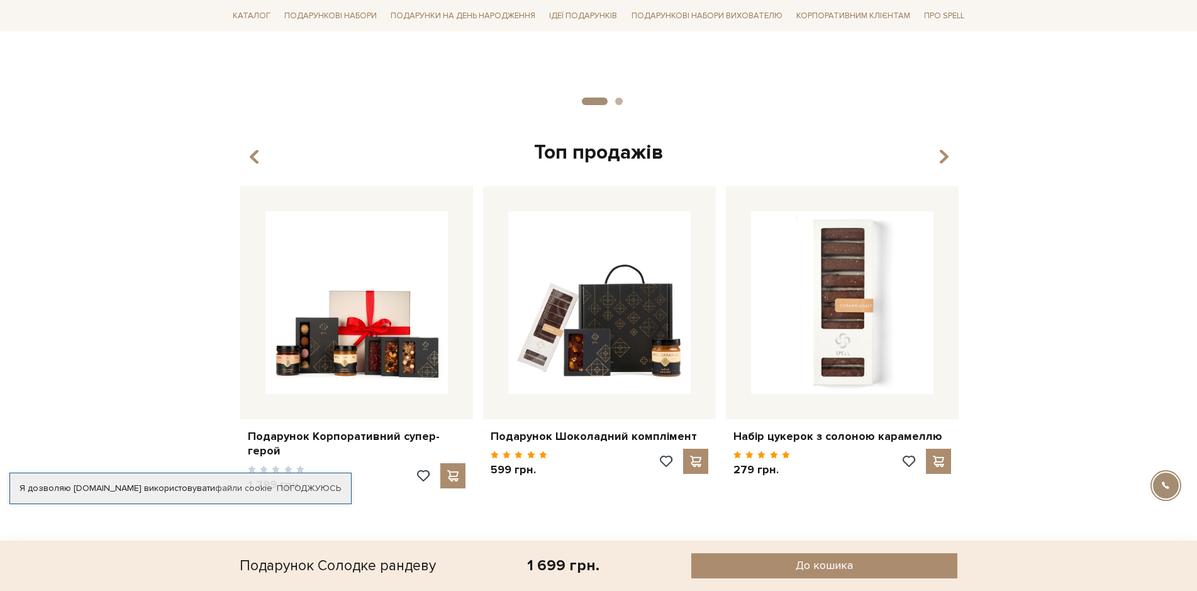
scroll to position [1384, 0]
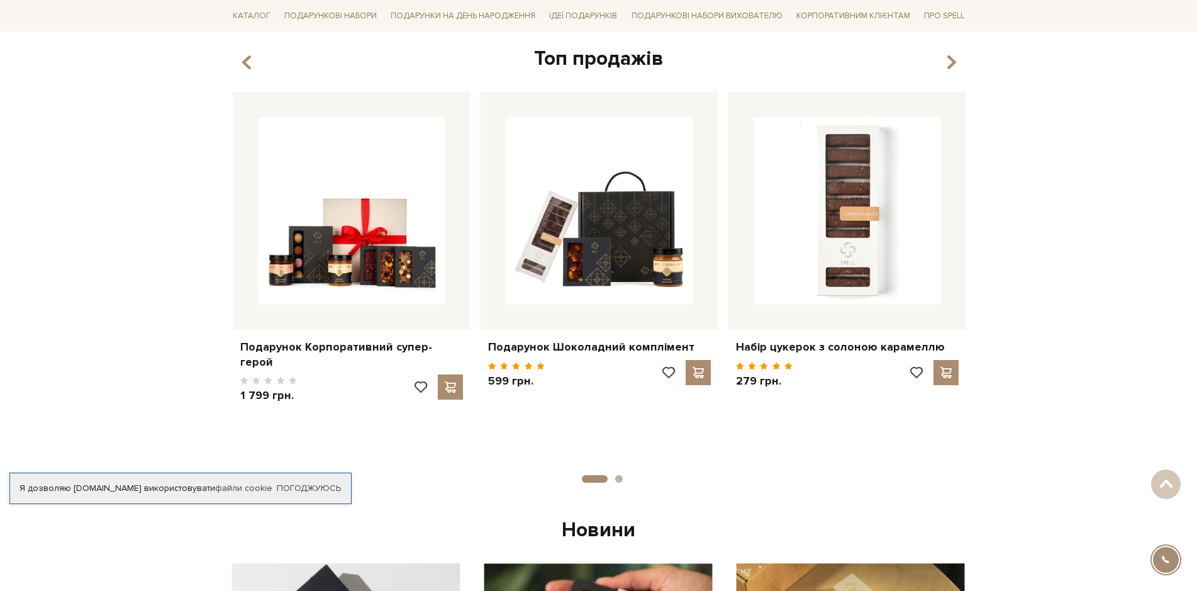
scroll to position [440, 0]
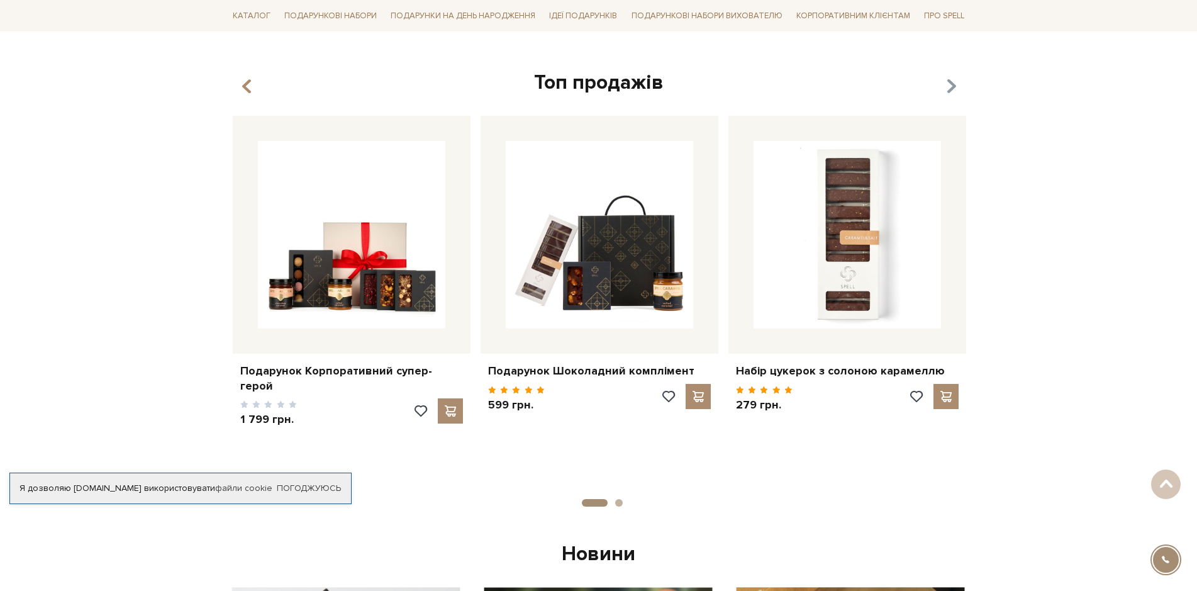
click at [951, 91] on icon "button" at bounding box center [951, 86] width 11 height 21
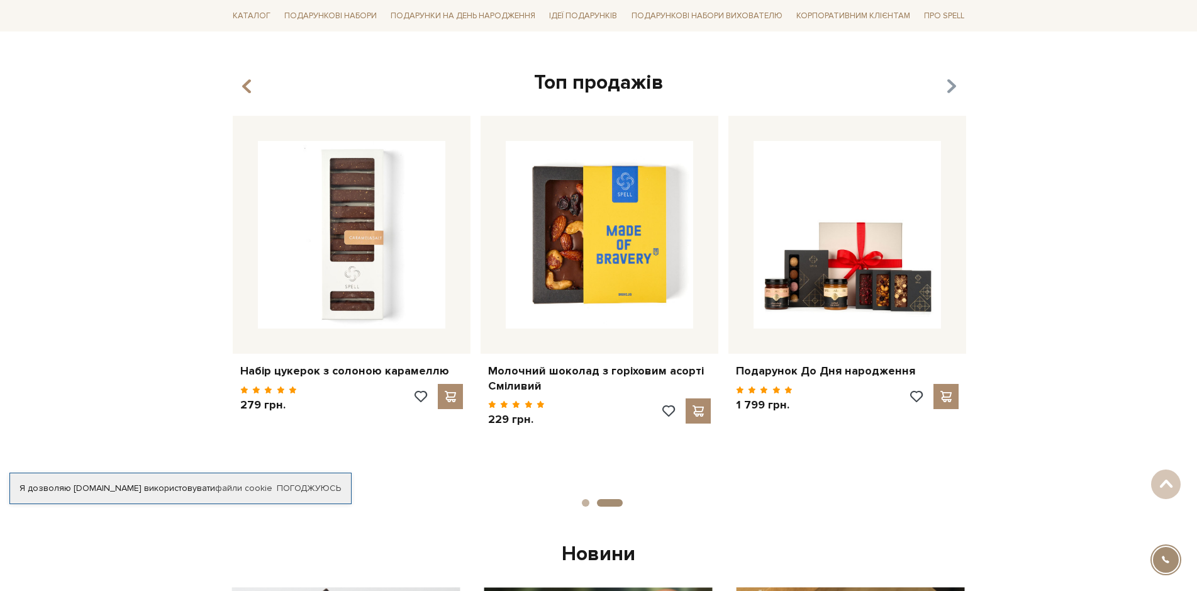
click at [951, 91] on icon "button" at bounding box center [951, 86] width 11 height 21
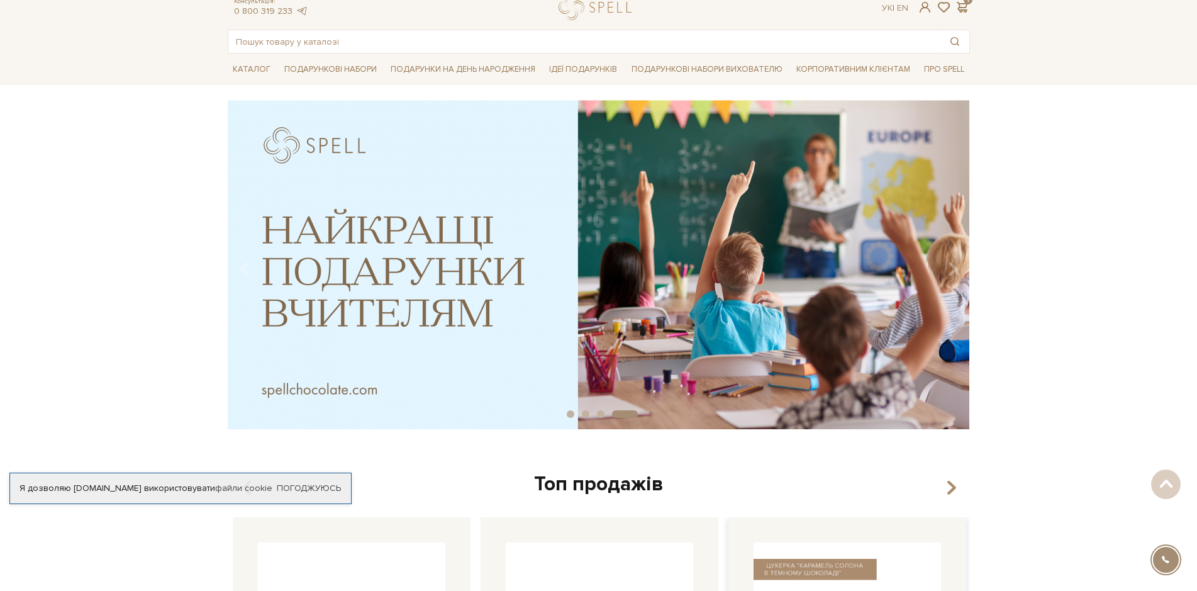
scroll to position [0, 0]
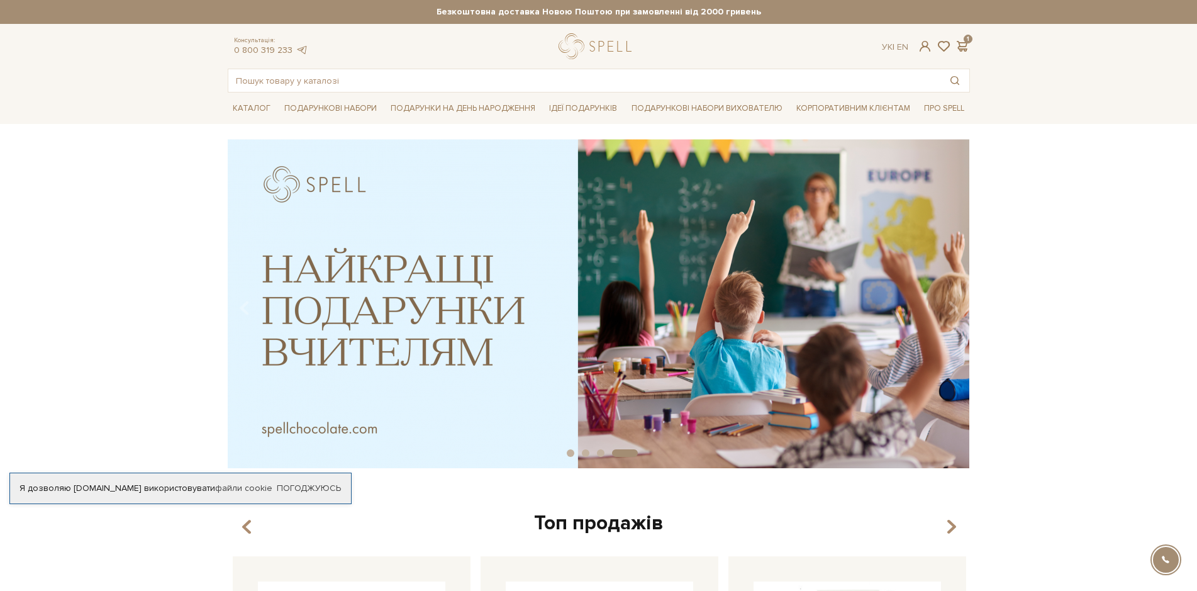
click at [698, 409] on img at bounding box center [598, 303] width 742 height 329
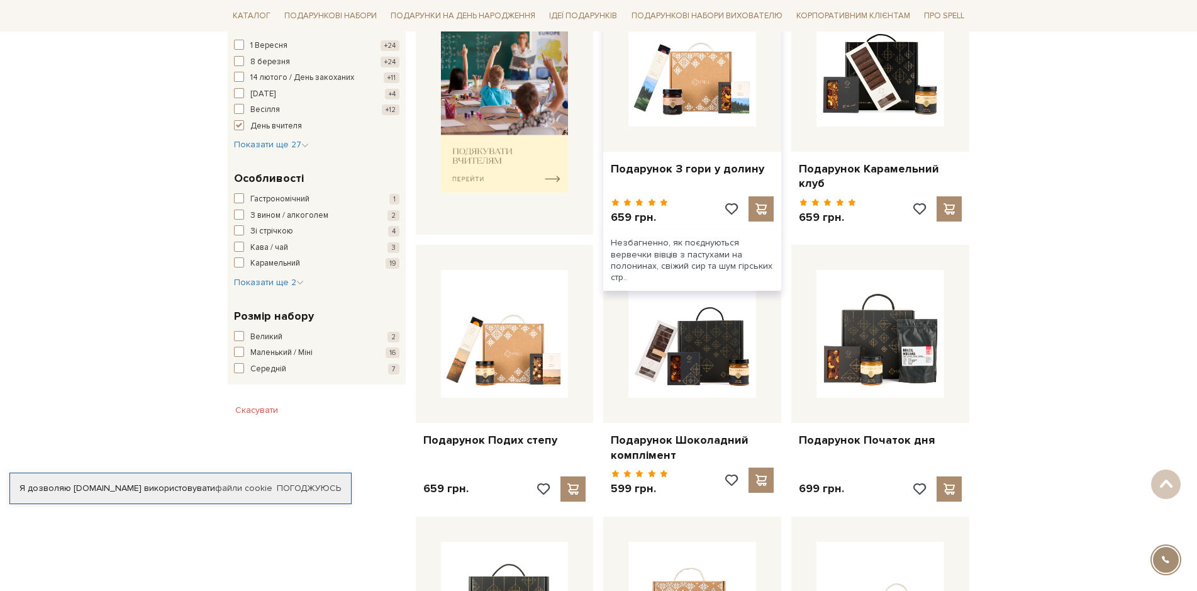
scroll to position [566, 0]
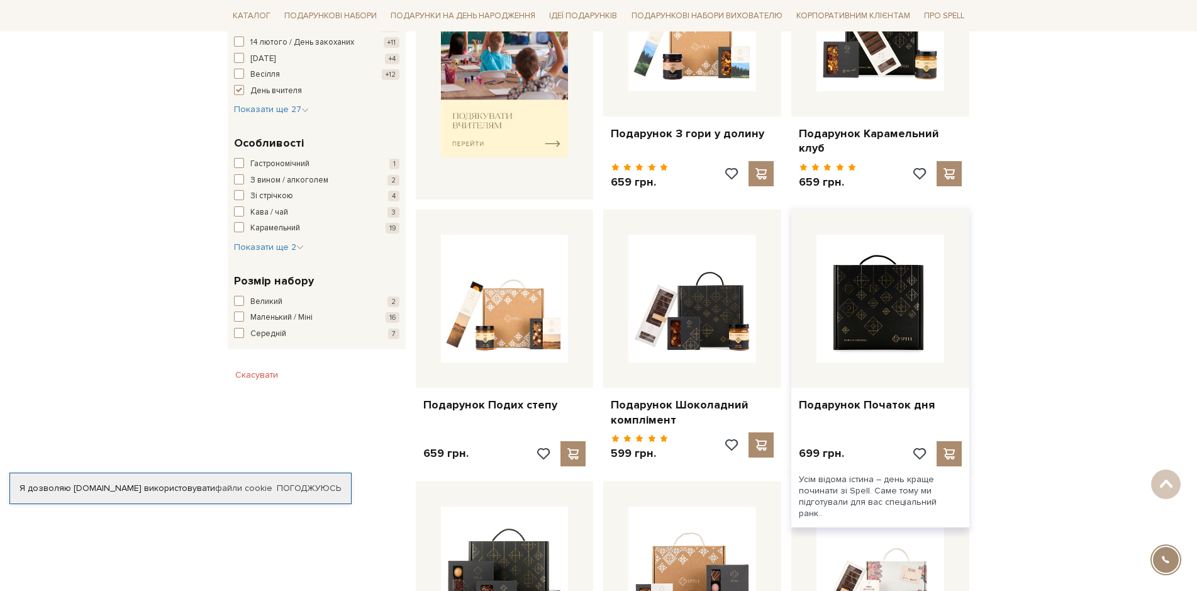
click at [887, 296] on img at bounding box center [881, 299] width 128 height 128
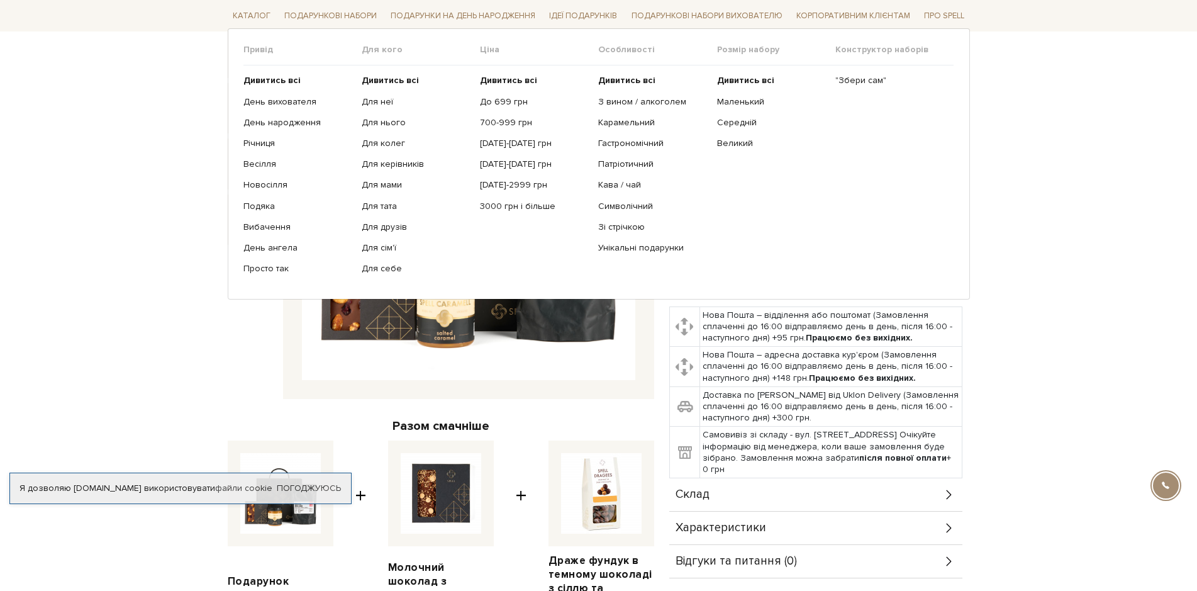
scroll to position [126, 0]
